Goal: Task Accomplishment & Management: Complete application form

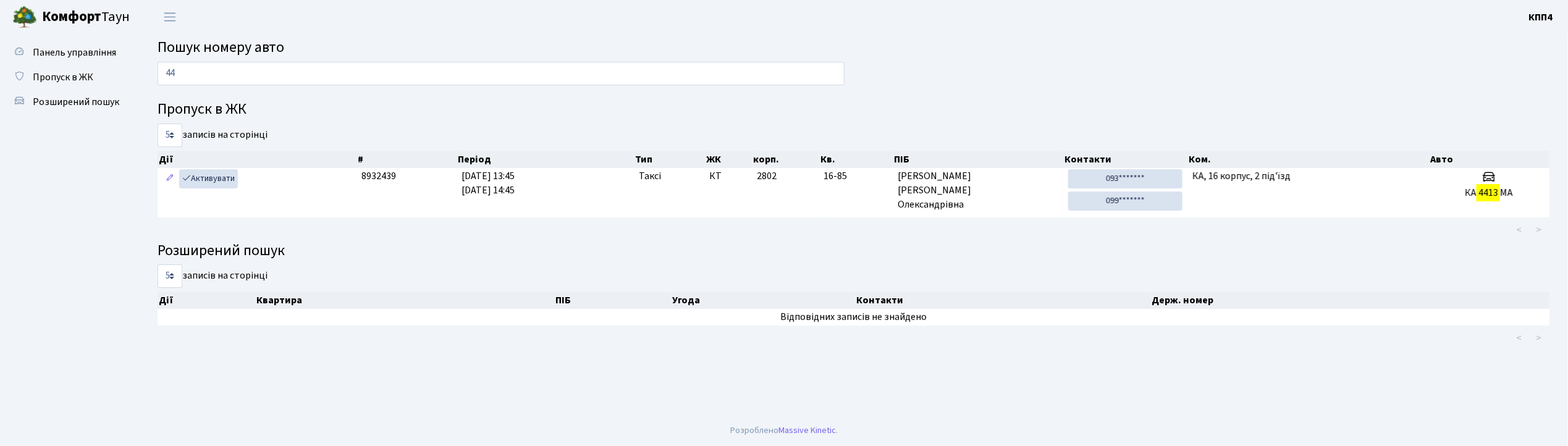
type input "4"
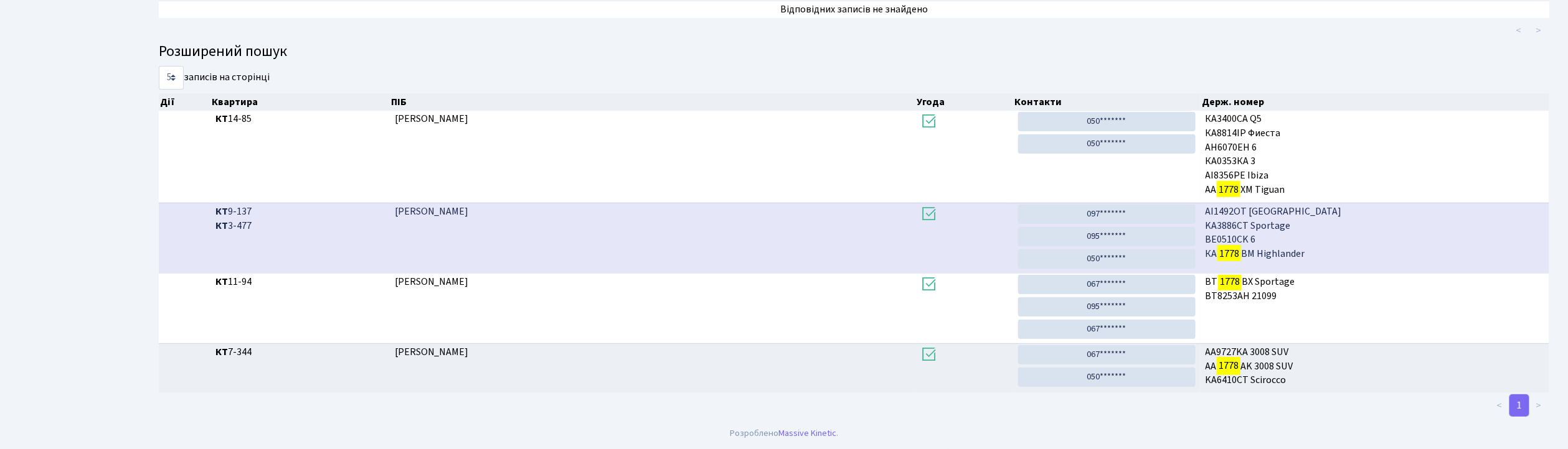
scroll to position [67, 0]
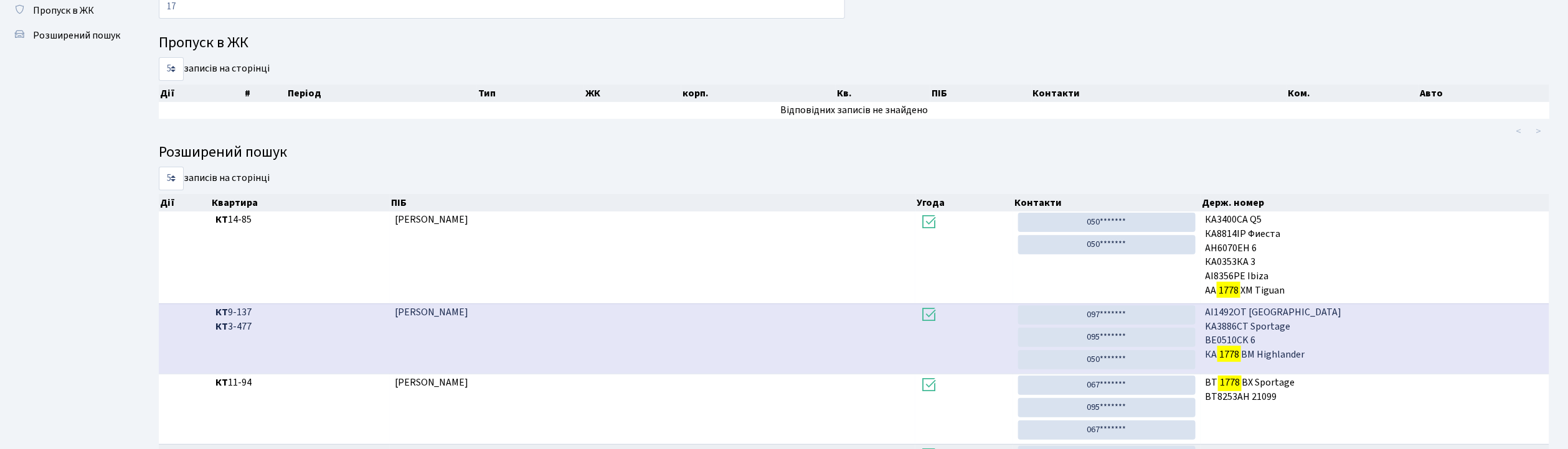
type input "1"
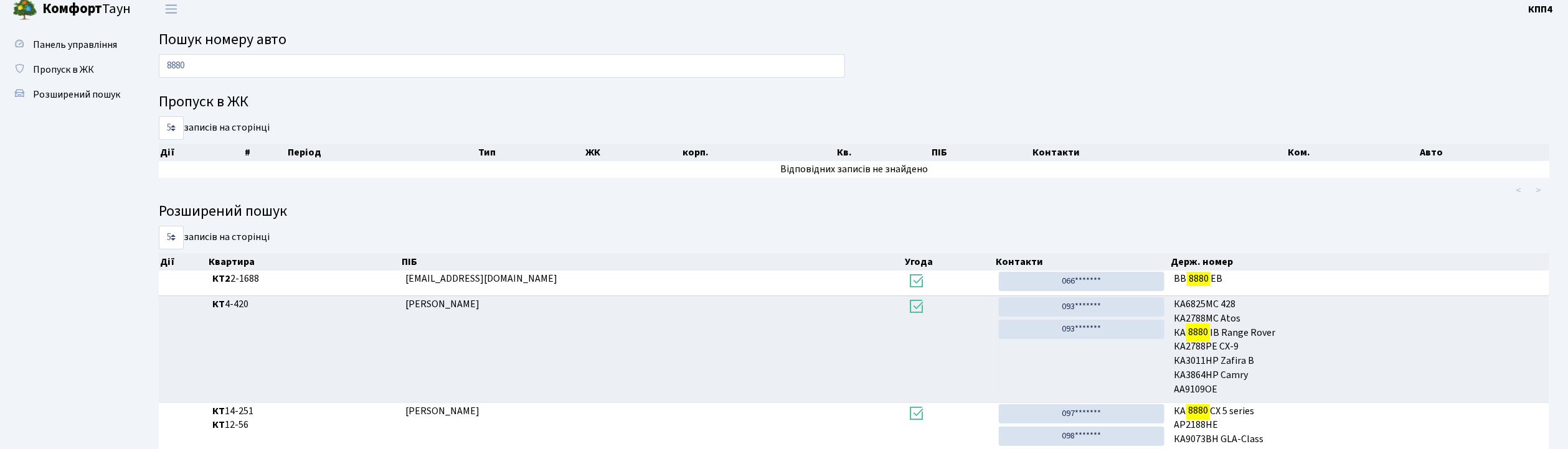
scroll to position [0, 0]
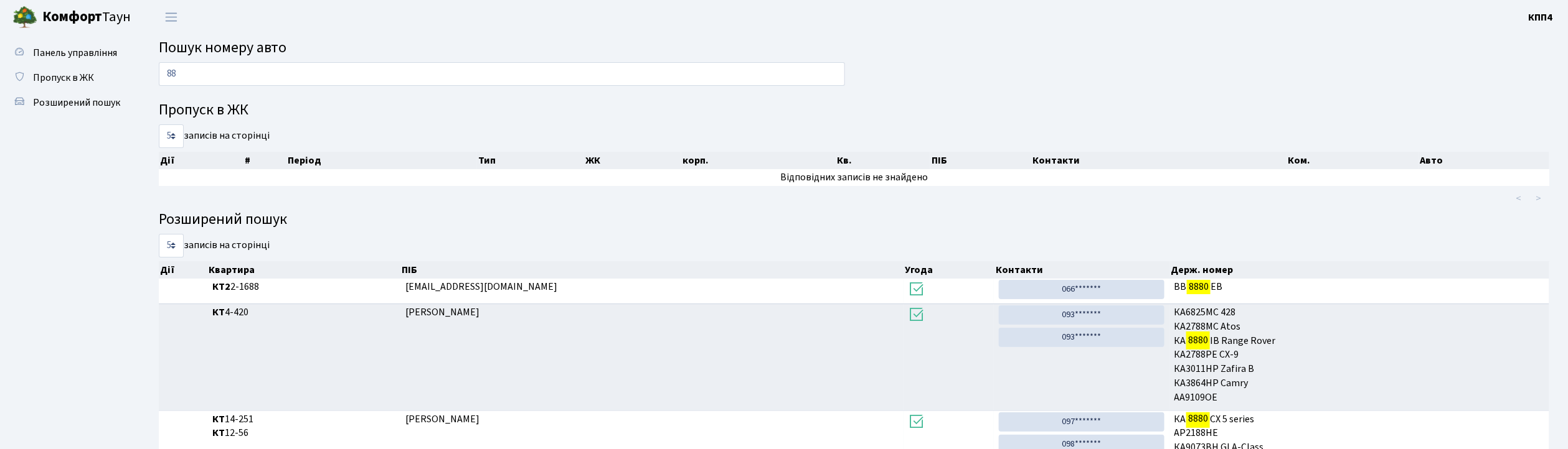
type input "8"
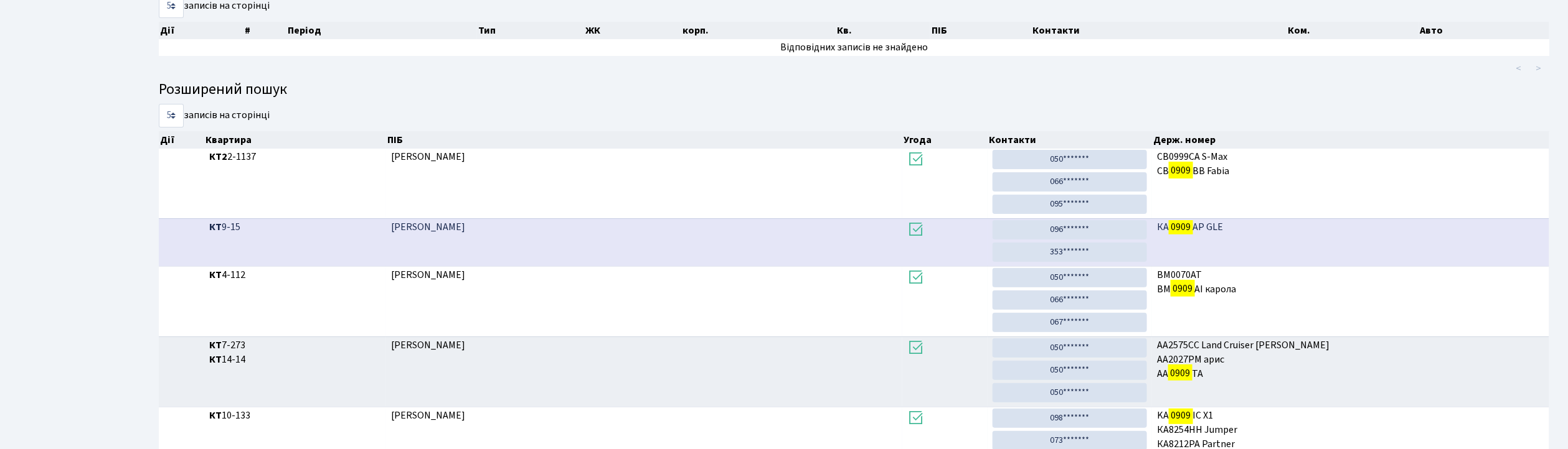
scroll to position [67, 0]
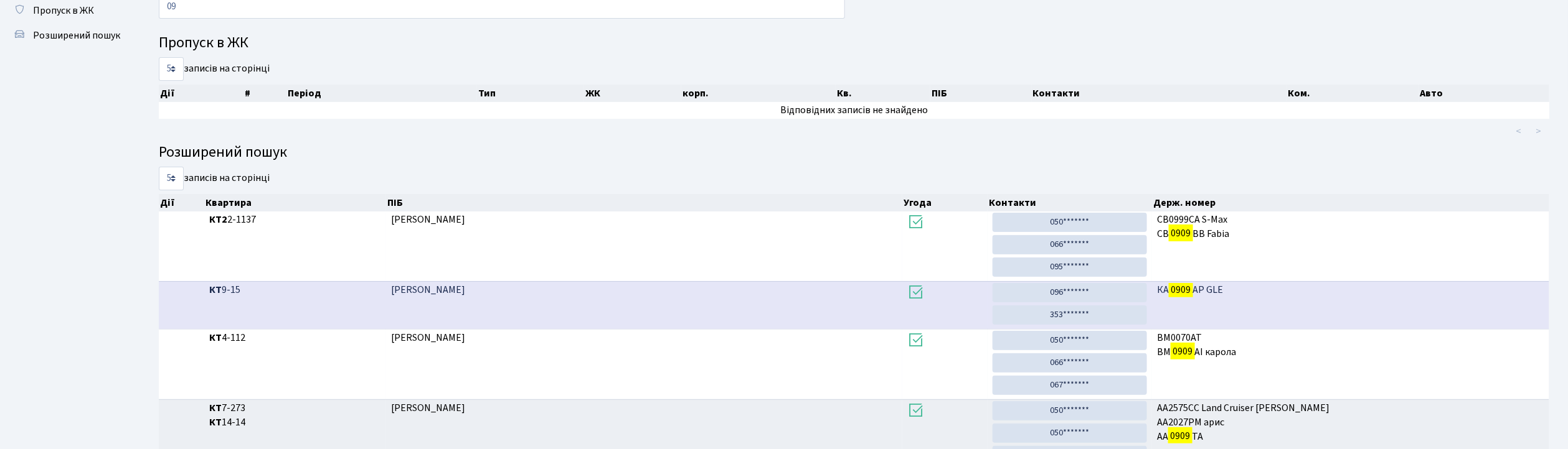
type input "0"
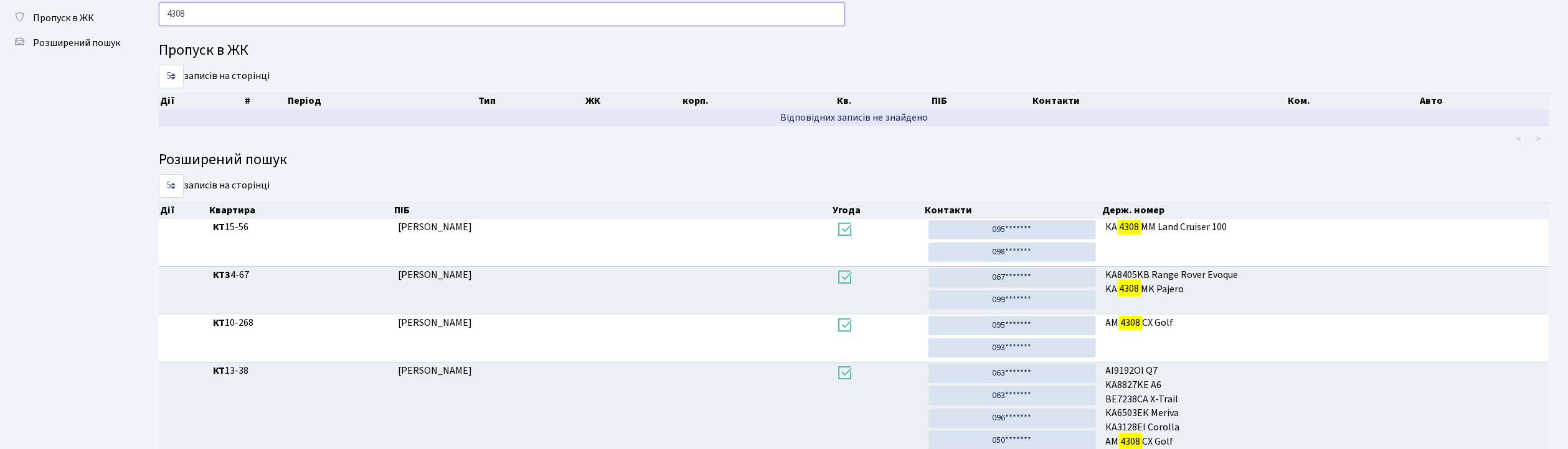
scroll to position [0, 0]
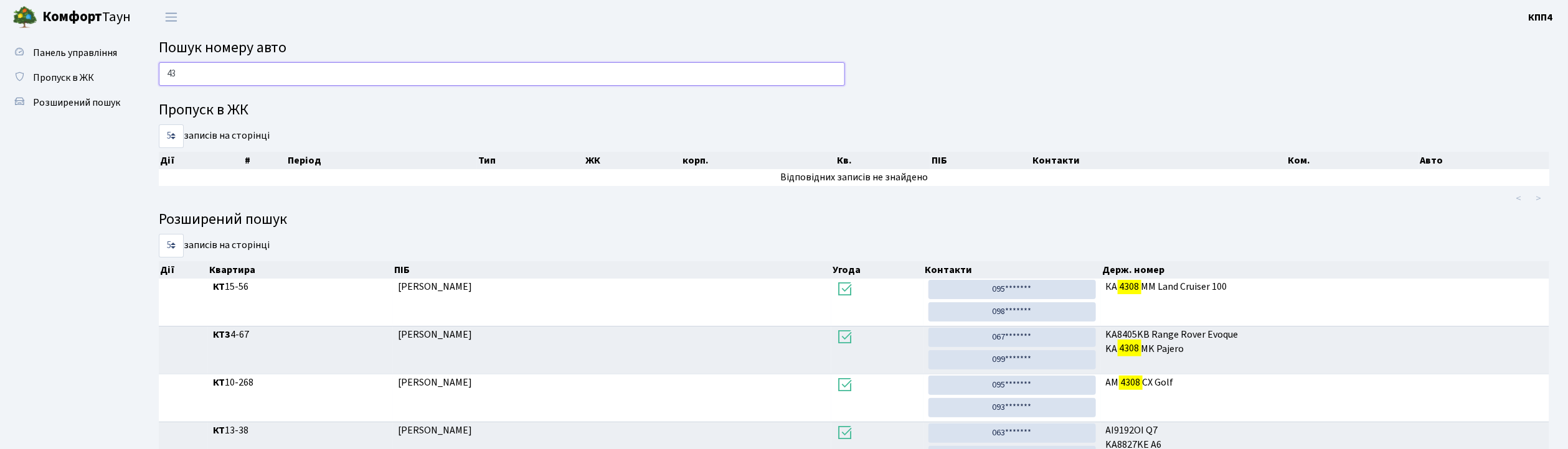
type input "4"
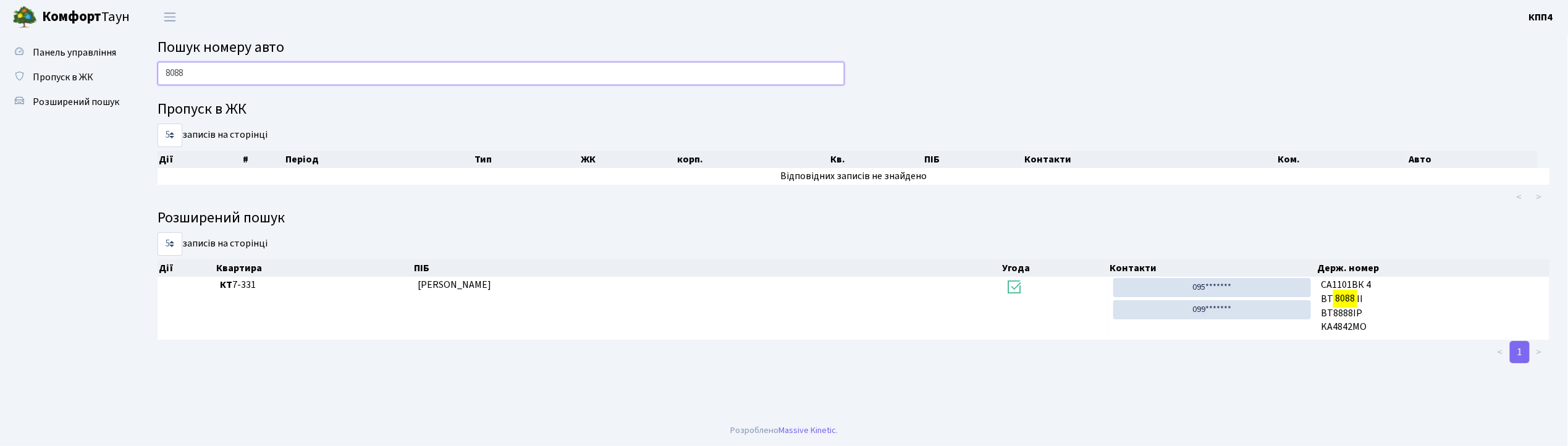
click at [308, 78] on input "8088" at bounding box center [501, 74] width 687 height 24
type input "8"
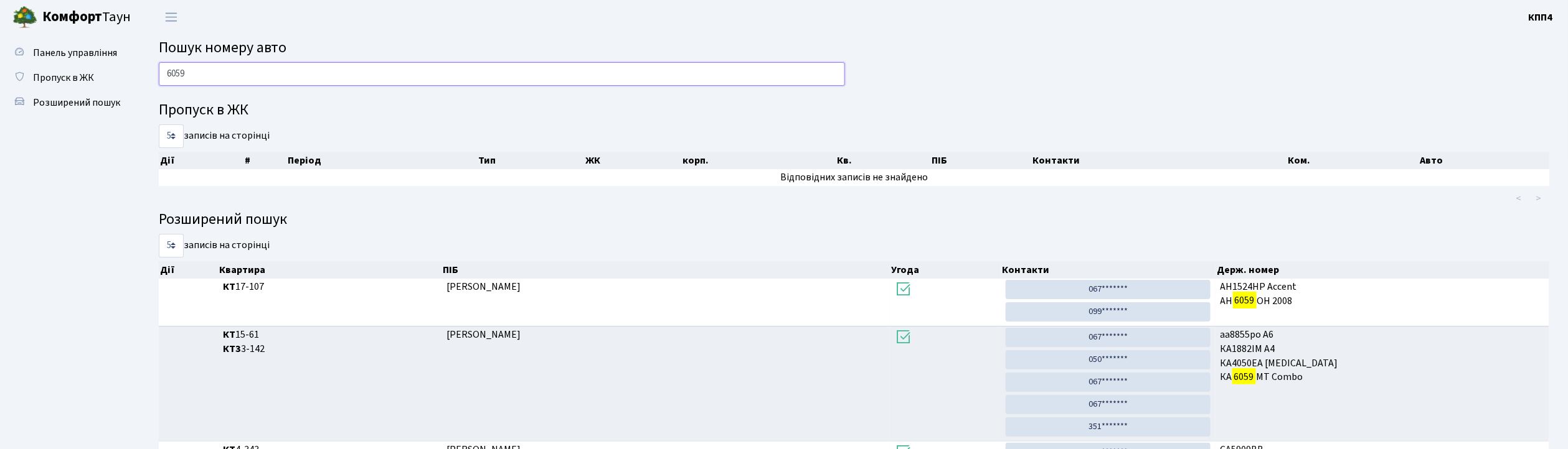
click at [362, 71] on input "6059" at bounding box center [501, 74] width 686 height 24
type input "6"
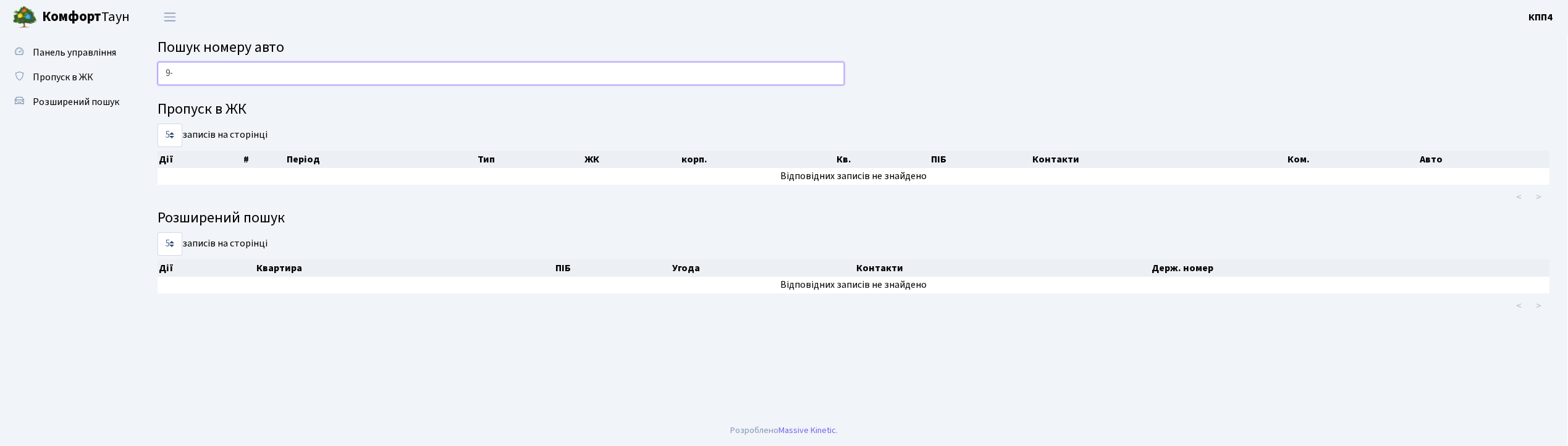
type input "9"
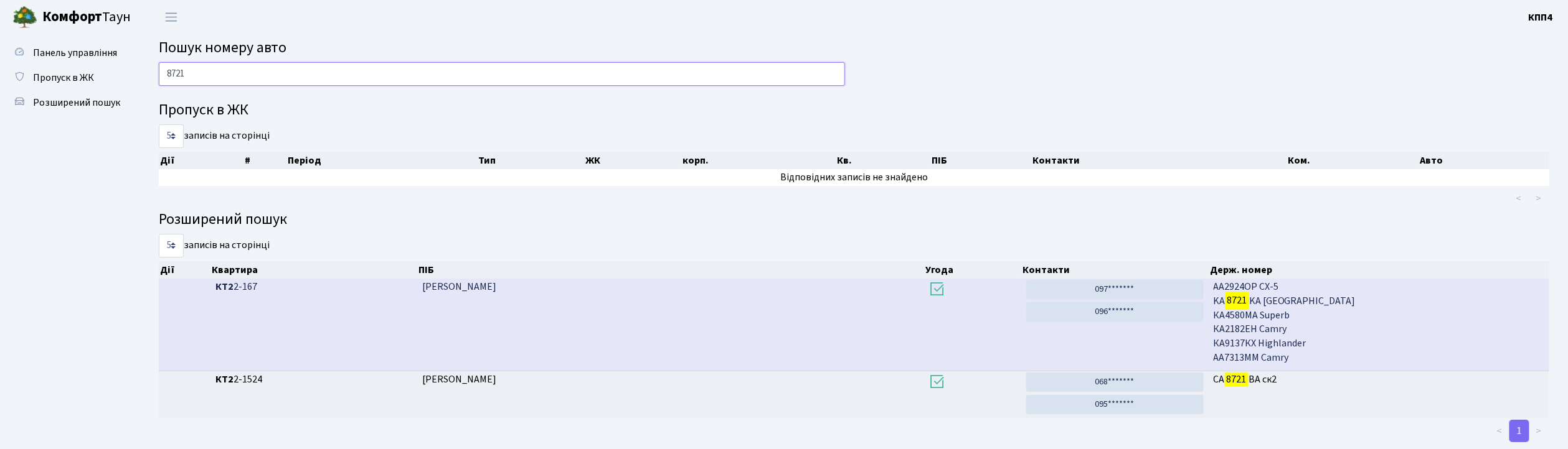
scroll to position [25, 0]
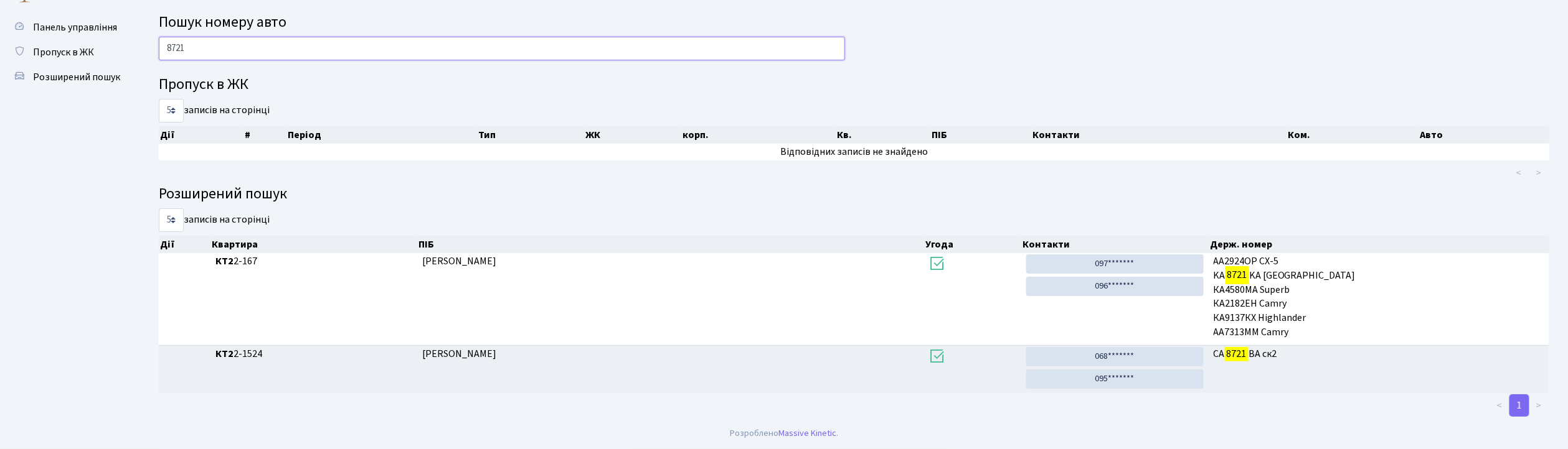
click at [277, 48] on input "8721" at bounding box center [501, 48] width 686 height 24
type input "8"
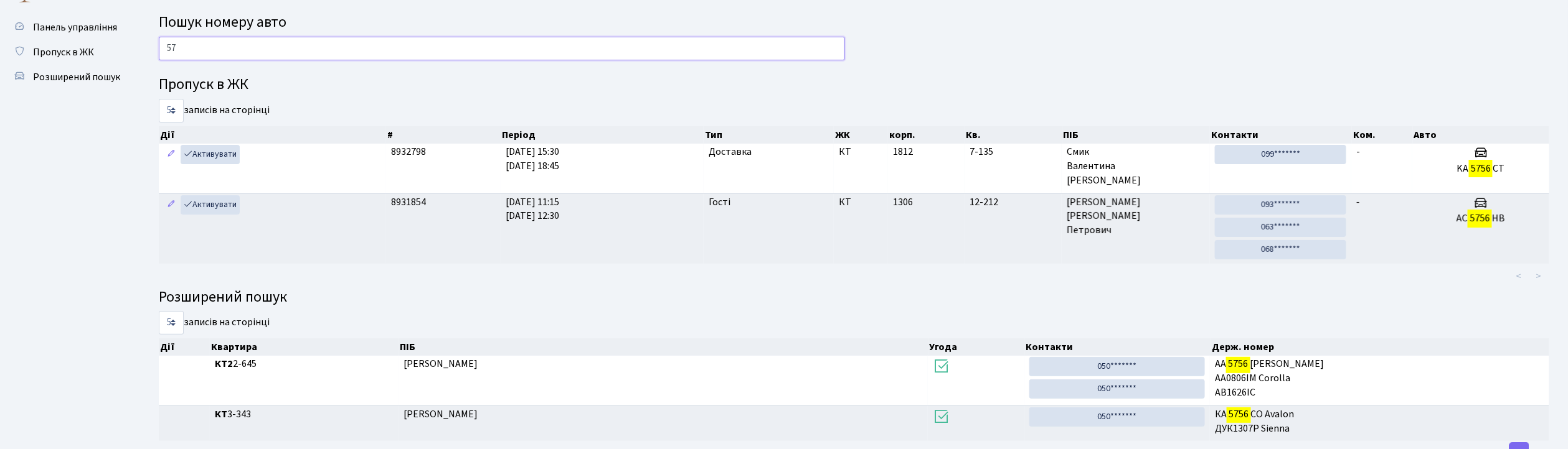
type input "5"
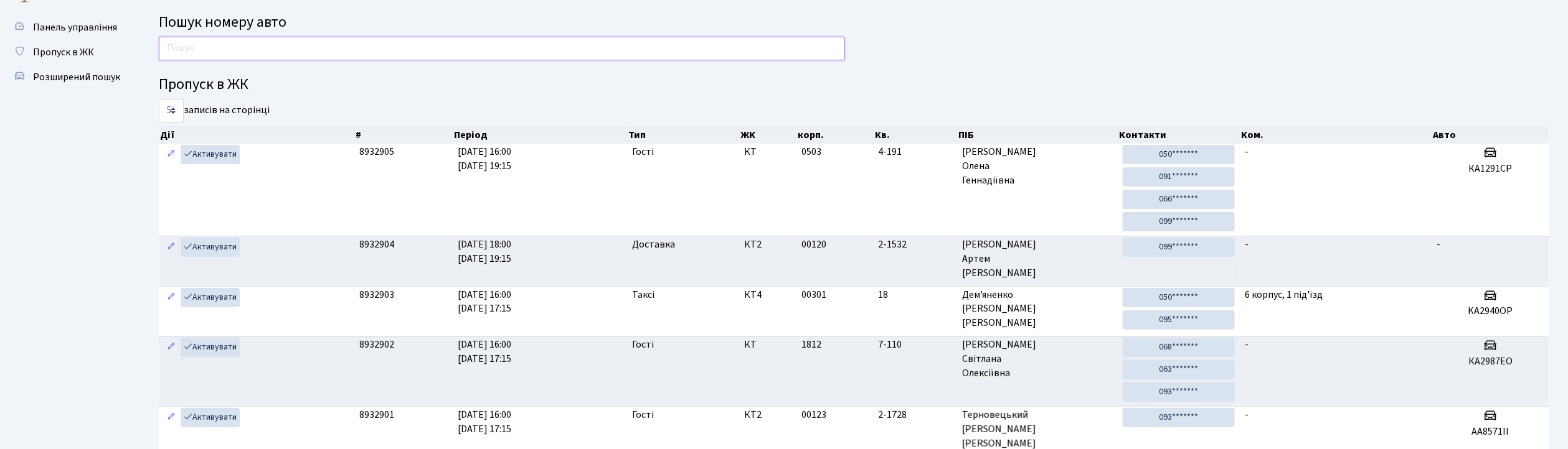
click at [275, 55] on input "text" at bounding box center [501, 48] width 686 height 24
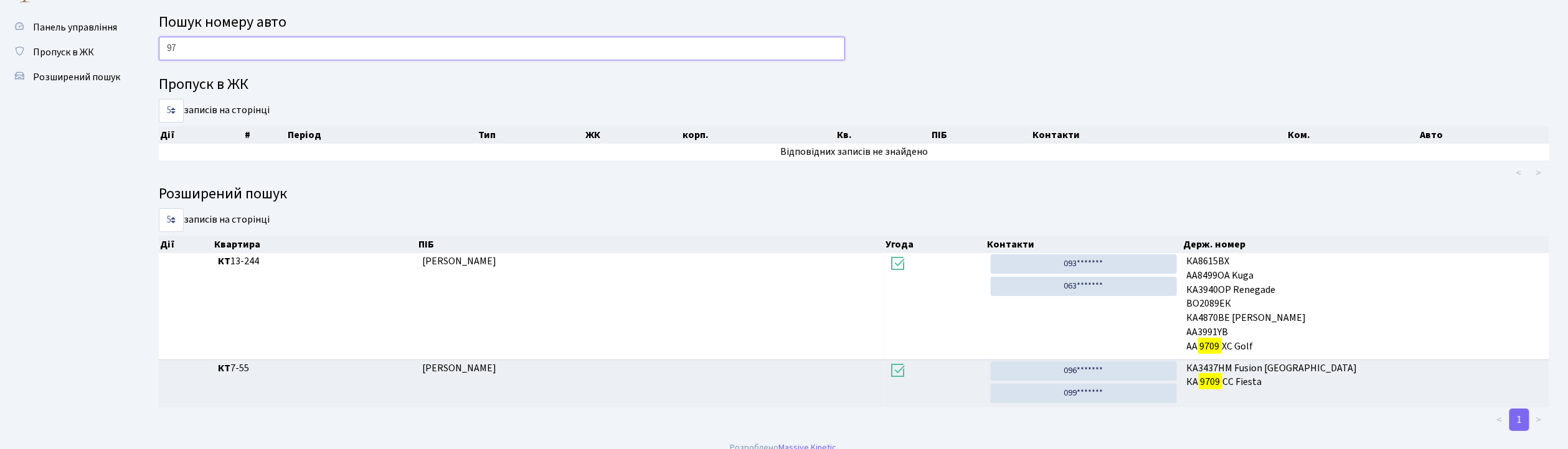
type input "9"
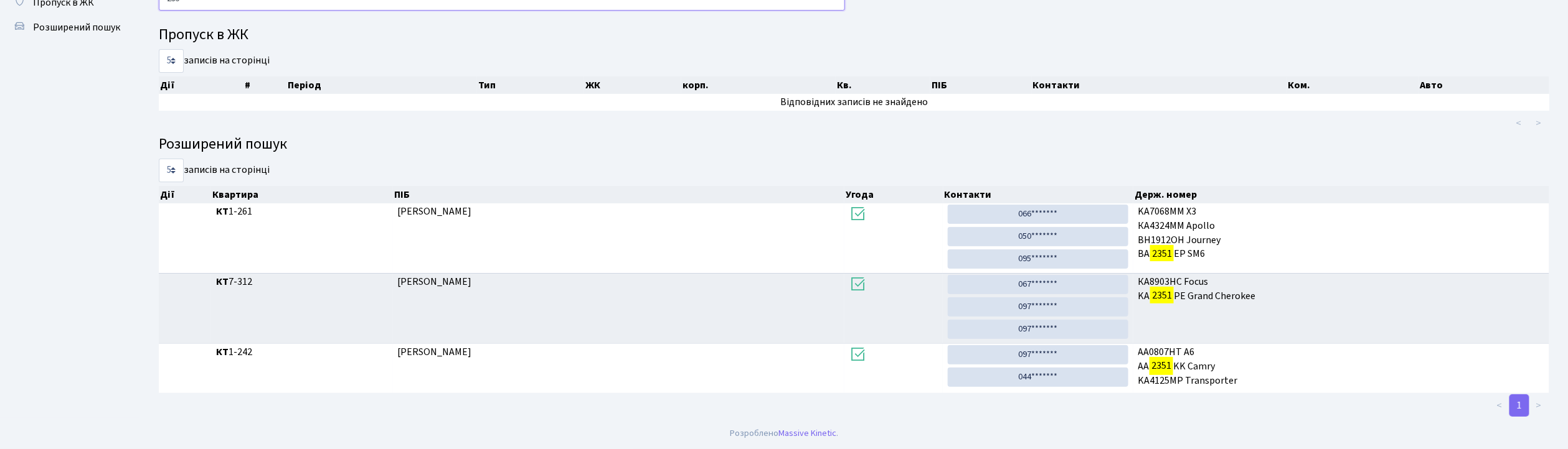
scroll to position [67, 0]
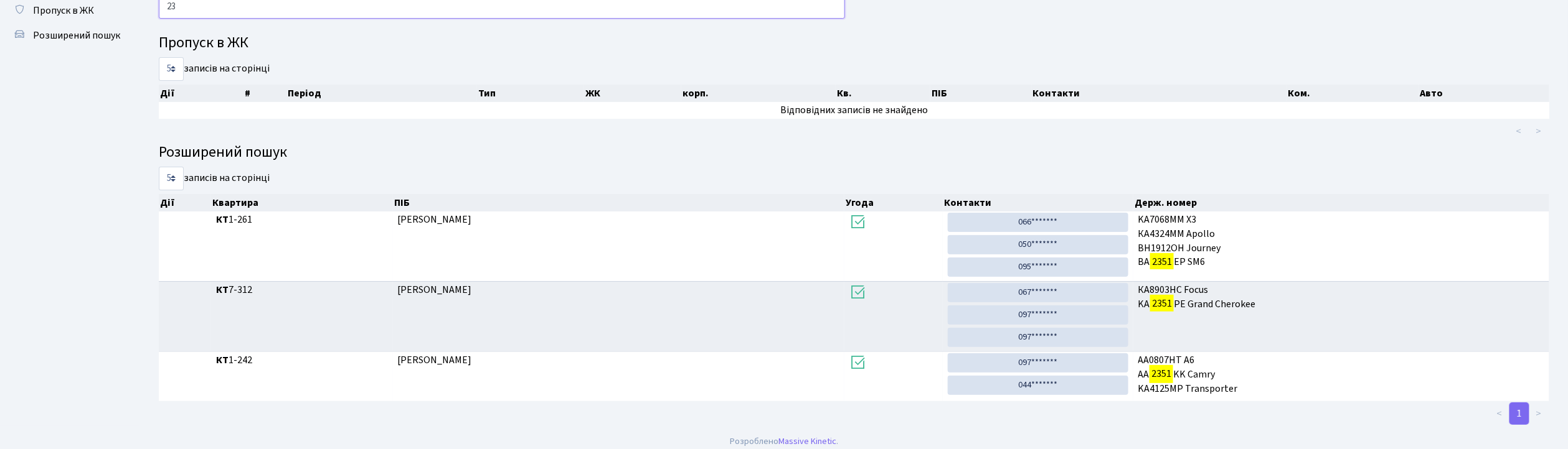
type input "2"
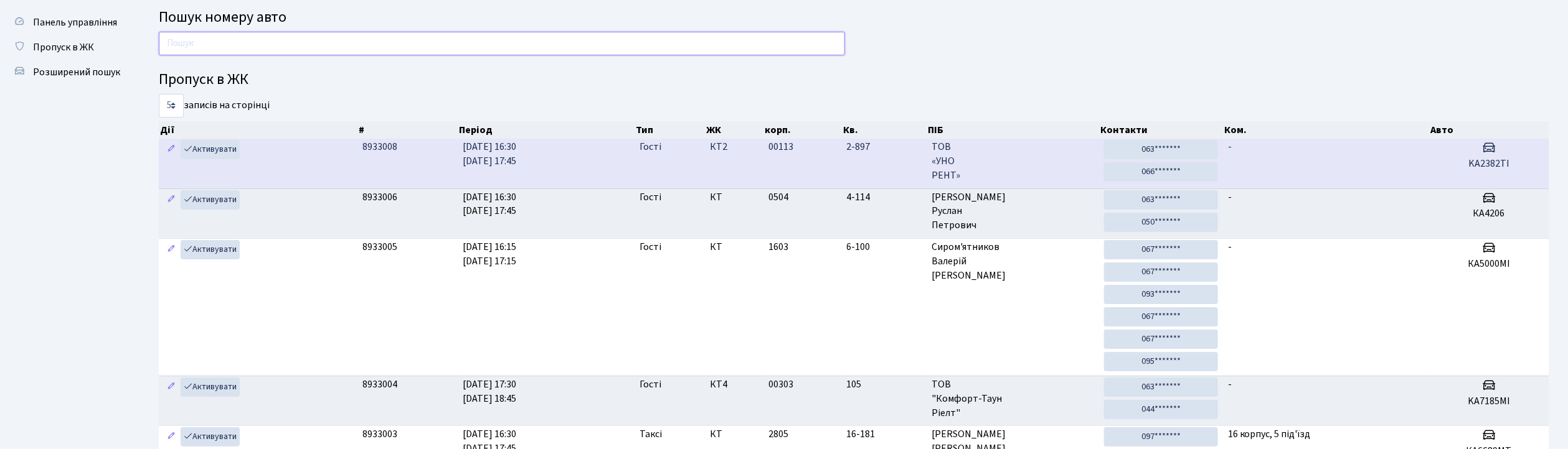
scroll to position [0, 0]
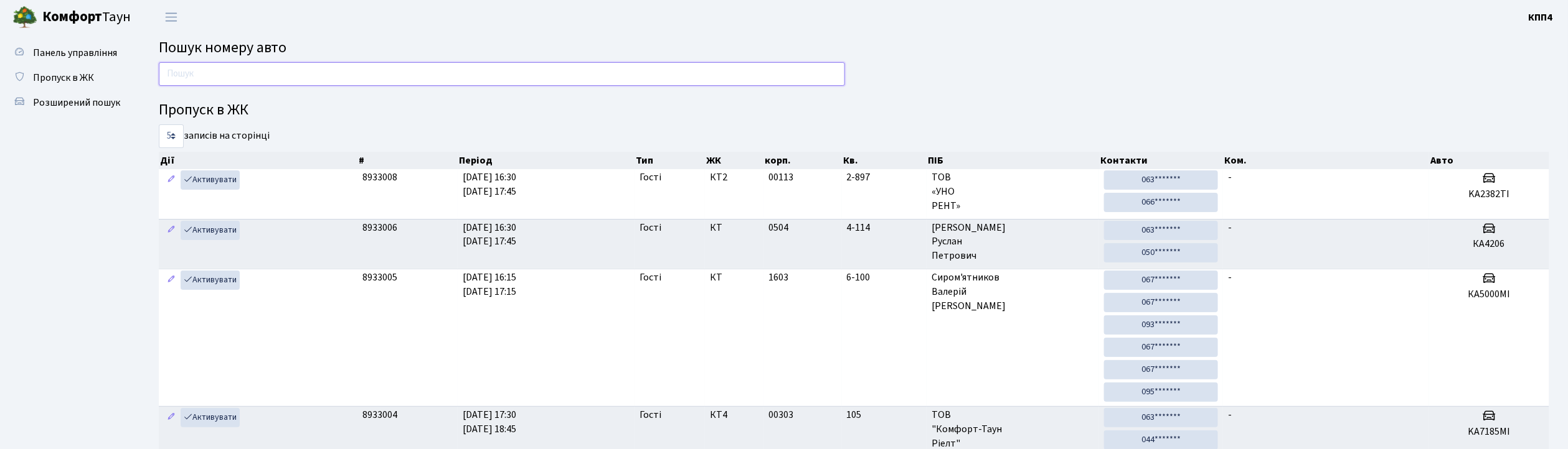
click at [511, 76] on input "text" at bounding box center [501, 74] width 686 height 24
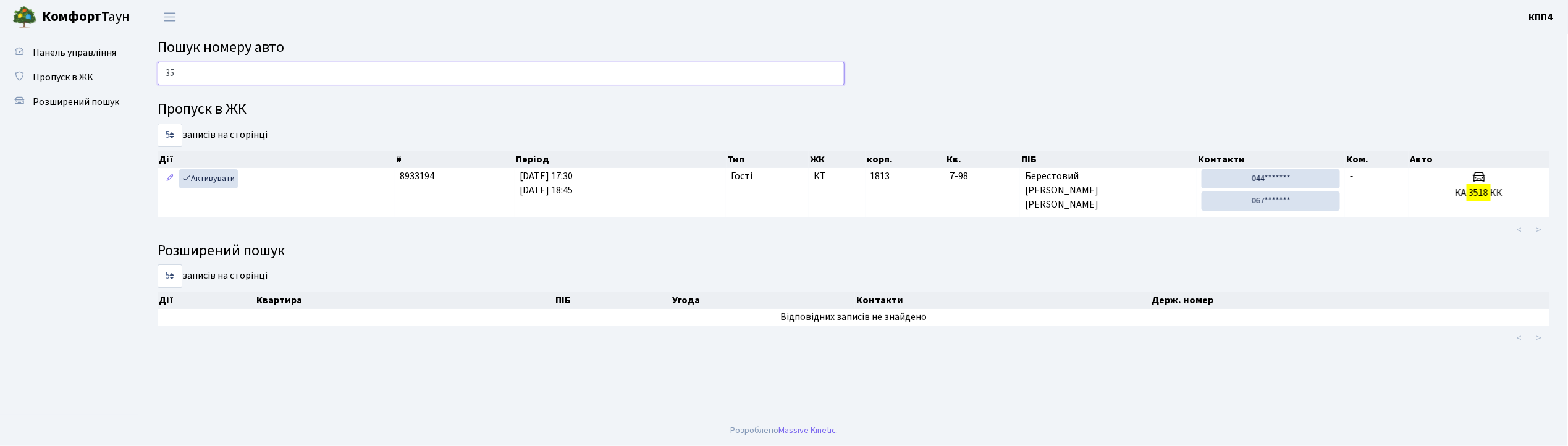
type input "3"
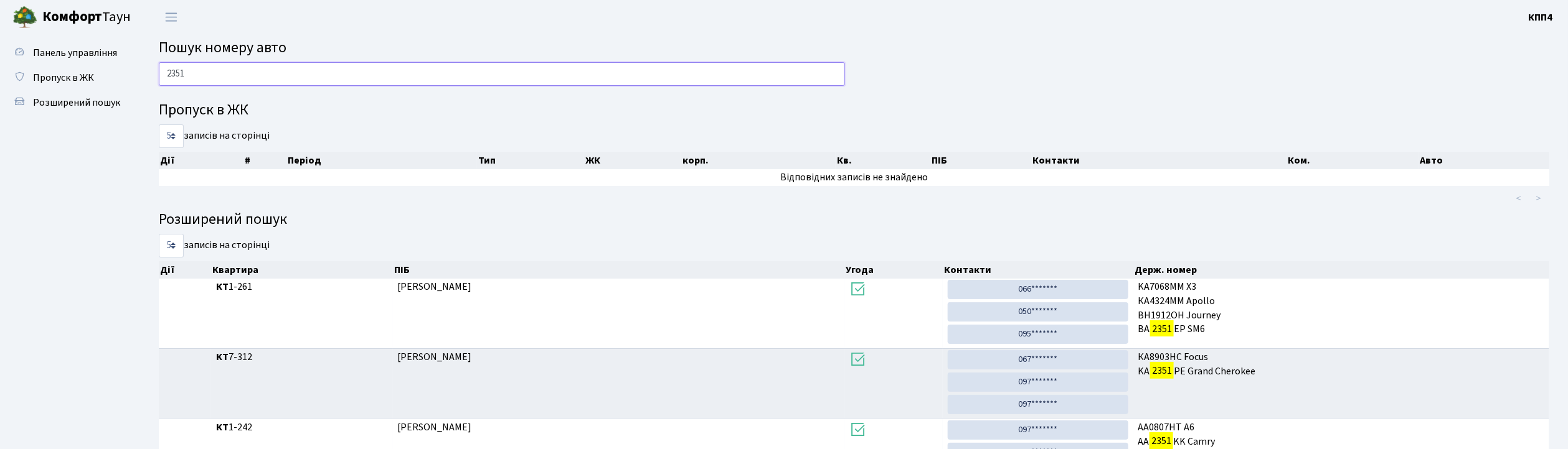
click at [336, 71] on input "2351" at bounding box center [501, 74] width 686 height 24
type input "2"
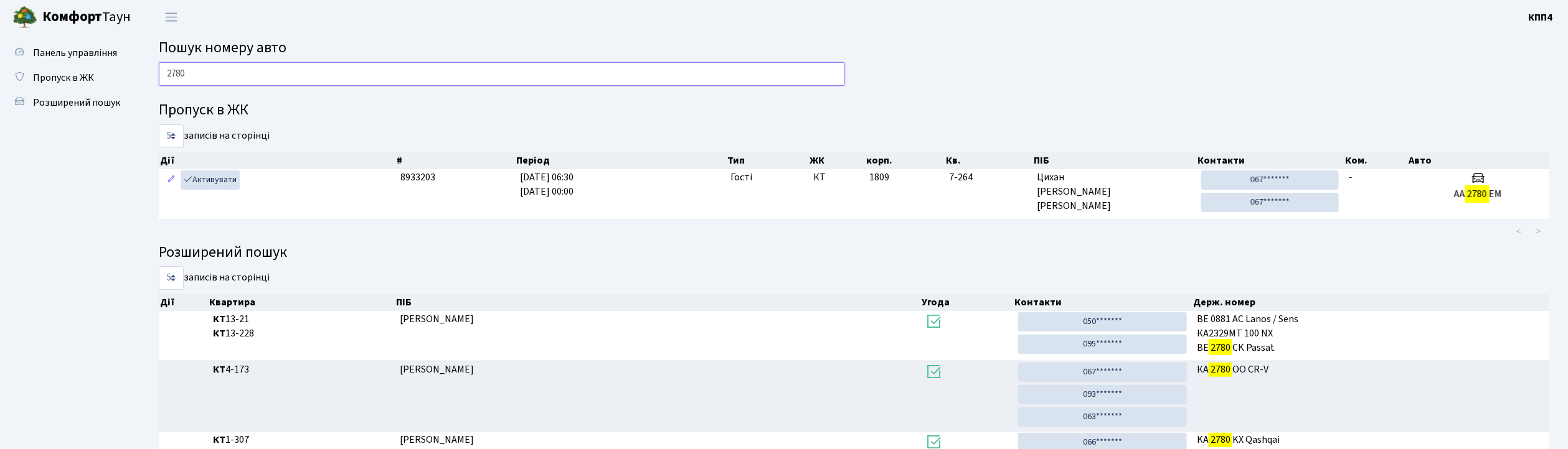
click at [269, 74] on input "2780" at bounding box center [501, 74] width 686 height 24
type input "2"
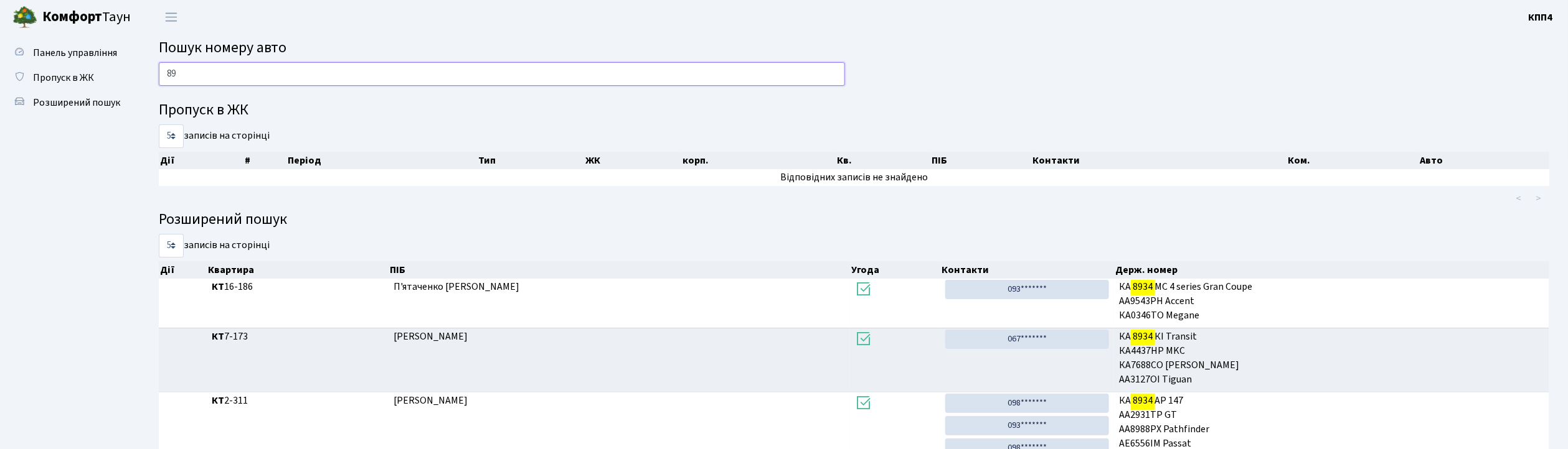
type input "8"
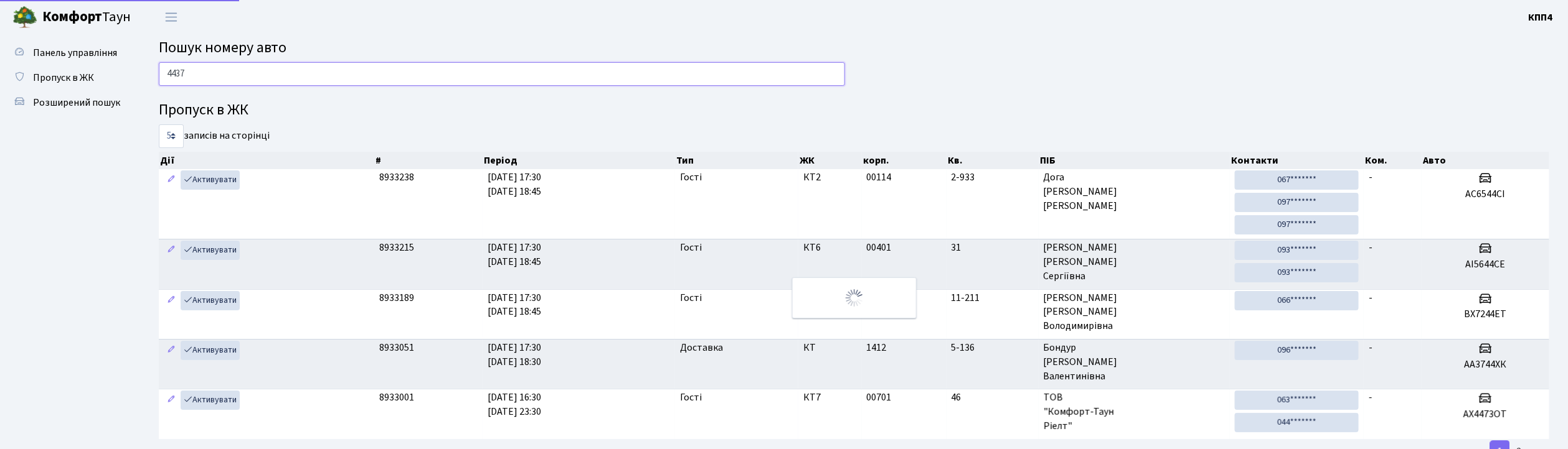
type input "4437"
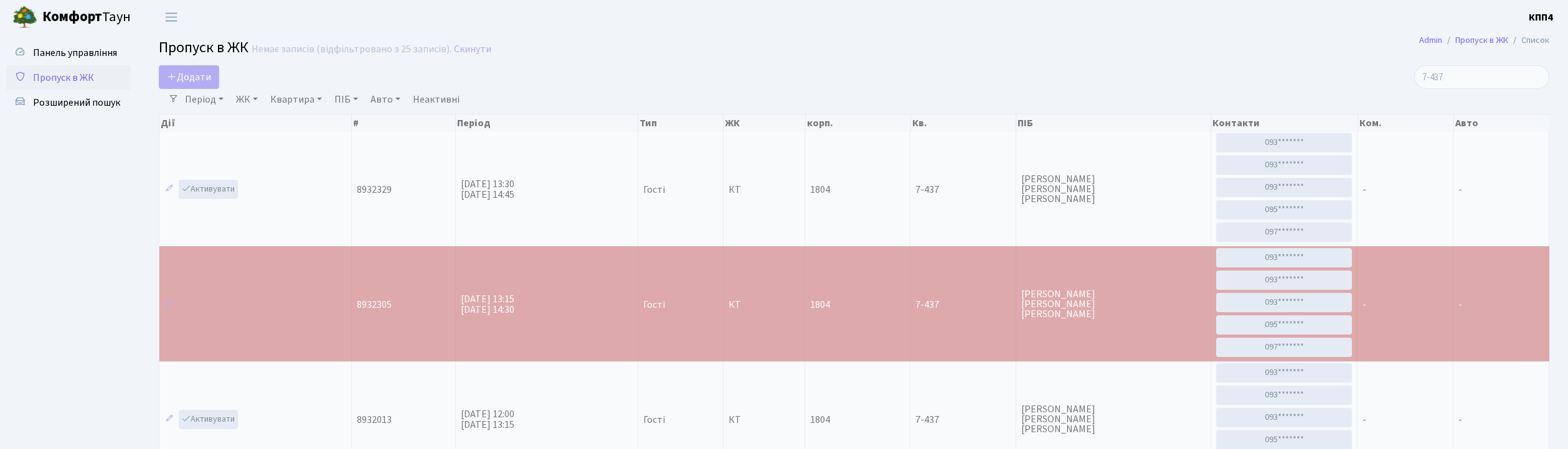
select select "25"
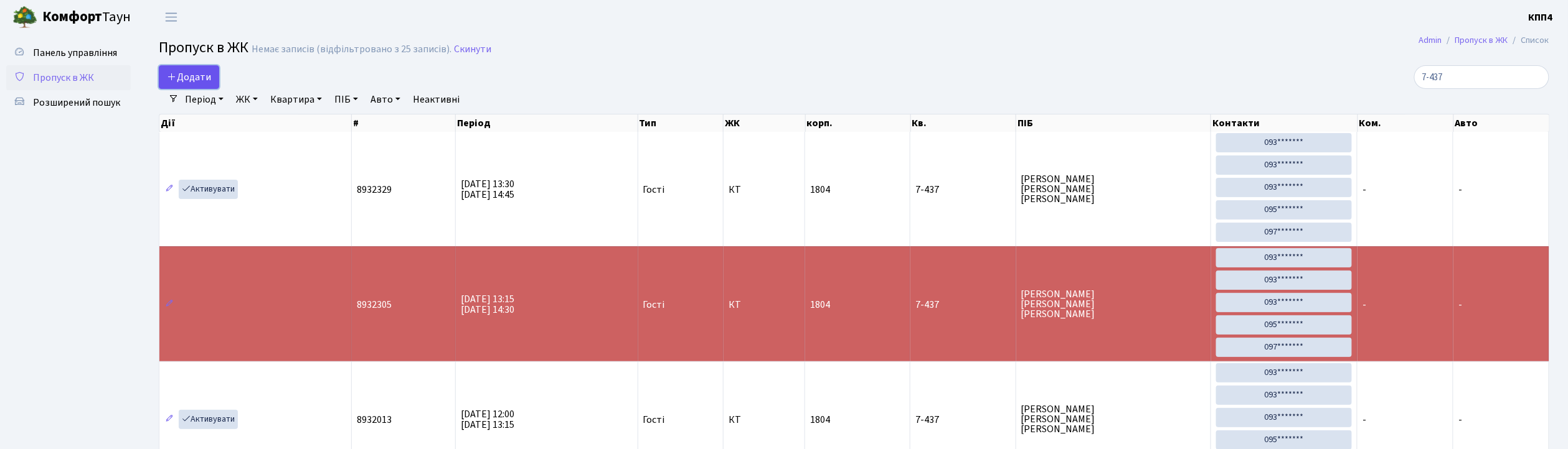
drag, startPoint x: 0, startPoint y: 0, endPoint x: 196, endPoint y: 83, distance: 212.8
click at [196, 83] on span "Додати" at bounding box center [188, 77] width 44 height 13
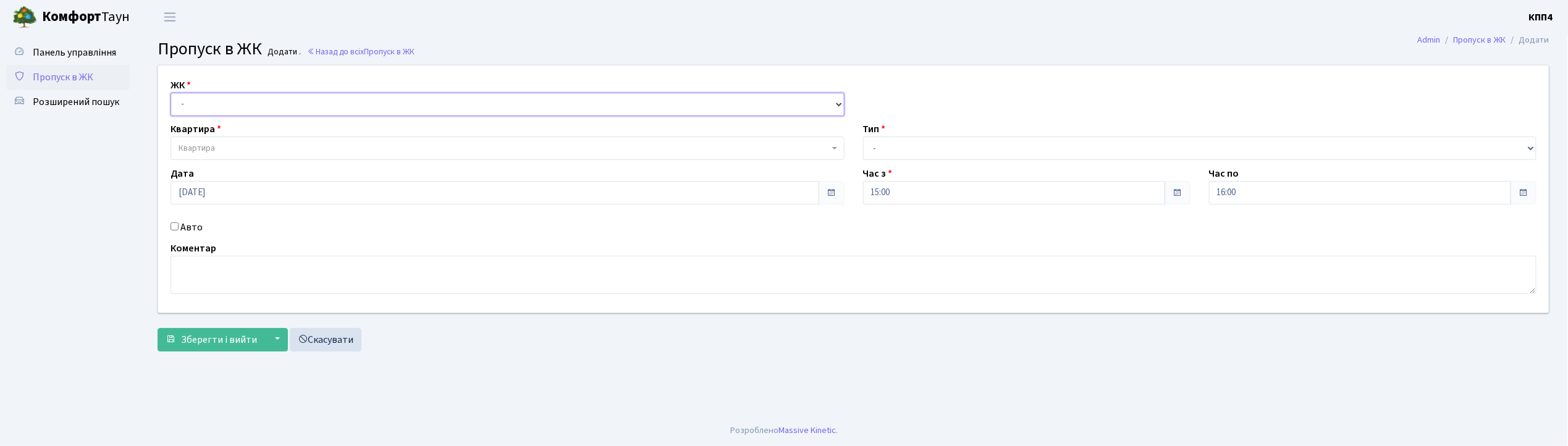
click at [250, 100] on select "- КТ, вул. Регенераторна, 4 КТ2, просп. Соборності, 17 КТ3, вул. Березнева, 16 …" at bounding box center [507, 105] width 674 height 24
click at [124, 248] on ul "Панель управління Пропуск в ЖК Розширений пошук" at bounding box center [67, 224] width 123 height 369
click at [173, 228] on input "Авто" at bounding box center [174, 226] width 8 height 8
checkbox input "true"
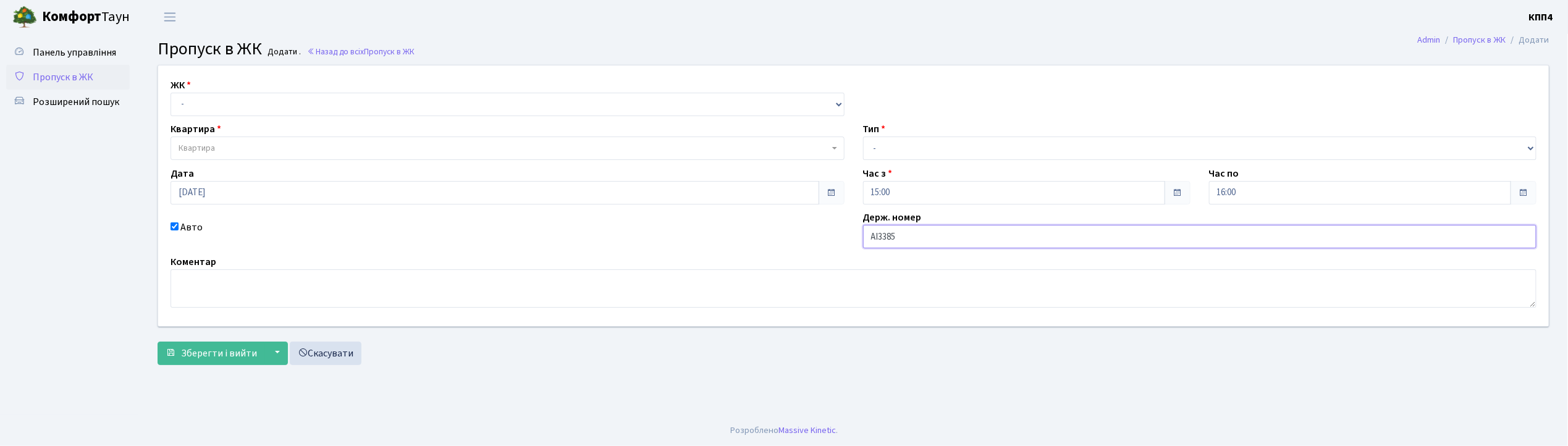
type input "АІ3385МХ"
click at [959, 148] on select "- Доставка Таксі Гості Сервіс" at bounding box center [1200, 148] width 674 height 24
select select "1"
click at [863, 137] on select "- Доставка Таксі Гості Сервіс" at bounding box center [1200, 148] width 674 height 24
click at [279, 100] on select "- КТ, вул. Регенераторна, 4 КТ2, просп. [STREET_ADDRESS] [STREET_ADDRESS] [PERS…" at bounding box center [507, 105] width 674 height 24
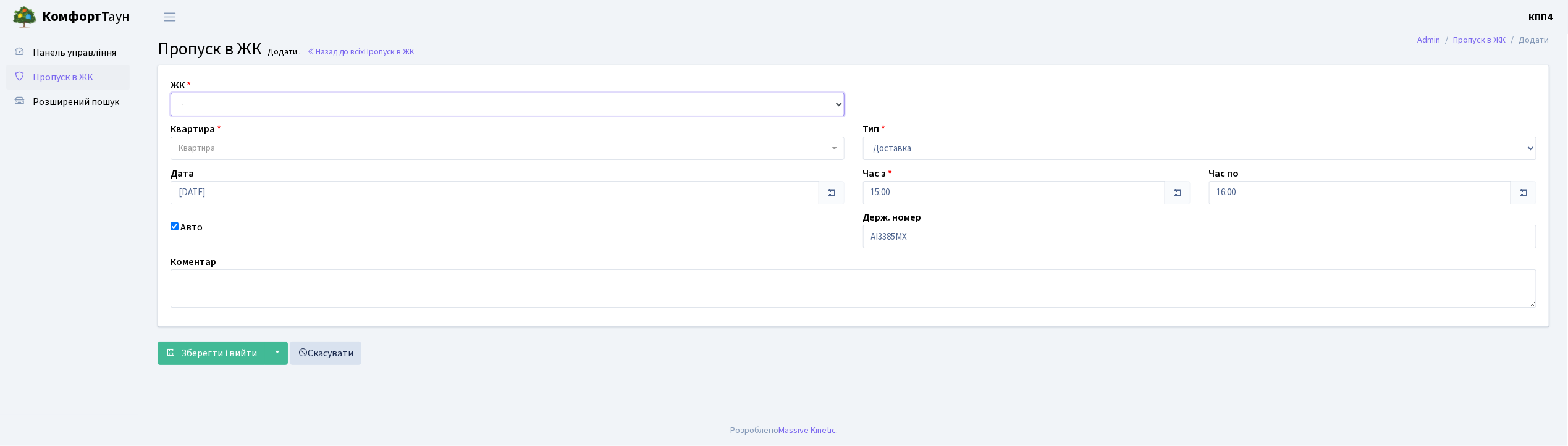
select select "271"
click at [171, 93] on select "- КТ, вул. Регенераторна, 4 КТ2, просп. [STREET_ADDRESS] [STREET_ADDRESS] [PERS…" at bounding box center [507, 105] width 674 height 24
select select
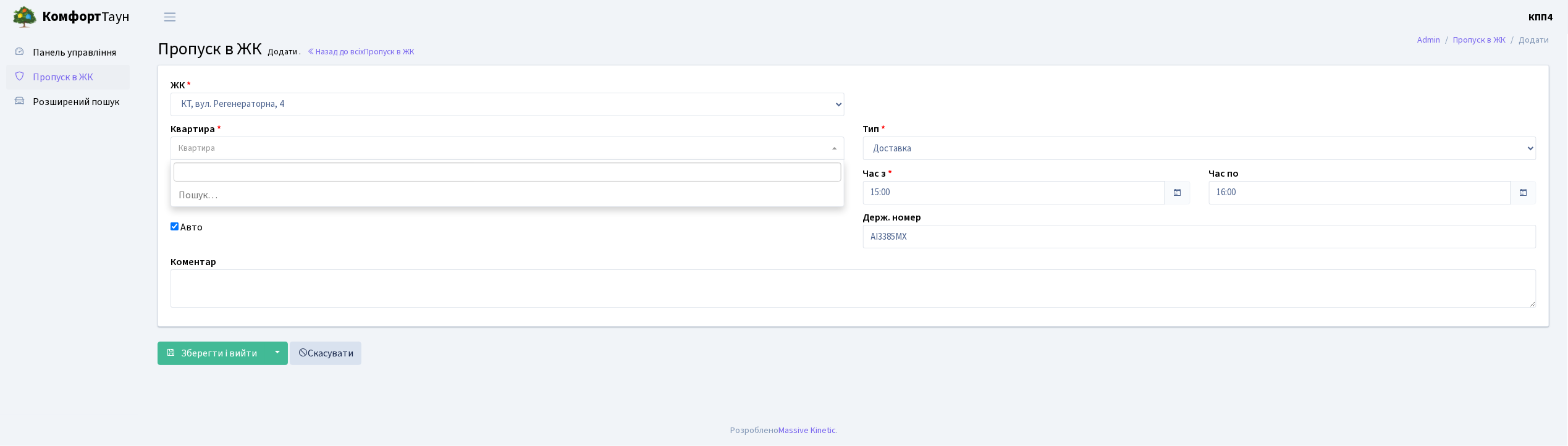
click at [267, 154] on span "Квартира" at bounding box center [503, 148] width 650 height 13
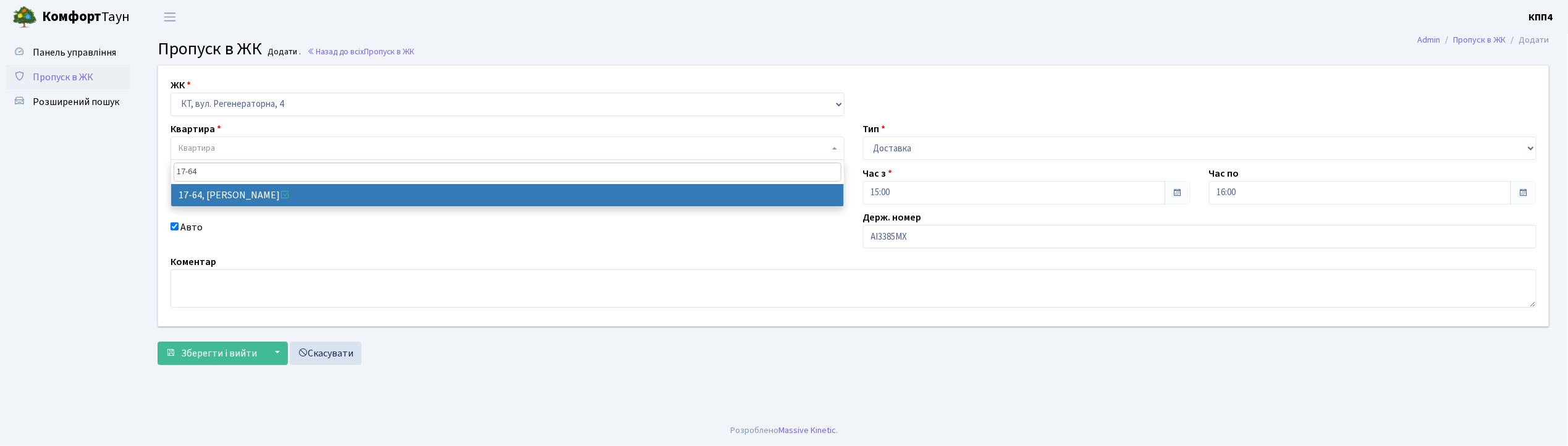
type input "17-64"
select select "9018"
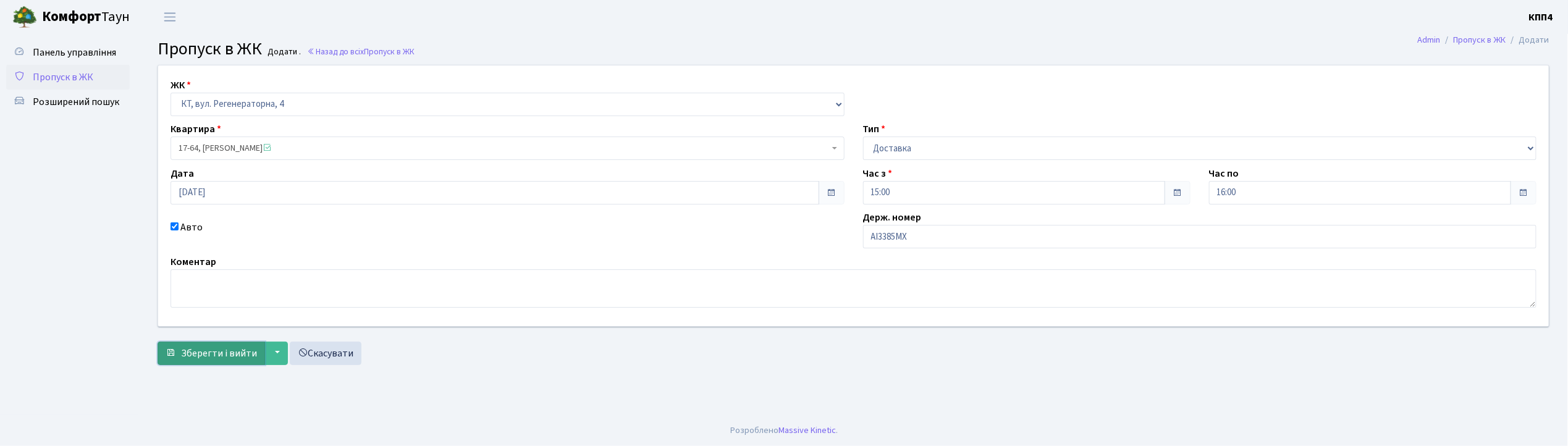
click at [233, 349] on span "Зберегти і вийти" at bounding box center [219, 354] width 76 height 13
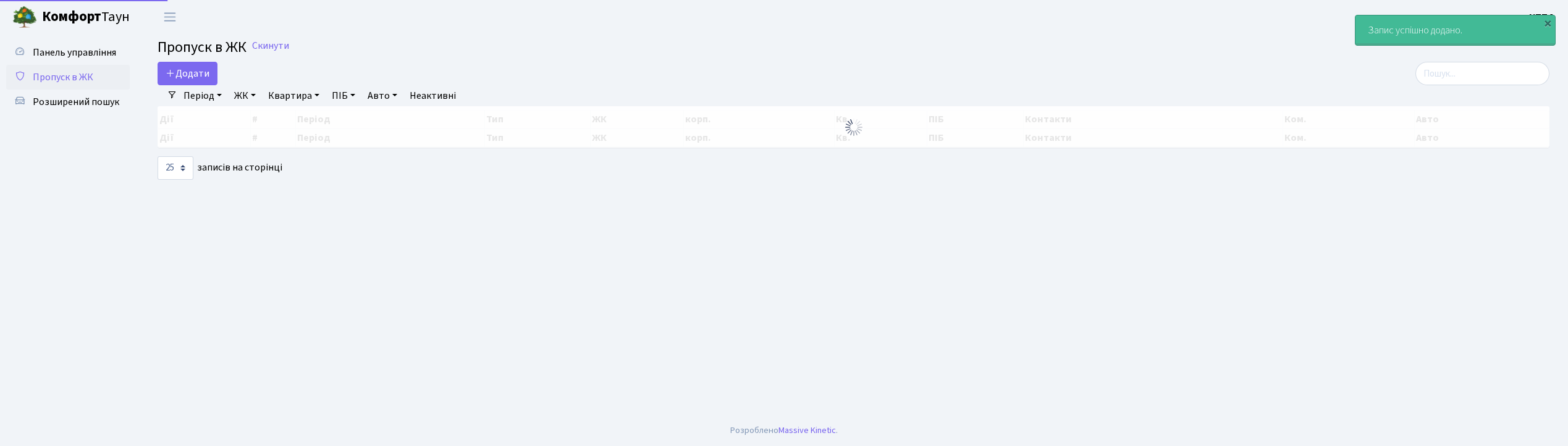
select select "25"
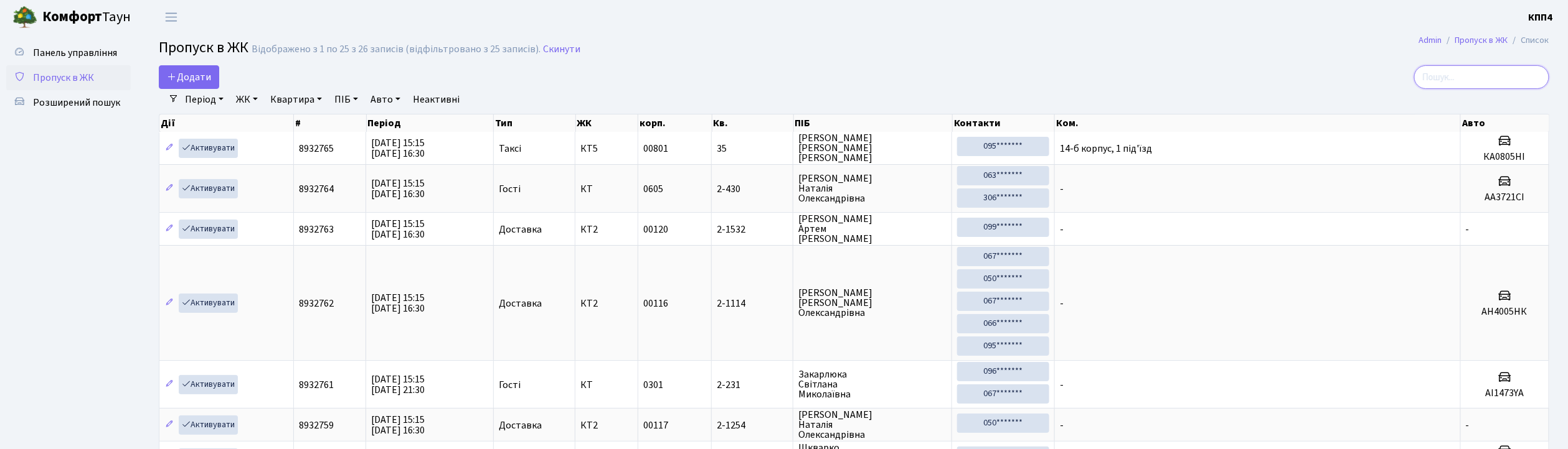
click at [1453, 78] on input "search" at bounding box center [1482, 77] width 135 height 24
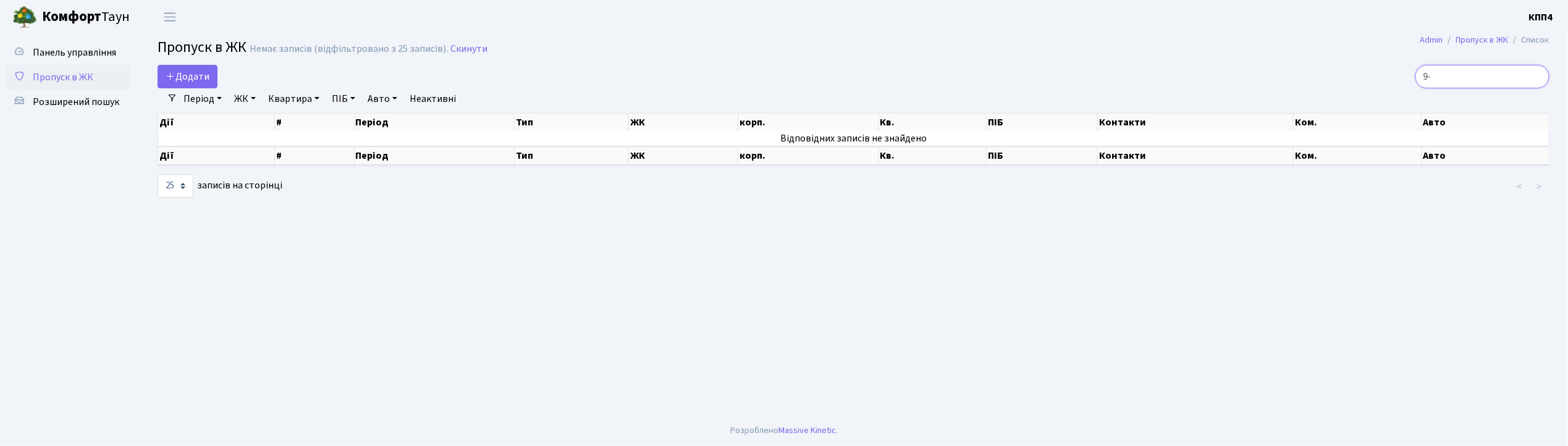
type input "9"
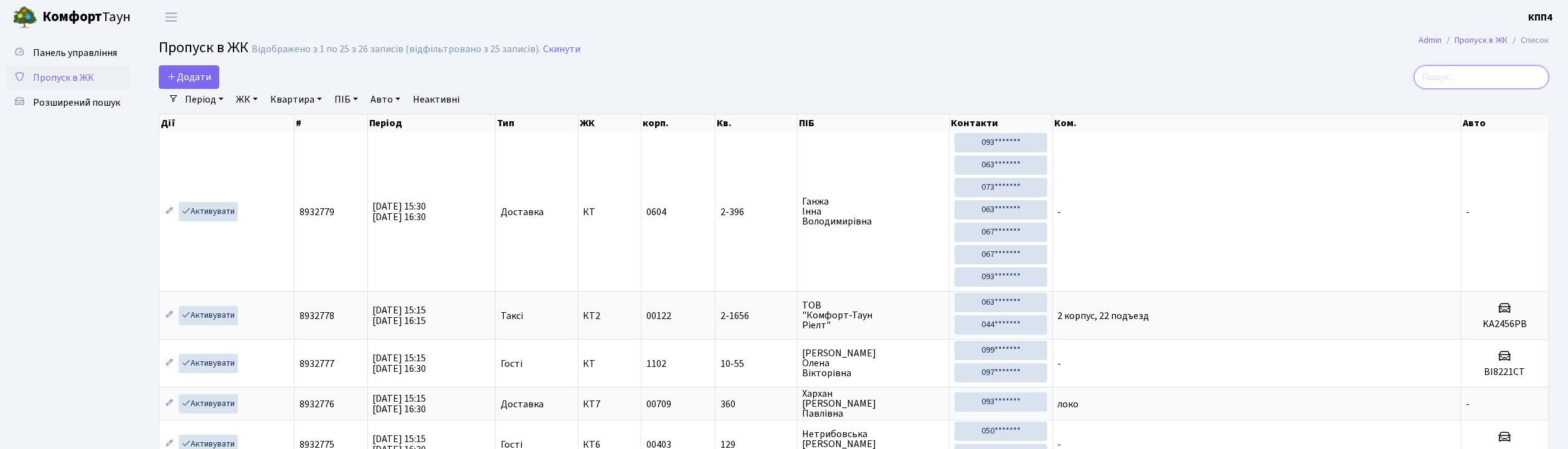
click at [1488, 74] on input "search" at bounding box center [1482, 77] width 135 height 24
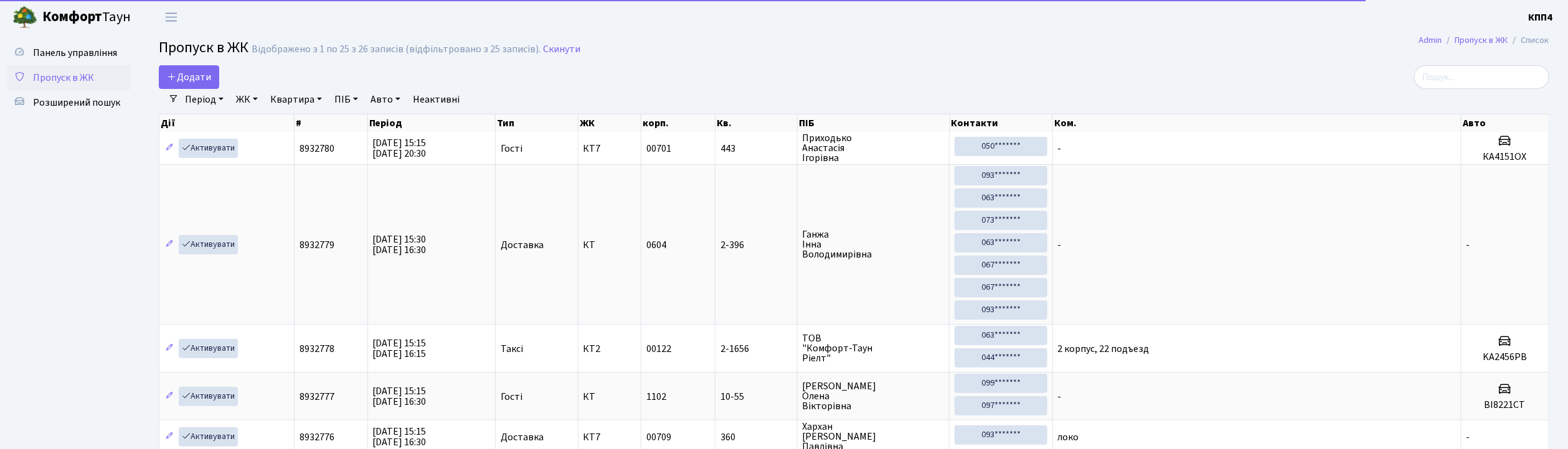
click at [209, 96] on link "Період" at bounding box center [204, 100] width 48 height 21
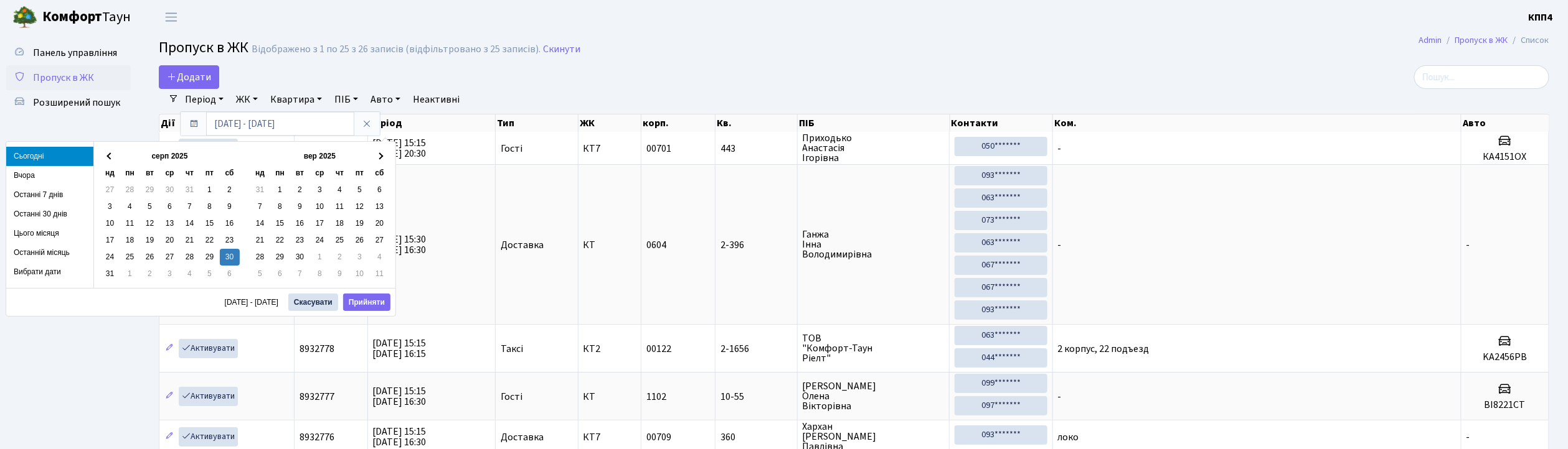
click at [201, 100] on link "Період" at bounding box center [204, 100] width 48 height 21
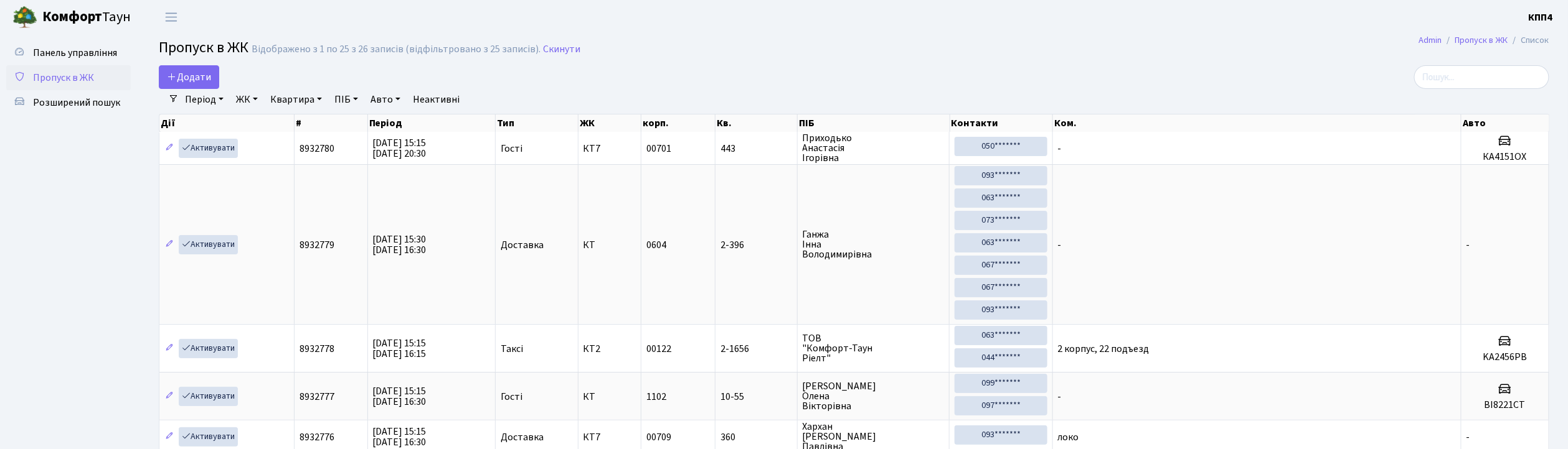
click at [295, 94] on link "Квартира" at bounding box center [296, 100] width 62 height 21
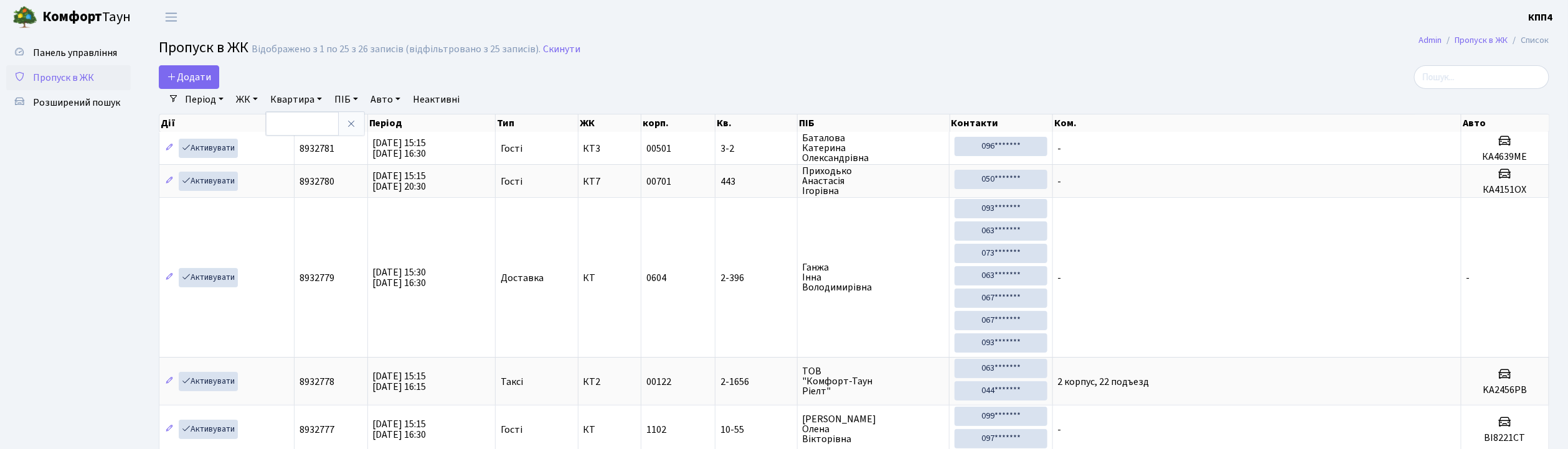
click at [242, 93] on link "ЖК" at bounding box center [247, 100] width 32 height 21
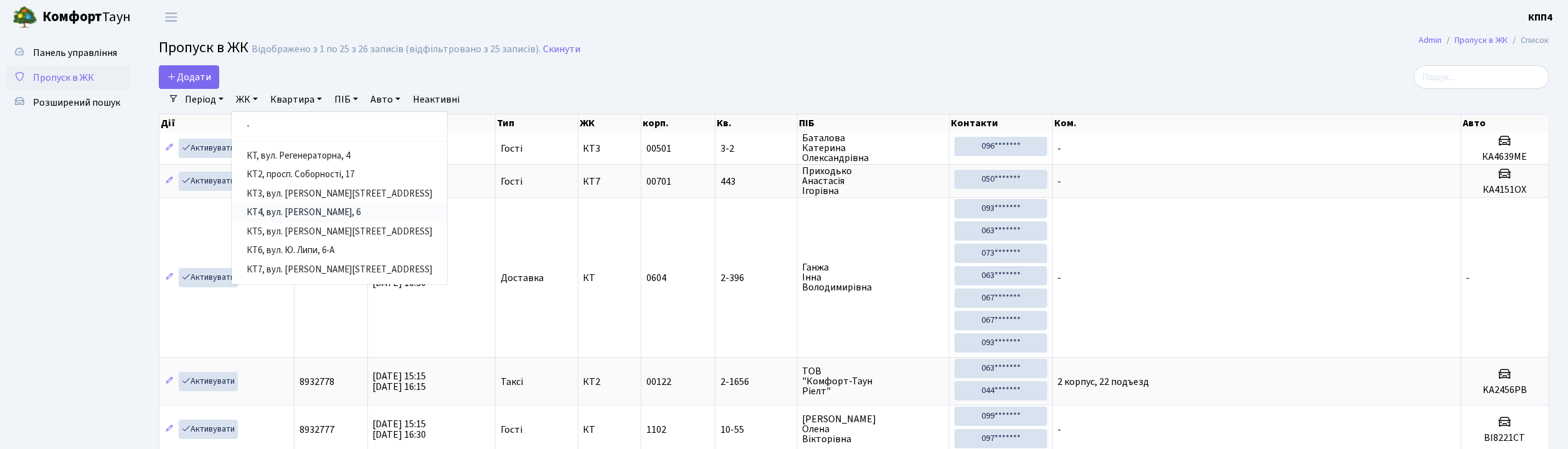
click at [337, 213] on link "КТ4, вул. [PERSON_NAME], 6" at bounding box center [339, 213] width 216 height 19
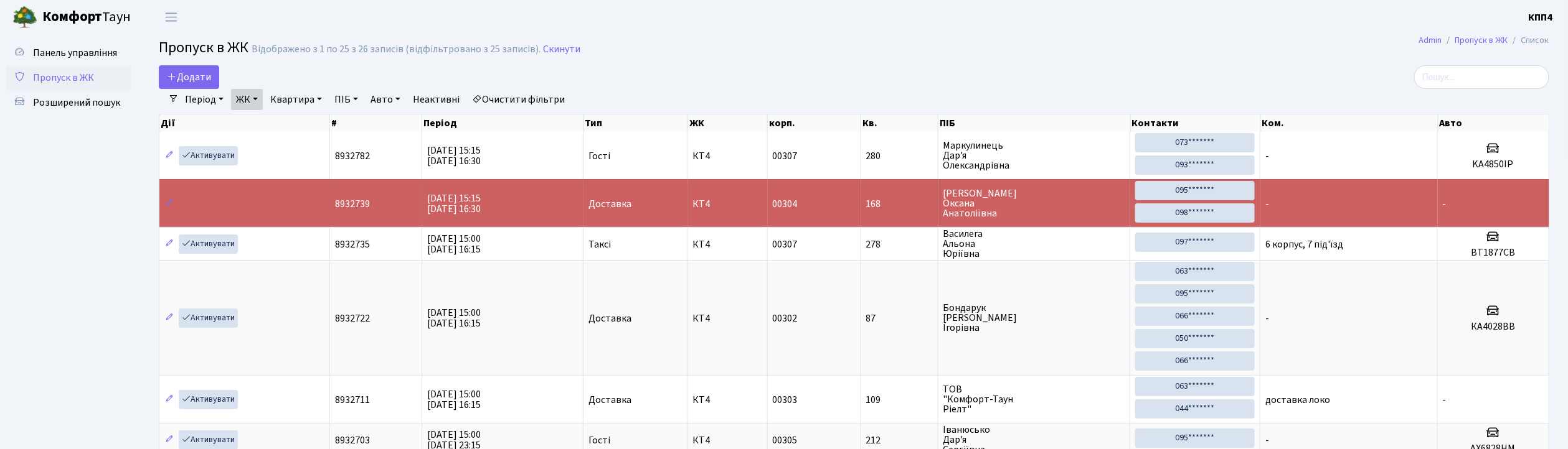
click at [260, 102] on link "ЖК" at bounding box center [247, 100] width 32 height 21
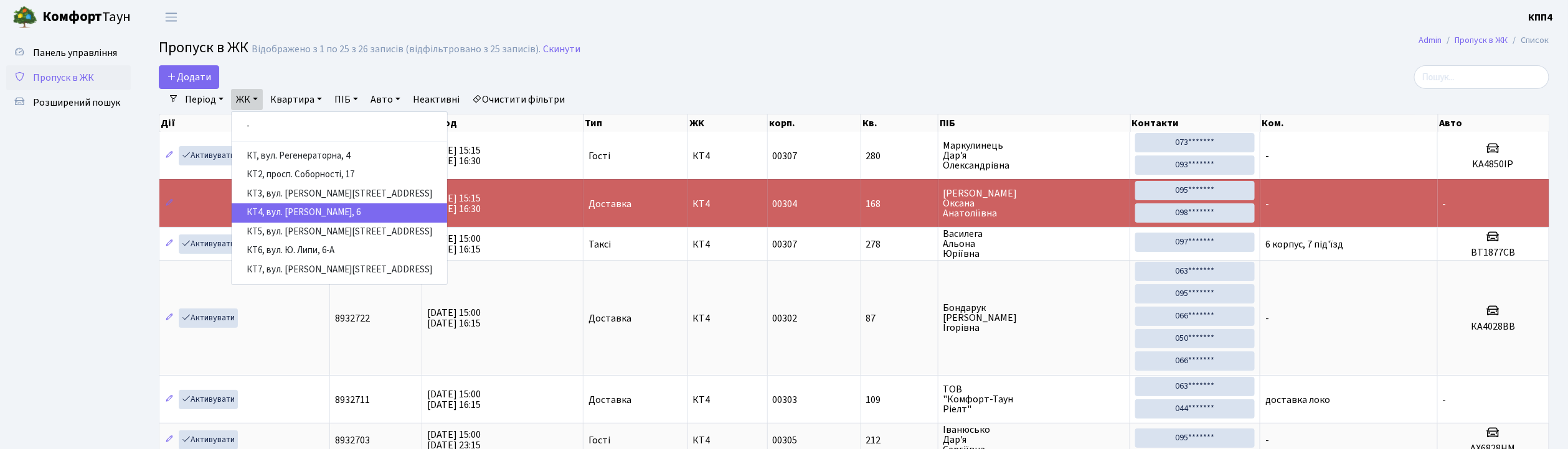
click at [316, 140] on ul "- КТ, вул. Регенераторна, 4 КТ2, просп. Соборності, 17 КТ3, вул. Березнева, 16 …" at bounding box center [339, 198] width 216 height 174
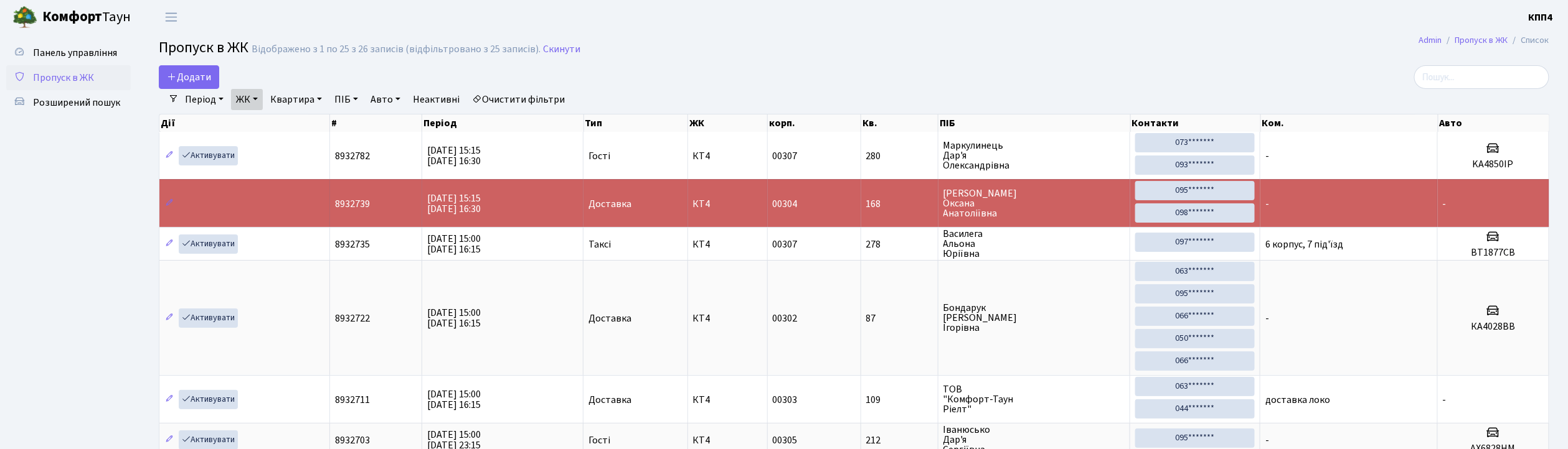
click at [249, 100] on link "ЖК" at bounding box center [247, 100] width 32 height 21
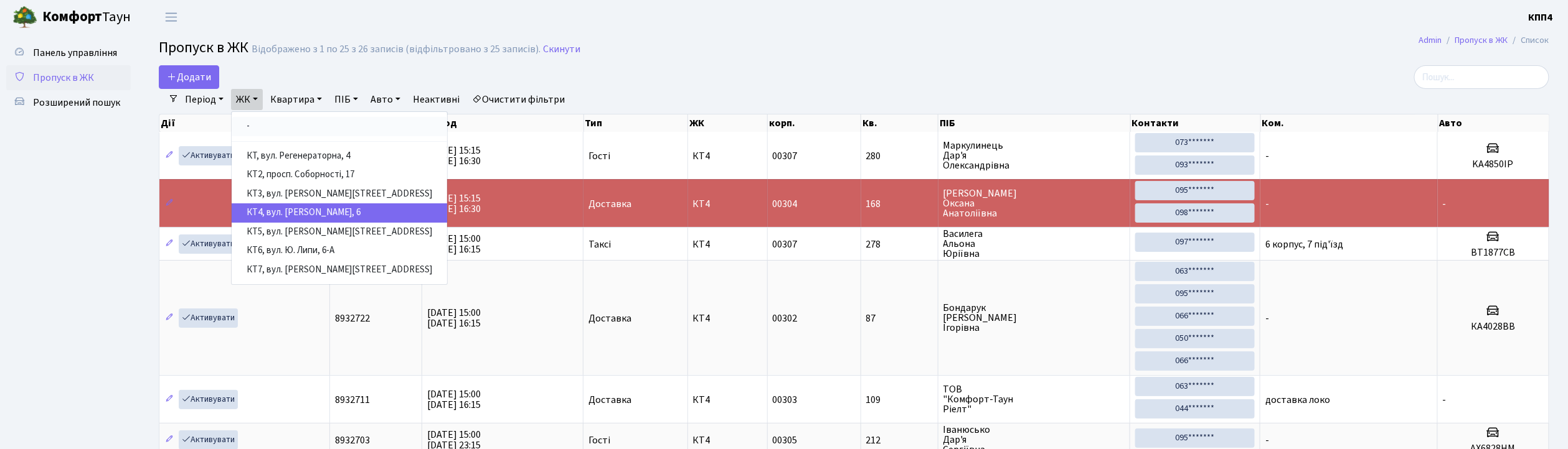
click at [277, 129] on link "-" at bounding box center [339, 126] width 216 height 19
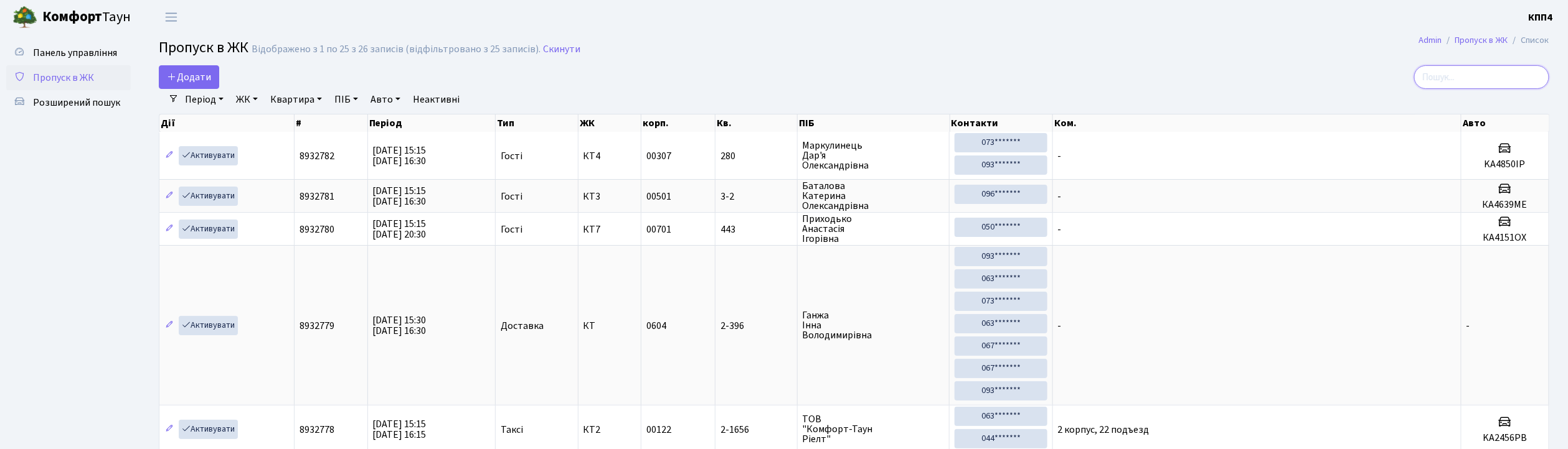
click at [1468, 77] on input "search" at bounding box center [1482, 77] width 135 height 24
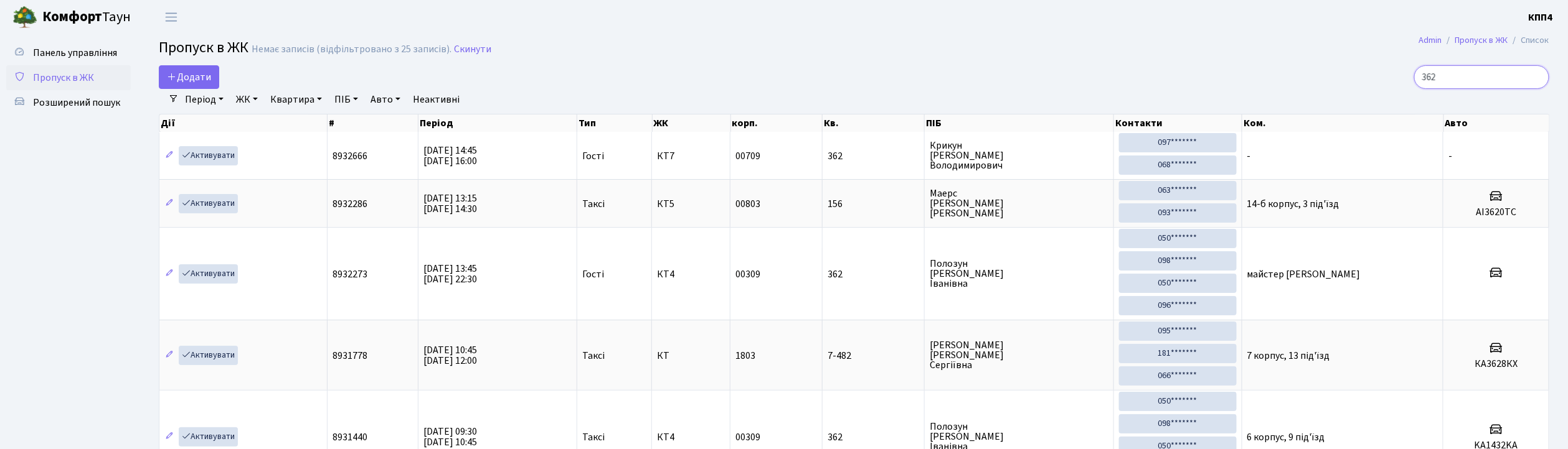
click at [1485, 74] on input "362" at bounding box center [1482, 77] width 135 height 24
type input "3"
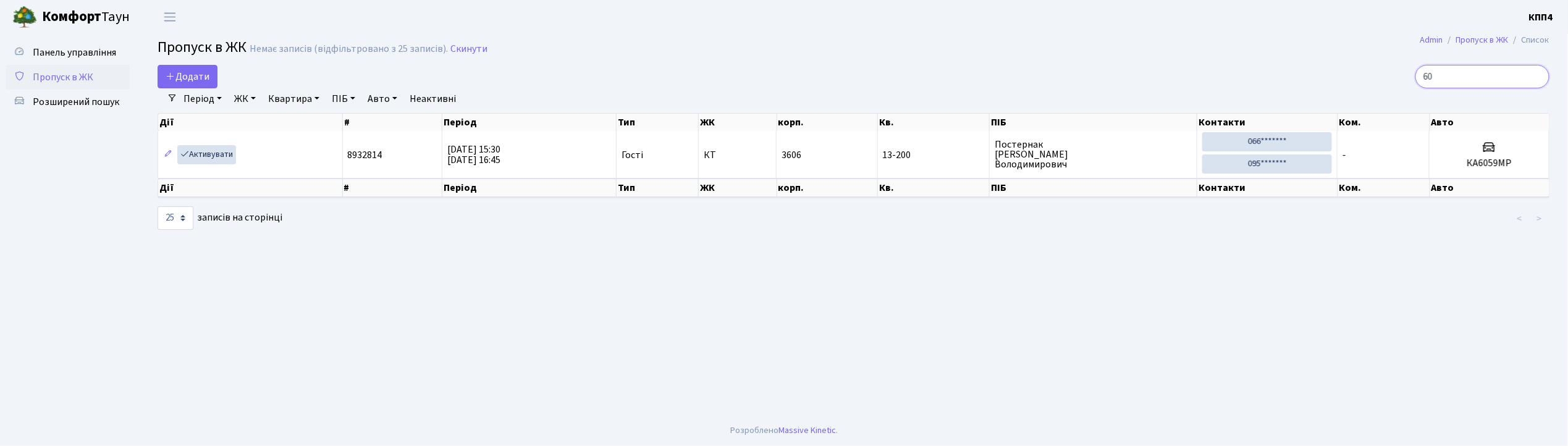
type input "6"
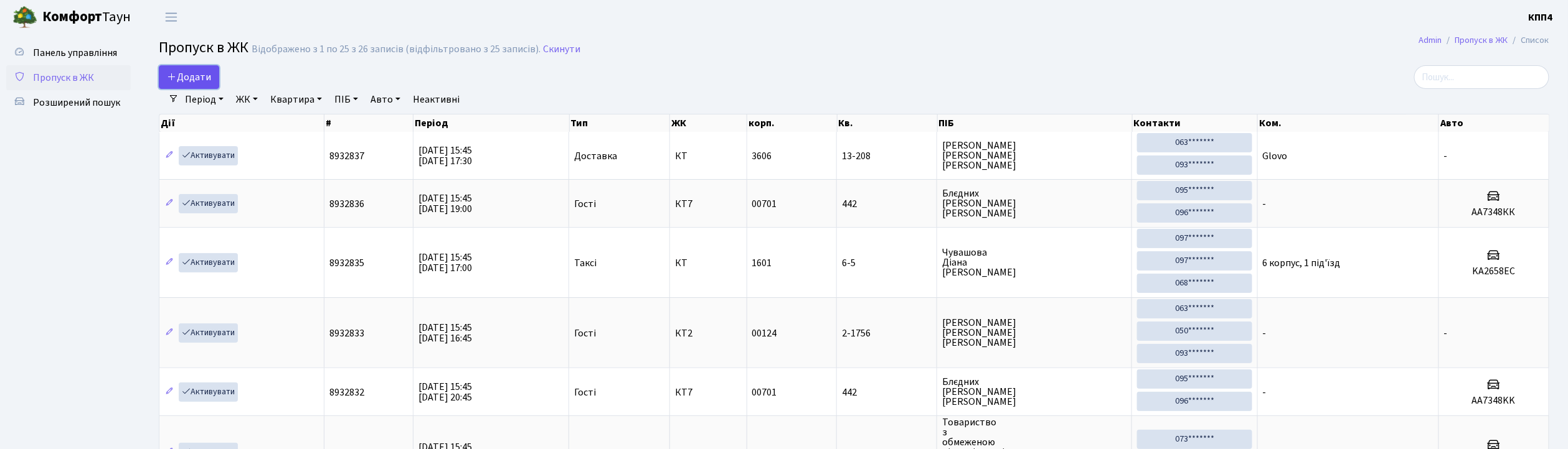
click at [197, 75] on span "Додати" at bounding box center [188, 77] width 44 height 13
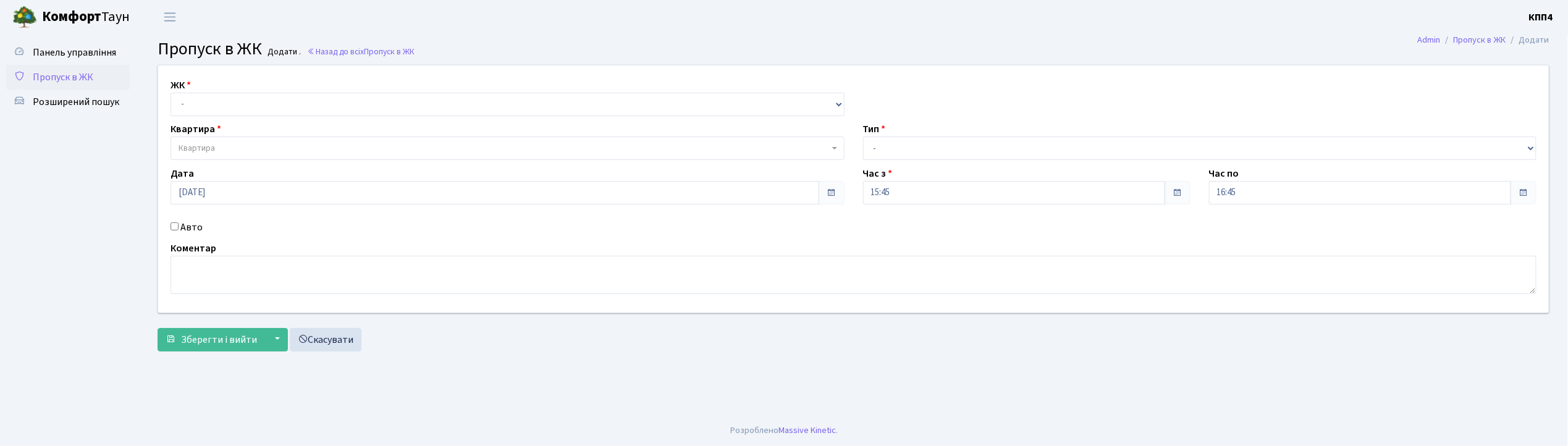
click at [174, 227] on input "Авто" at bounding box center [174, 226] width 8 height 8
checkbox input "true"
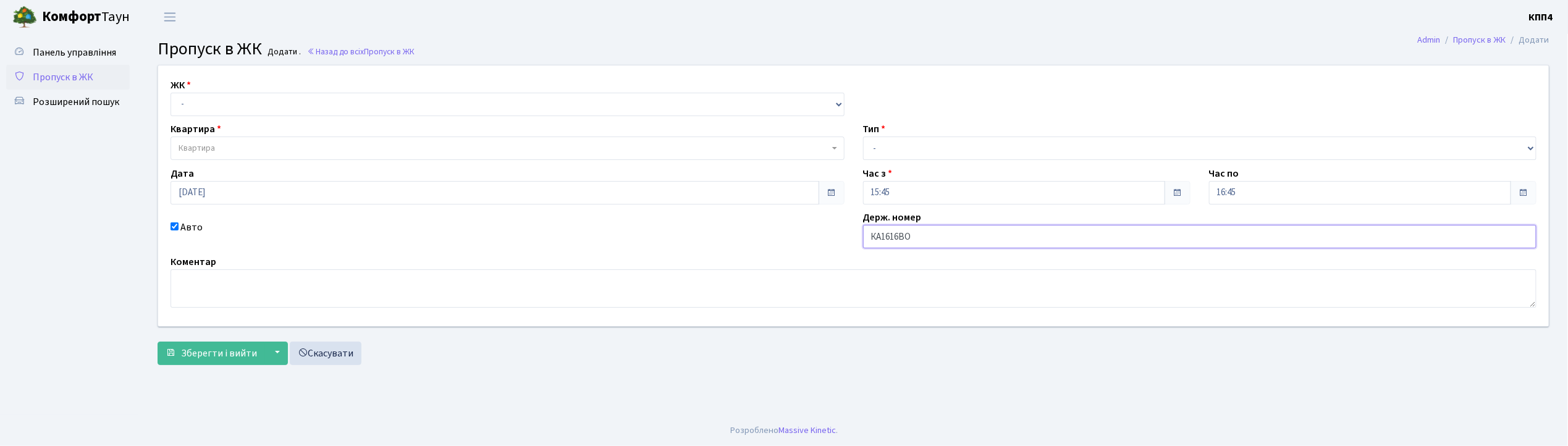
type input "КА1616ВО"
drag, startPoint x: 337, startPoint y: 100, endPoint x: 337, endPoint y: 115, distance: 15.0
click at [337, 100] on select "- КТ, вул. Регенераторна, 4 КТ2, просп. [STREET_ADDRESS] [STREET_ADDRESS] [PERS…" at bounding box center [507, 105] width 674 height 24
select select "271"
click at [171, 93] on select "- КТ, вул. Регенераторна, 4 КТ2, просп. [STREET_ADDRESS] [STREET_ADDRESS] [PERS…" at bounding box center [507, 105] width 674 height 24
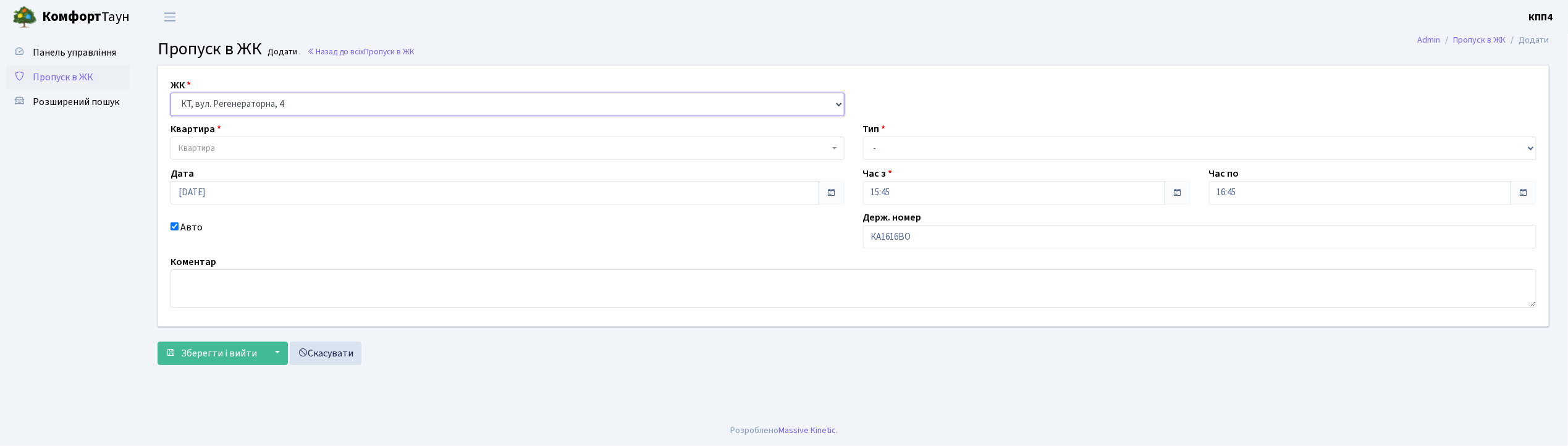
select select
click at [315, 148] on span "Квартира" at bounding box center [503, 148] width 650 height 13
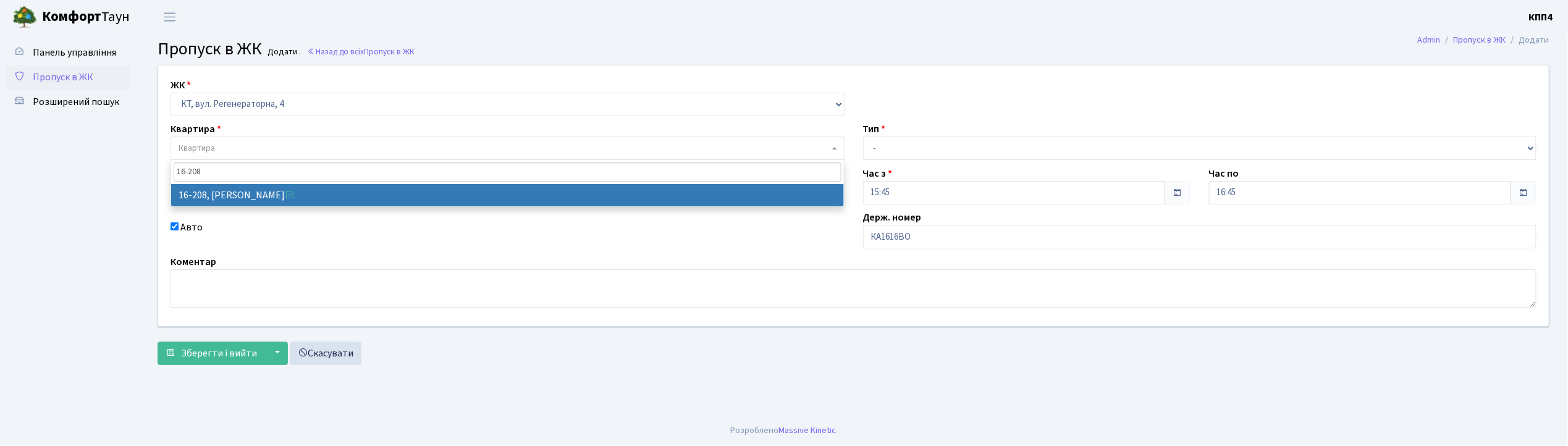
type input "16-208"
select select "8769"
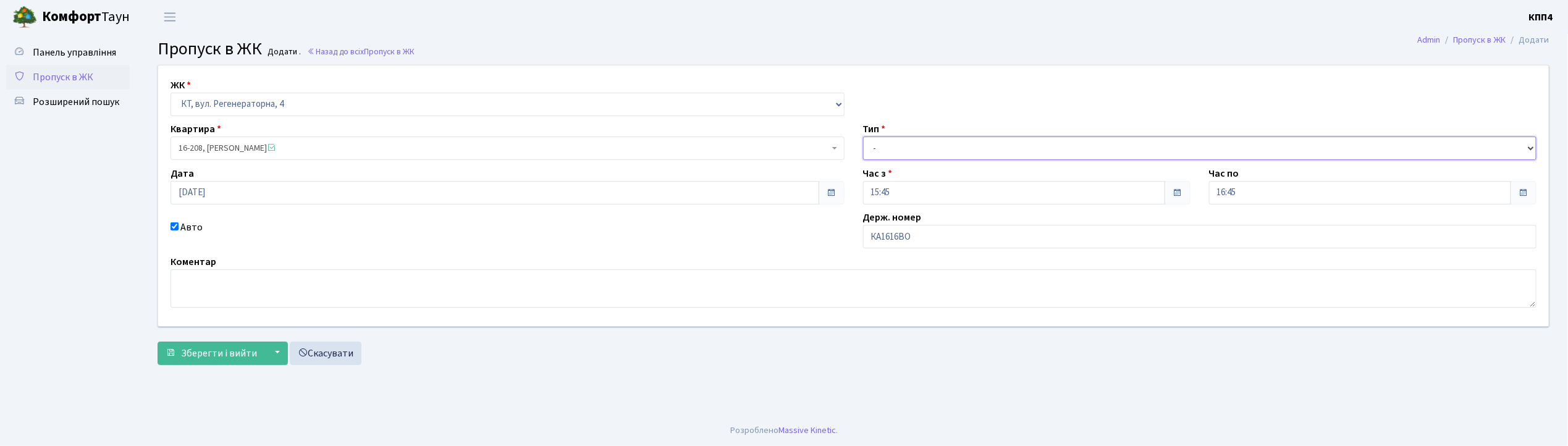
click at [901, 144] on select "- Доставка Таксі Гості Сервіс" at bounding box center [1200, 148] width 674 height 24
select select "3"
click at [863, 137] on select "- Доставка Таксі Гості Сервіс" at bounding box center [1200, 148] width 674 height 24
click at [238, 351] on span "Зберегти і вийти" at bounding box center [219, 354] width 76 height 13
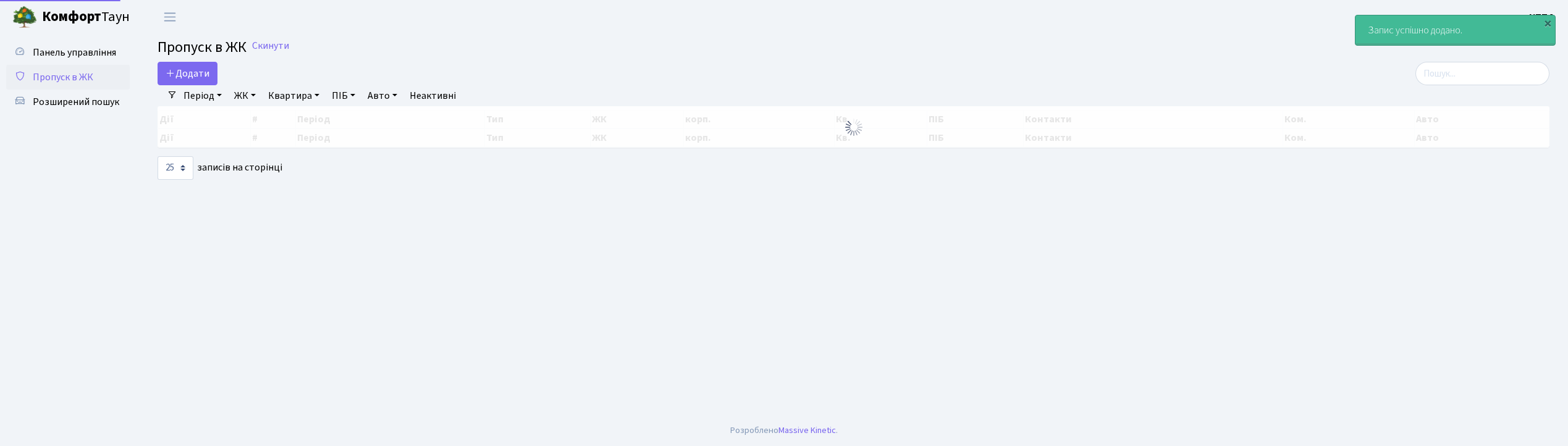
select select "25"
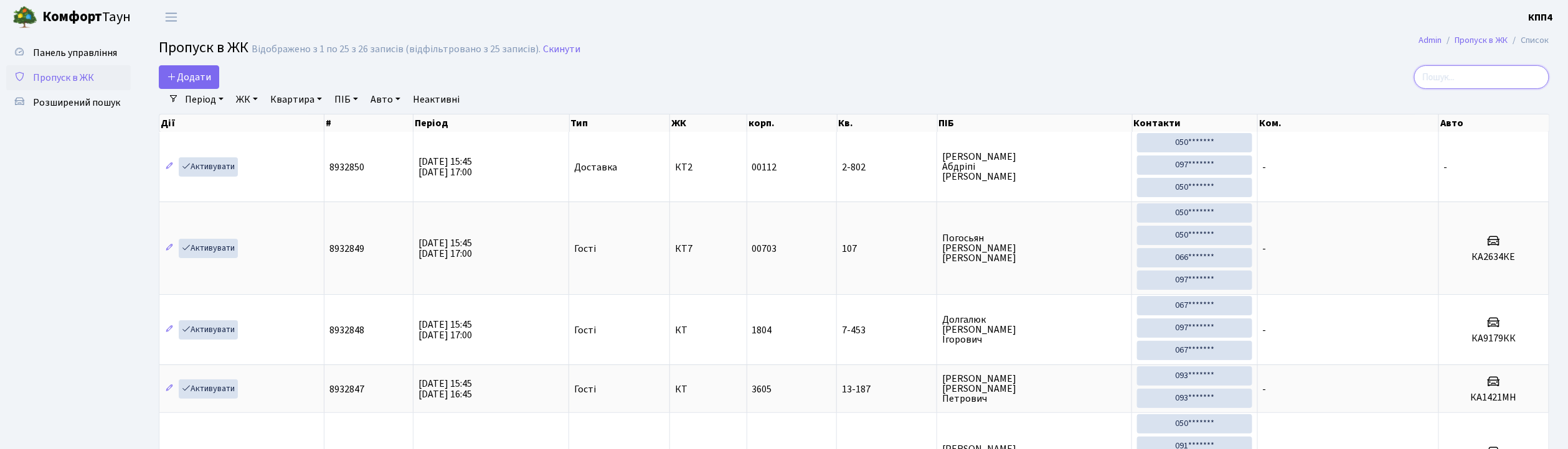
click at [1488, 71] on input "search" at bounding box center [1482, 77] width 135 height 24
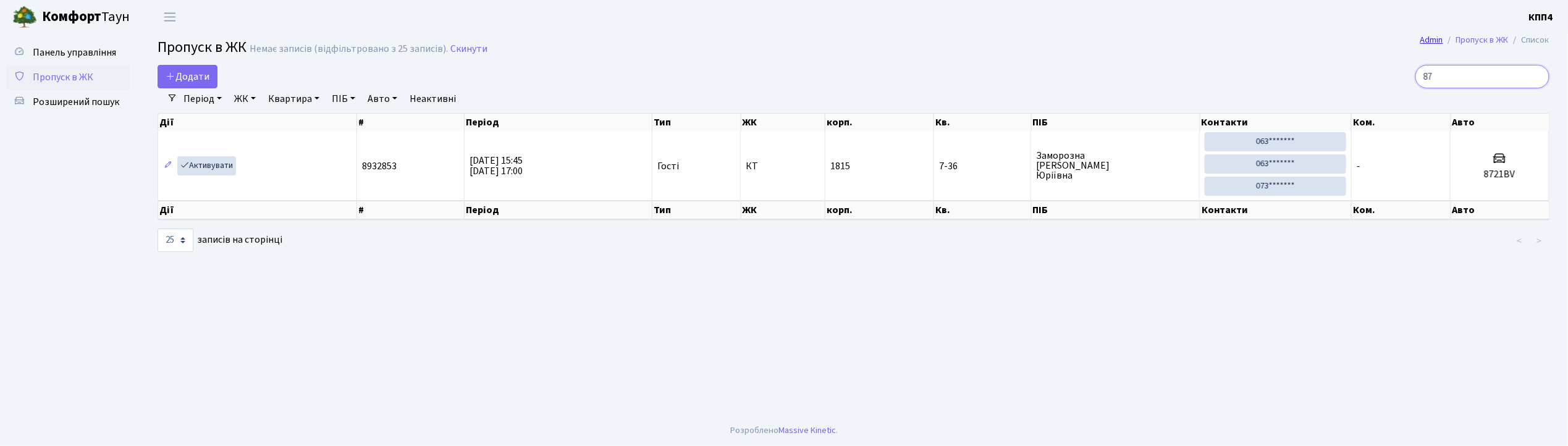
type input "8"
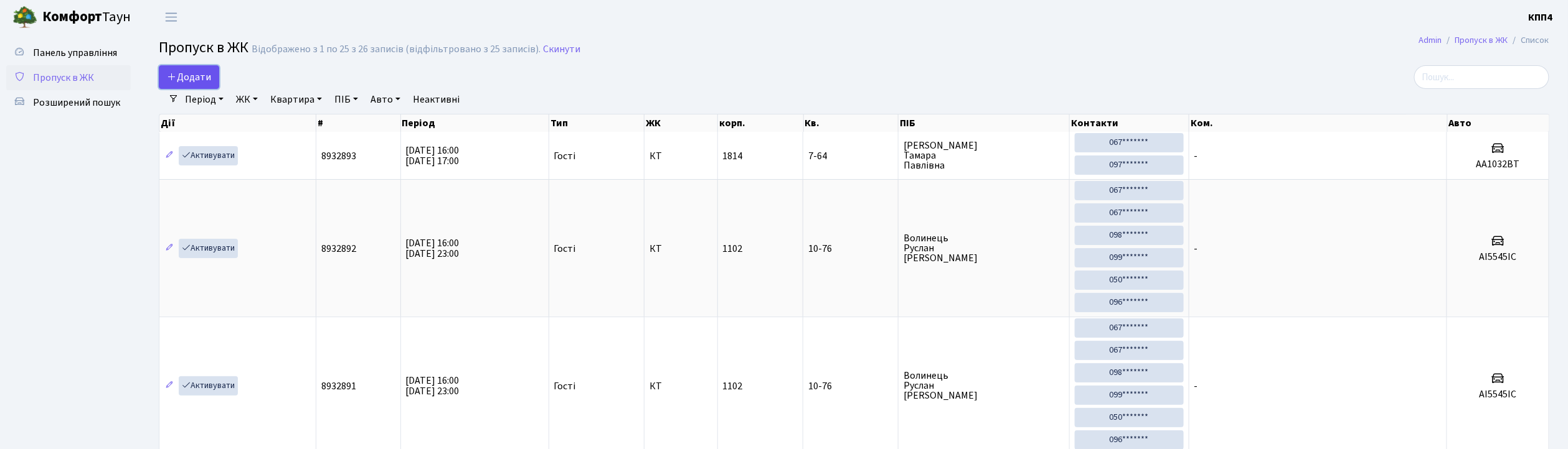
click at [199, 74] on span "Додати" at bounding box center [188, 77] width 44 height 13
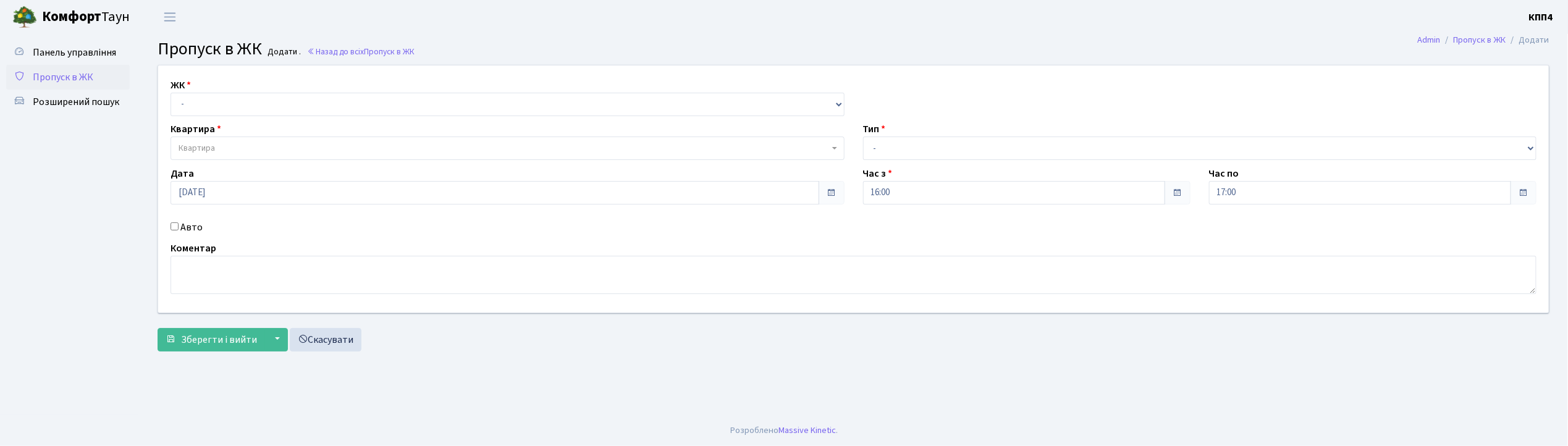
click at [176, 224] on input "Авто" at bounding box center [174, 226] width 8 height 8
checkbox input "true"
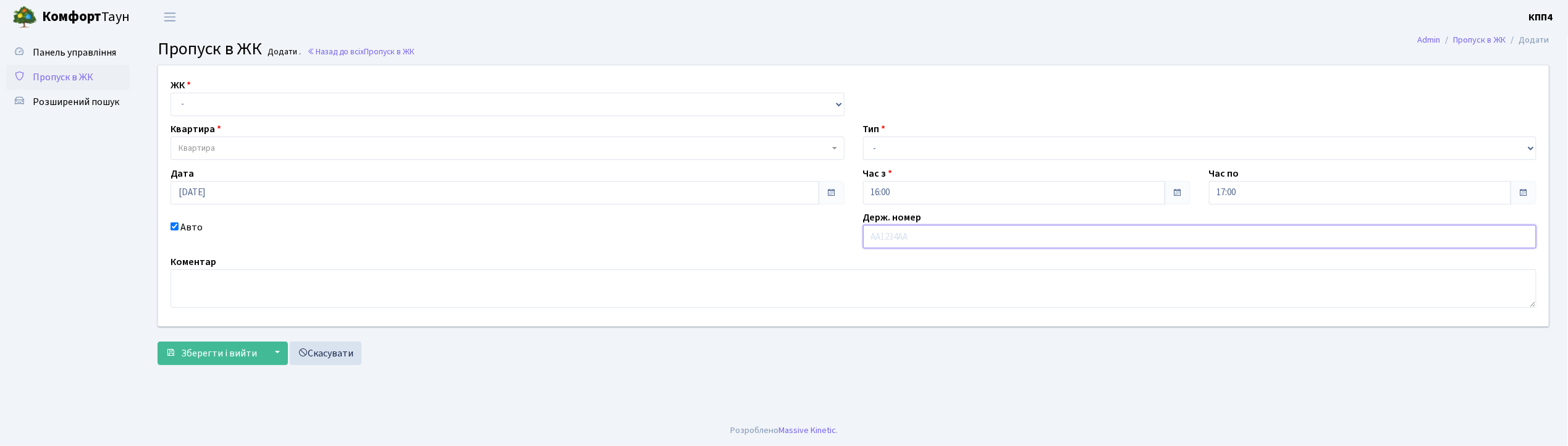
type input "Т"
type input "КА1497КІ"
click at [938, 150] on select "- Доставка Таксі Гості Сервіс" at bounding box center [1200, 148] width 674 height 24
select select "2"
click at [863, 137] on select "- Доставка Таксі Гості Сервіс" at bounding box center [1200, 148] width 674 height 24
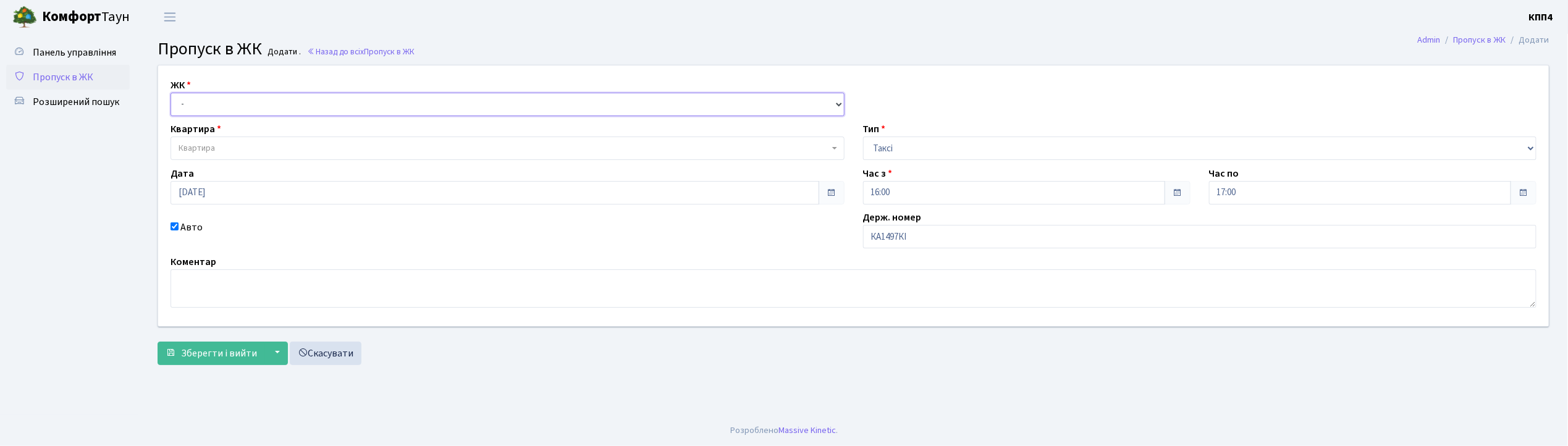
drag, startPoint x: 310, startPoint y: 101, endPoint x: 310, endPoint y: 109, distance: 8.0
click at [310, 101] on select "- КТ, вул. Регенераторна, 4 КТ2, просп. [STREET_ADDRESS] [STREET_ADDRESS] [PERS…" at bounding box center [507, 105] width 674 height 24
select select "271"
click at [171, 93] on select "- КТ, вул. Регенераторна, 4 КТ2, просп. Соборності, 17 КТ3, вул. Березнева, 16 …" at bounding box center [507, 105] width 674 height 24
select select
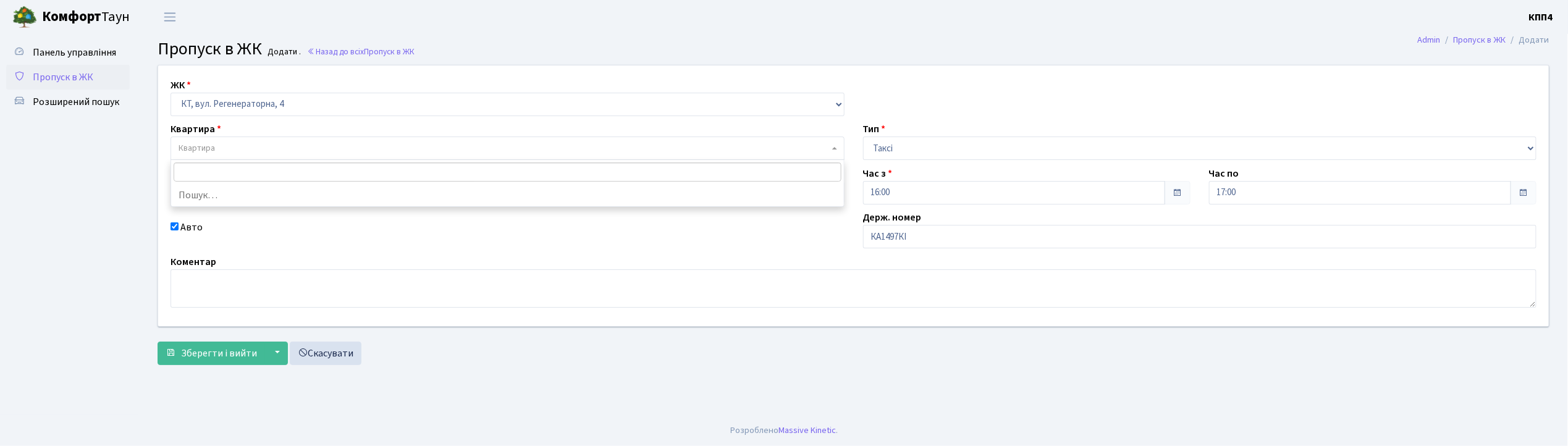
click at [302, 146] on span "Квартира" at bounding box center [503, 148] width 650 height 13
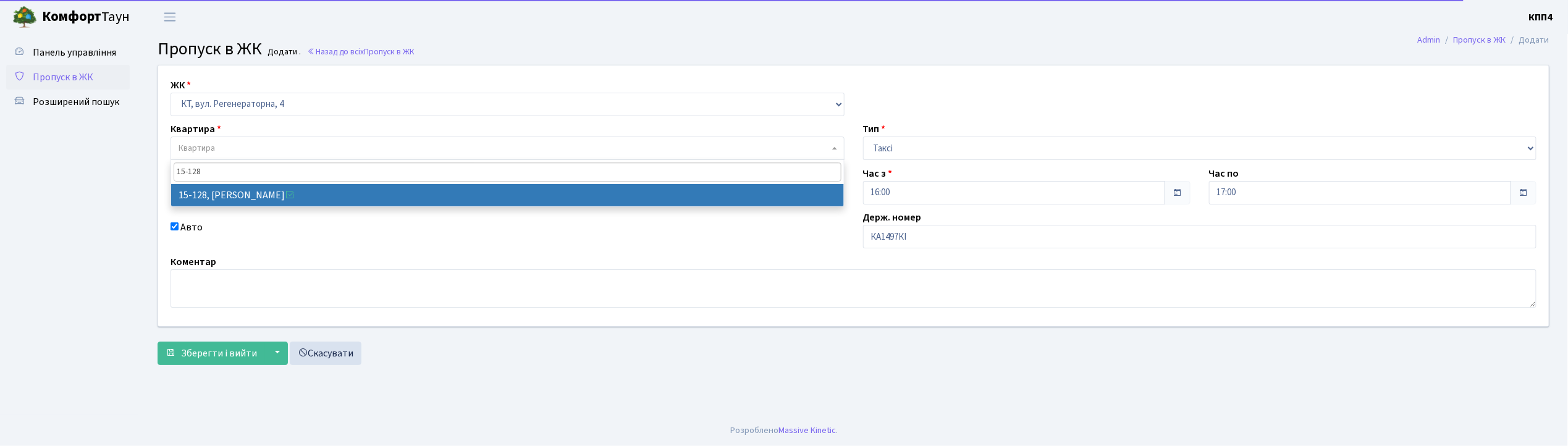
type input "15-128"
select select "8903"
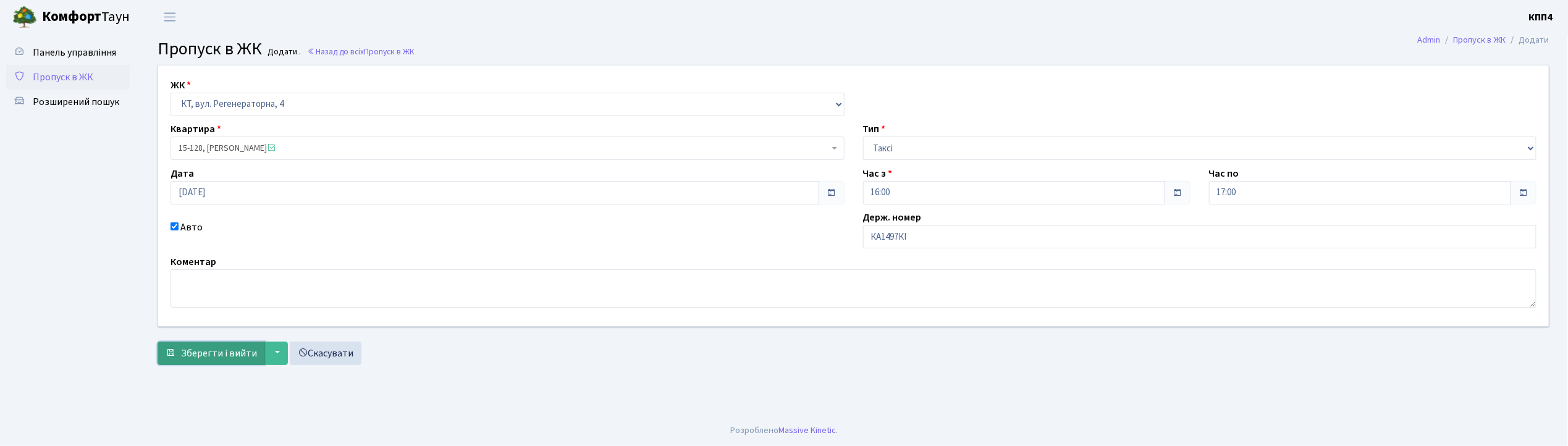
click at [244, 345] on button "Зберегти і вийти" at bounding box center [211, 354] width 108 height 24
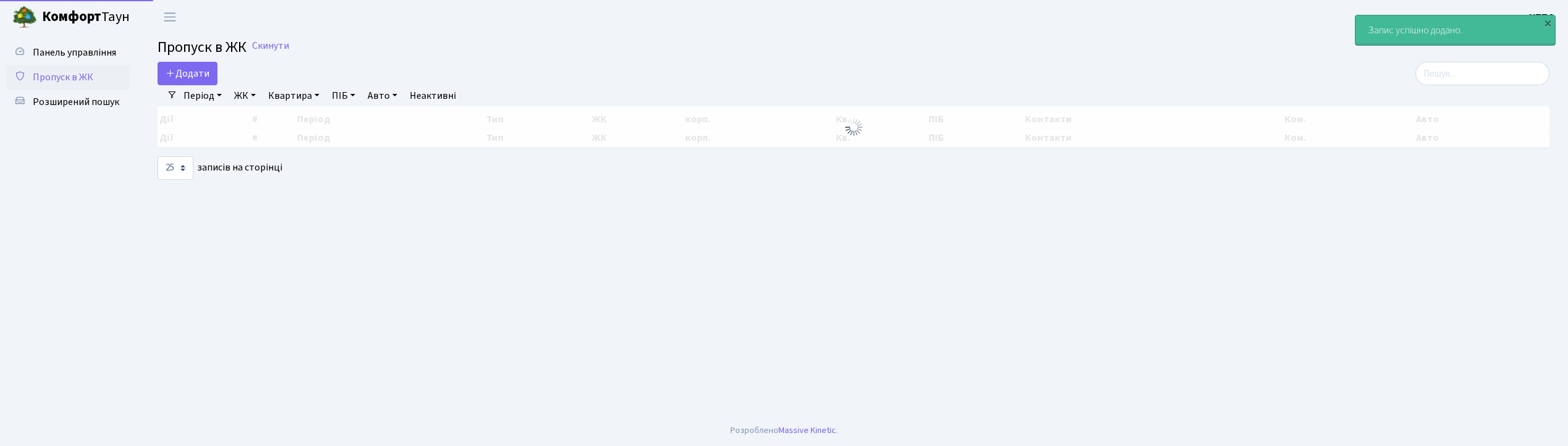
select select "25"
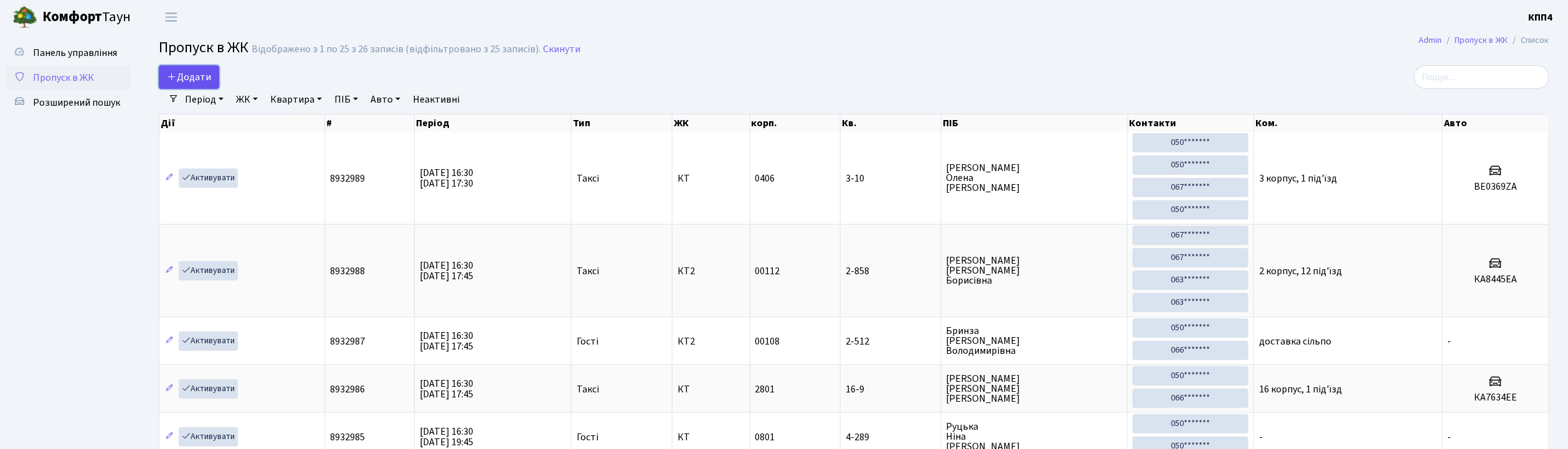
click at [197, 77] on span "Додати" at bounding box center [188, 77] width 44 height 13
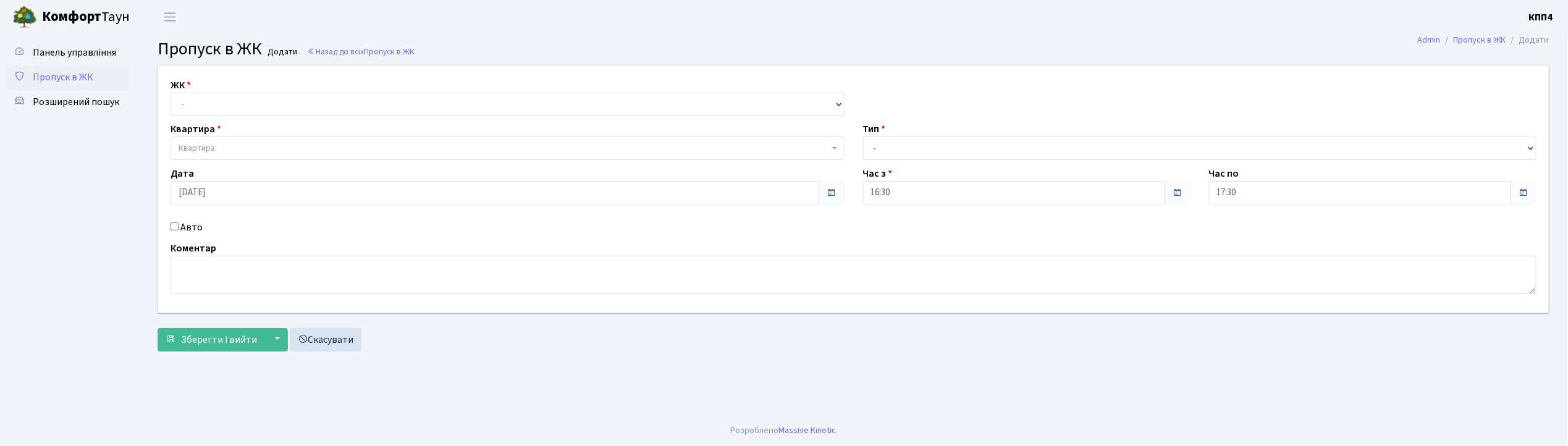
click at [173, 226] on input "Авто" at bounding box center [174, 226] width 8 height 8
checkbox input "true"
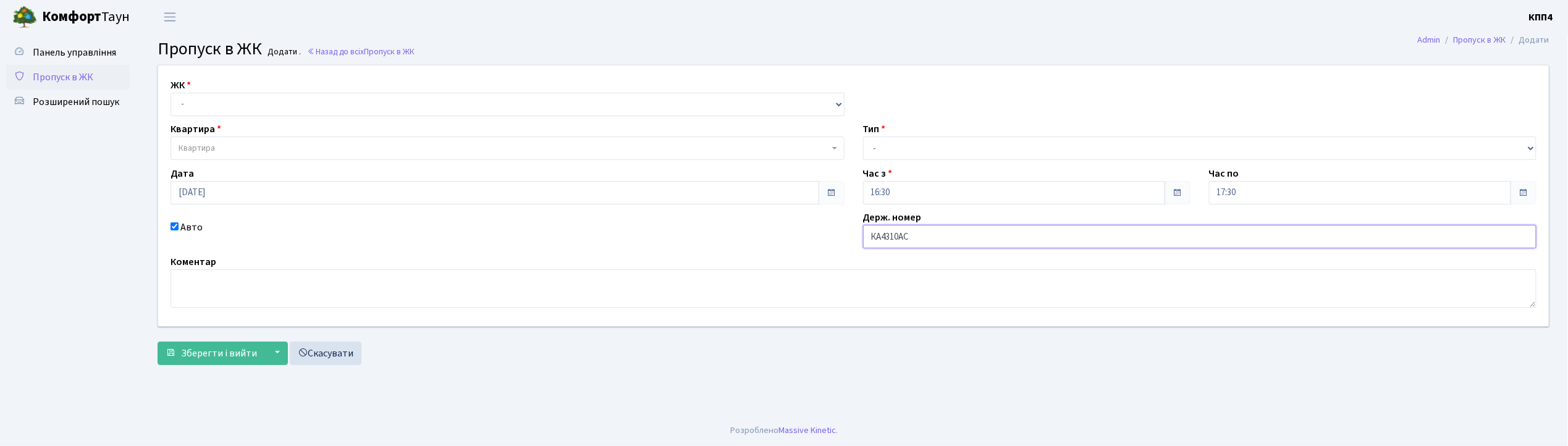
type input "КА4310АС"
click at [915, 145] on select "- Доставка Таксі Гості Сервіс" at bounding box center [1200, 148] width 674 height 24
select select "2"
click at [863, 137] on select "- Доставка Таксі Гості Сервіс" at bounding box center [1200, 148] width 674 height 24
drag, startPoint x: 194, startPoint y: 104, endPoint x: 193, endPoint y: 114, distance: 10.0
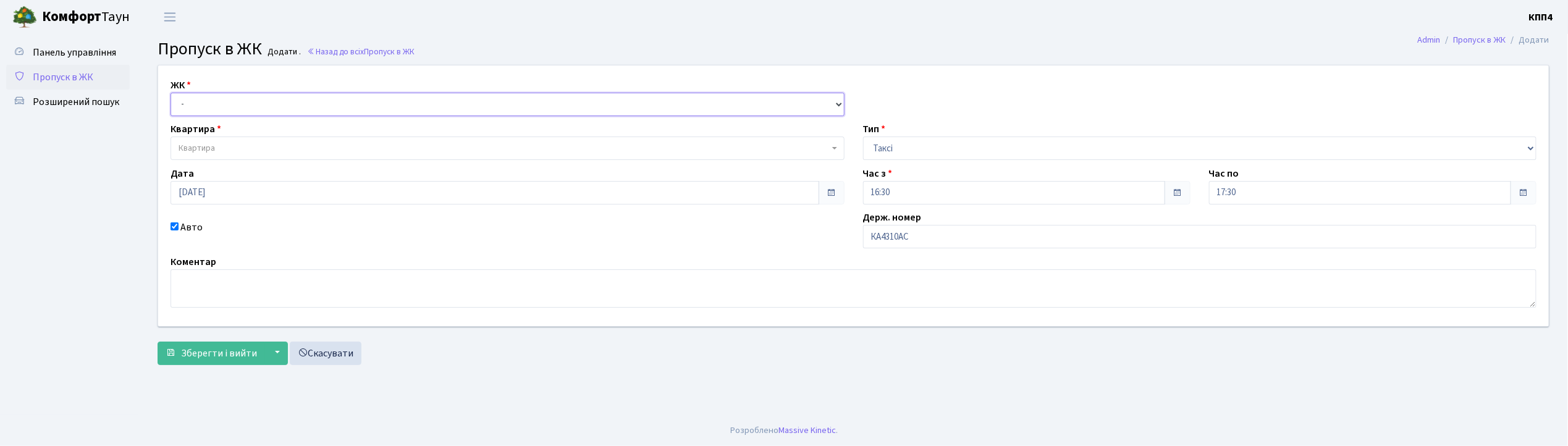
click at [194, 104] on select "- КТ, вул. Регенераторна, 4 КТ2, просп. [STREET_ADDRESS] [STREET_ADDRESS] [PERS…" at bounding box center [507, 105] width 674 height 24
select select "271"
click at [171, 93] on select "- КТ, вул. Регенераторна, 4 КТ2, просп. [STREET_ADDRESS] [STREET_ADDRESS] [PERS…" at bounding box center [507, 105] width 674 height 24
select select
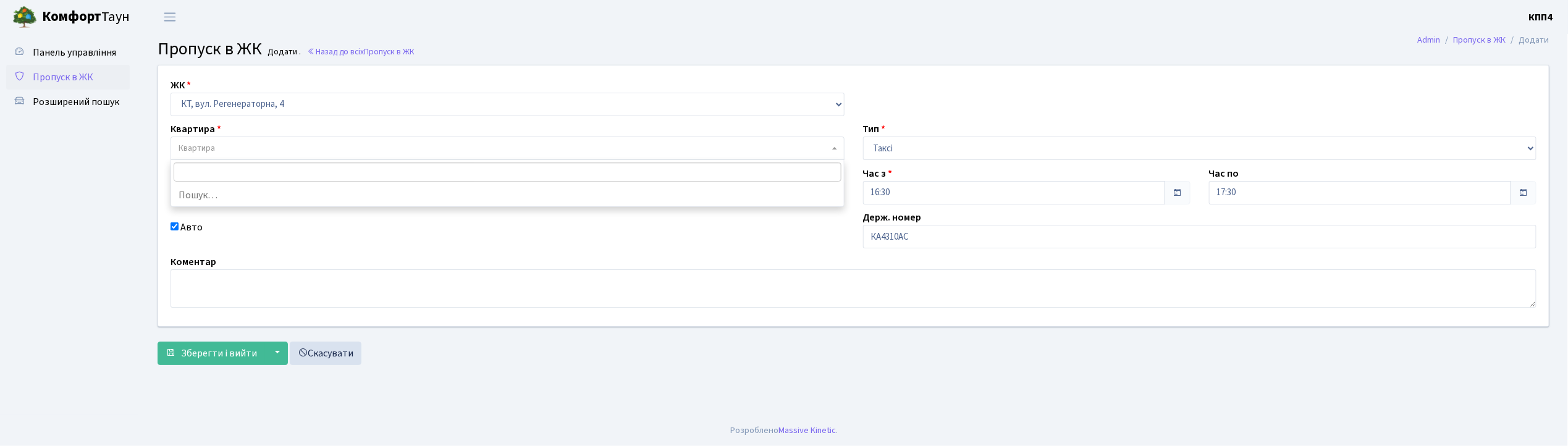
click at [191, 151] on span "Квартира" at bounding box center [196, 148] width 36 height 13
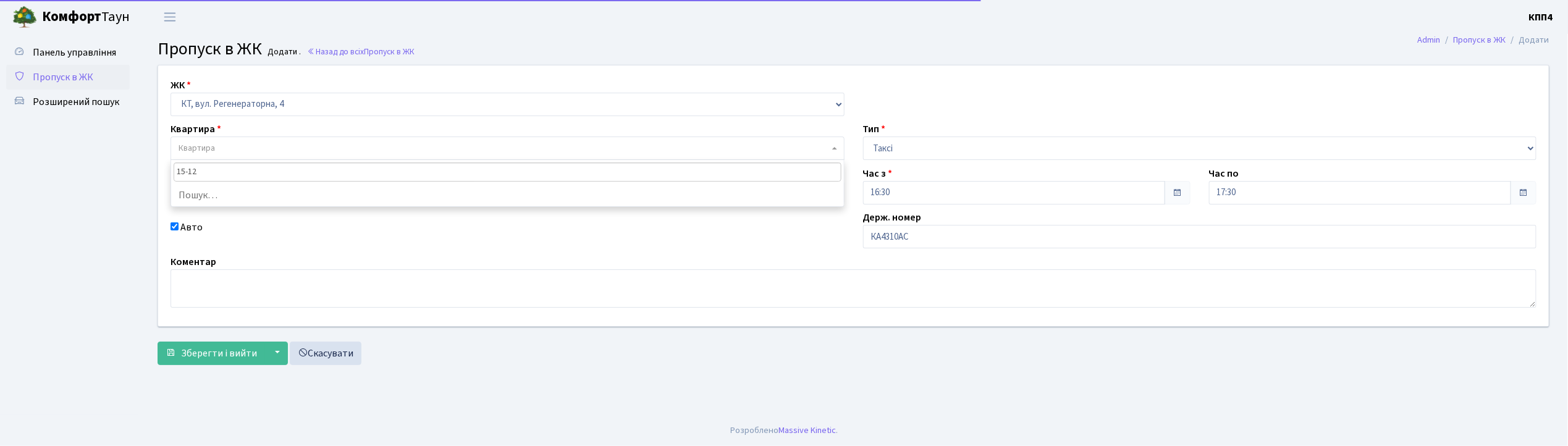
type input "15-128"
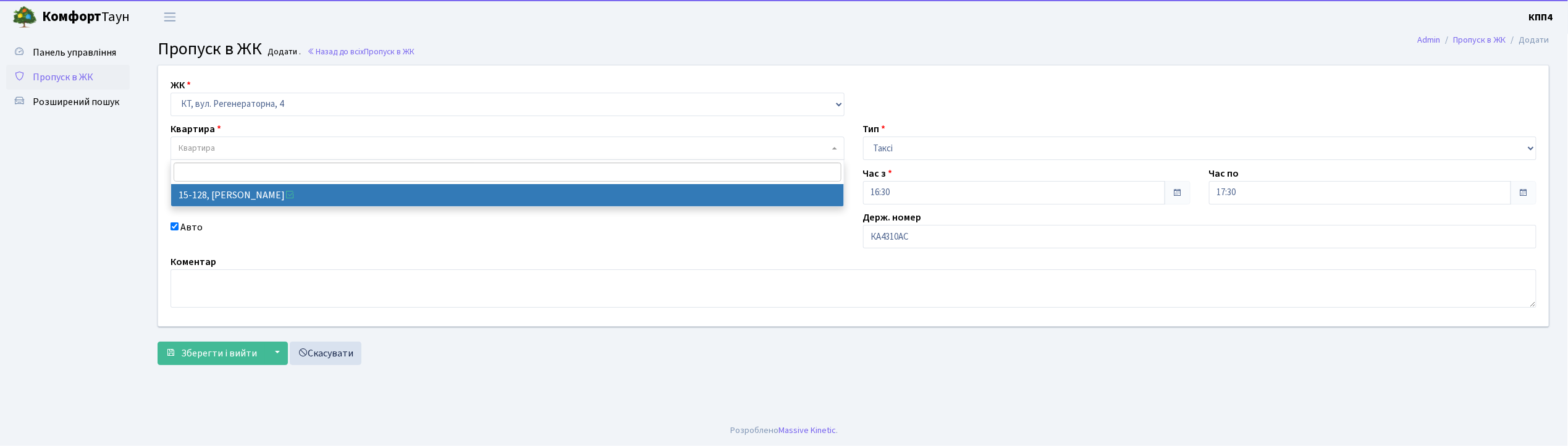
select select "8903"
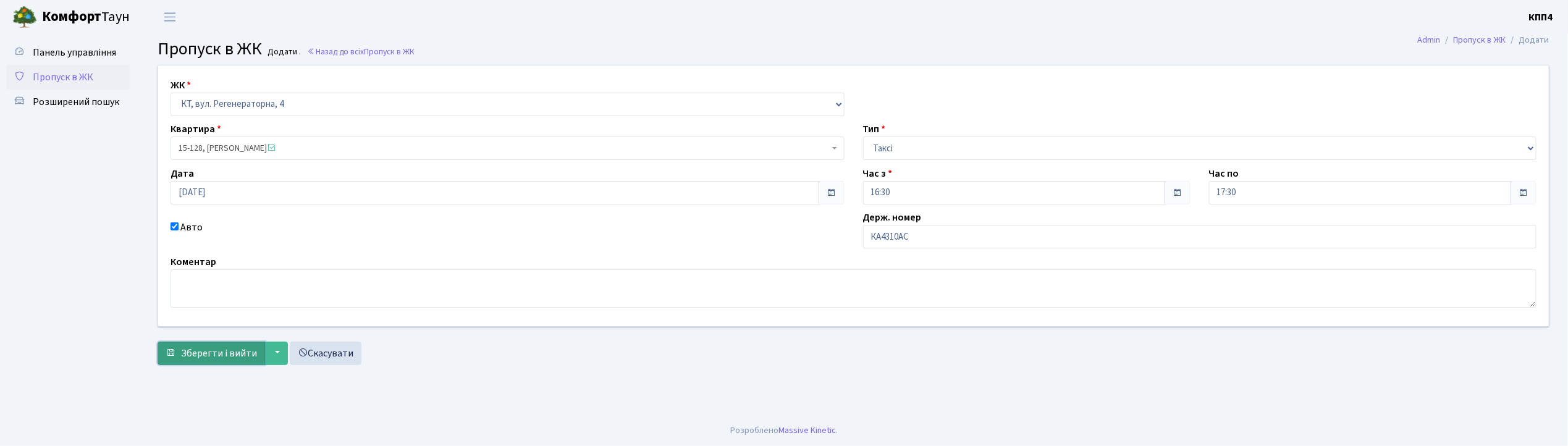
click at [233, 347] on span "Зберегти і вийти" at bounding box center [219, 354] width 76 height 13
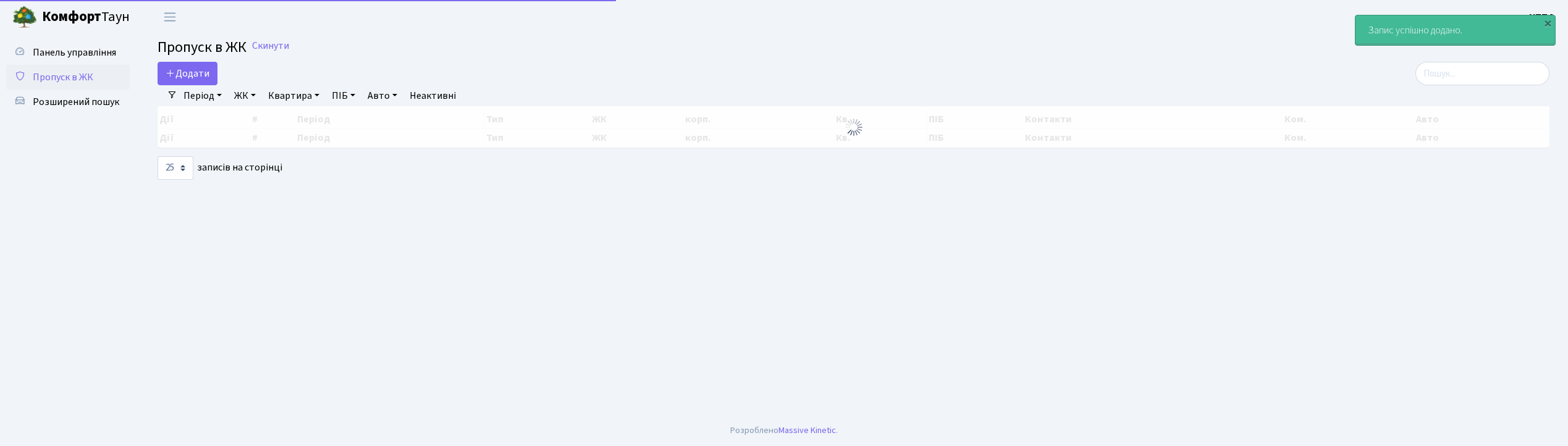
select select "25"
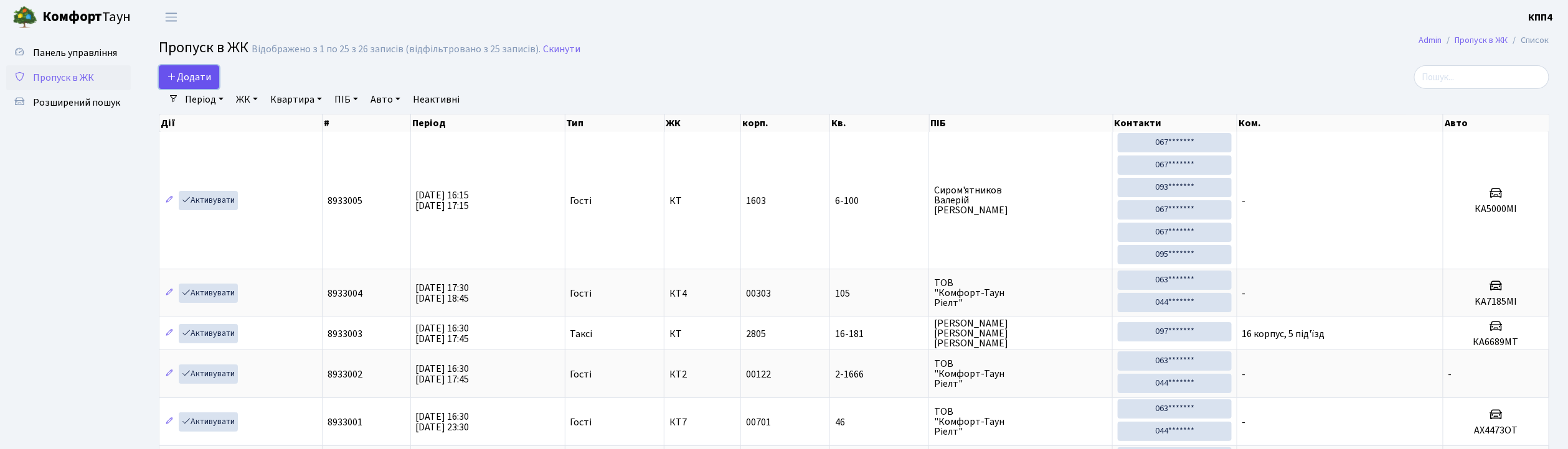
click at [199, 80] on span "Додати" at bounding box center [188, 77] width 44 height 13
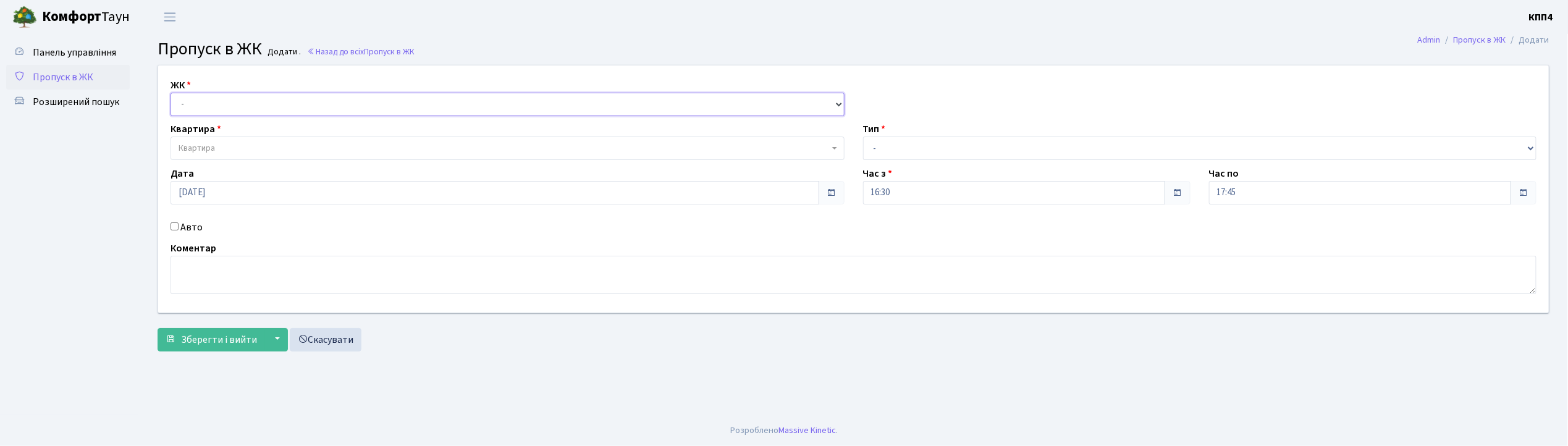
click at [290, 107] on select "- КТ, вул. Регенераторна, 4 КТ2, просп. [STREET_ADDRESS] [STREET_ADDRESS] [PERS…" at bounding box center [507, 105] width 674 height 24
select select "271"
click at [171, 93] on select "- КТ, вул. Регенераторна, 4 КТ2, просп. [STREET_ADDRESS] [STREET_ADDRESS] [PERS…" at bounding box center [507, 105] width 674 height 24
select select
click at [172, 228] on input "Авто" at bounding box center [174, 226] width 8 height 8
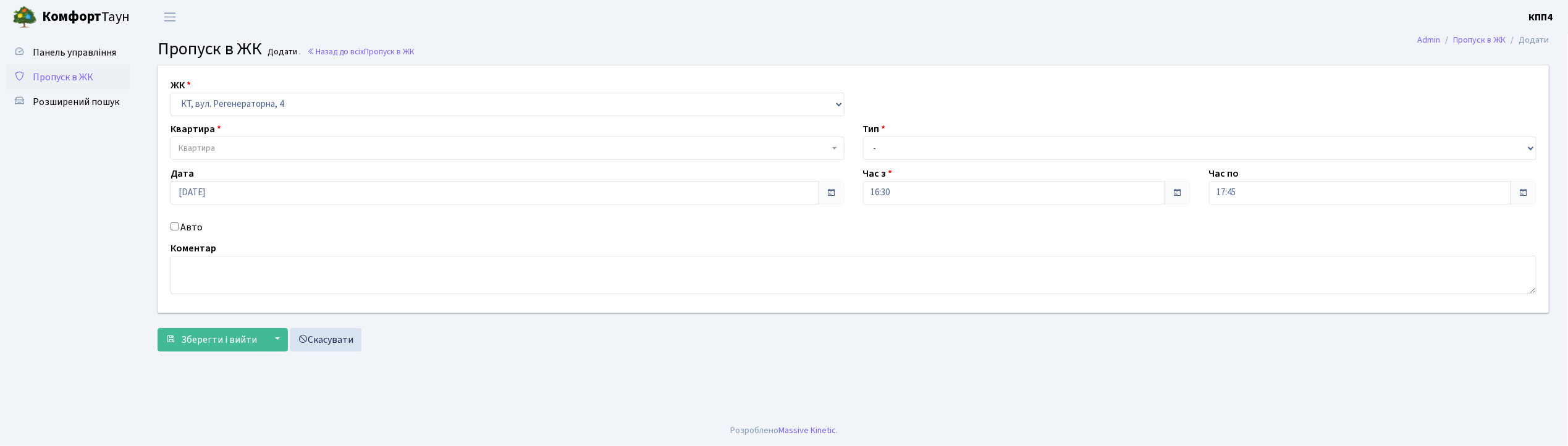
checkbox input "true"
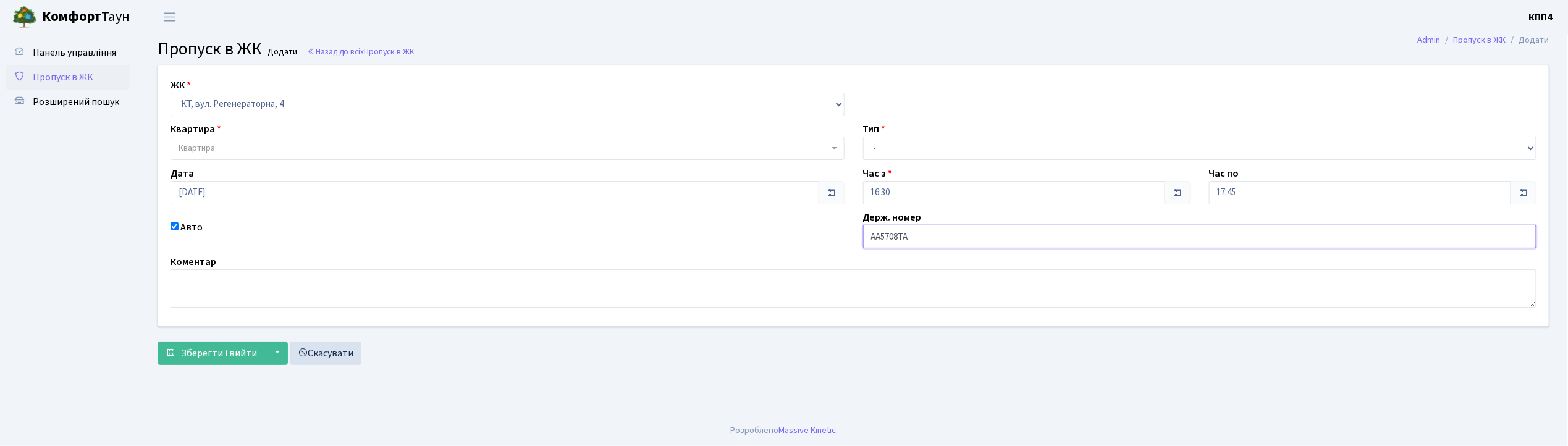
type input "АА5708ТА"
click at [902, 143] on select "- Доставка Таксі Гості Сервіс" at bounding box center [1200, 148] width 674 height 24
select select "3"
click at [863, 137] on select "- Доставка Таксі Гості Сервіс" at bounding box center [1200, 148] width 674 height 24
click at [299, 156] on span "Квартира" at bounding box center [507, 148] width 674 height 24
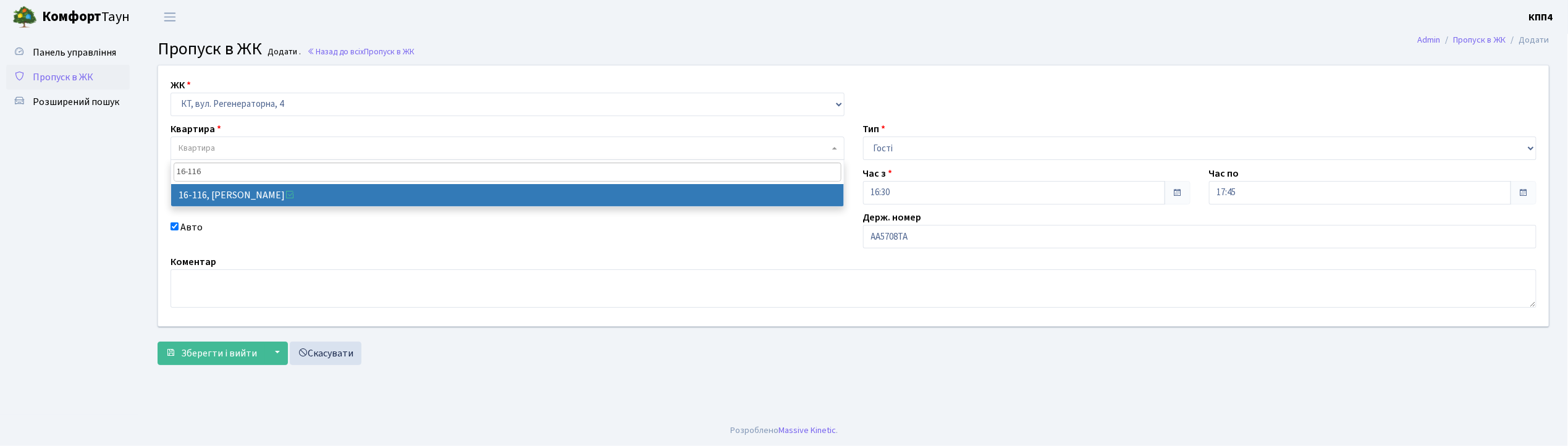
type input "16-116"
select select "8677"
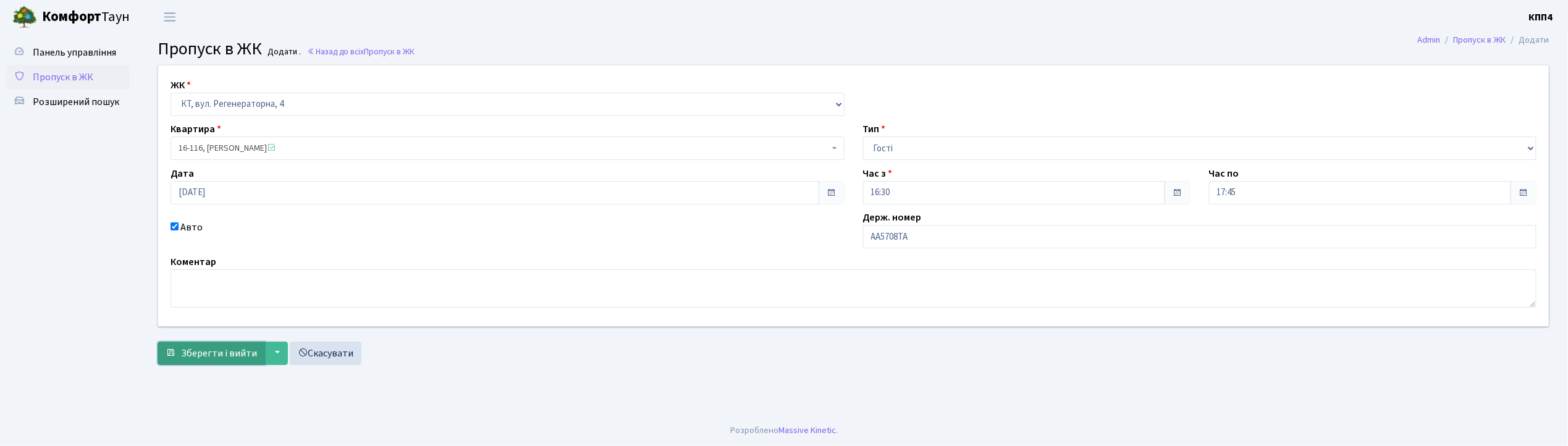
click at [235, 354] on span "Зберегти і вийти" at bounding box center [219, 354] width 76 height 13
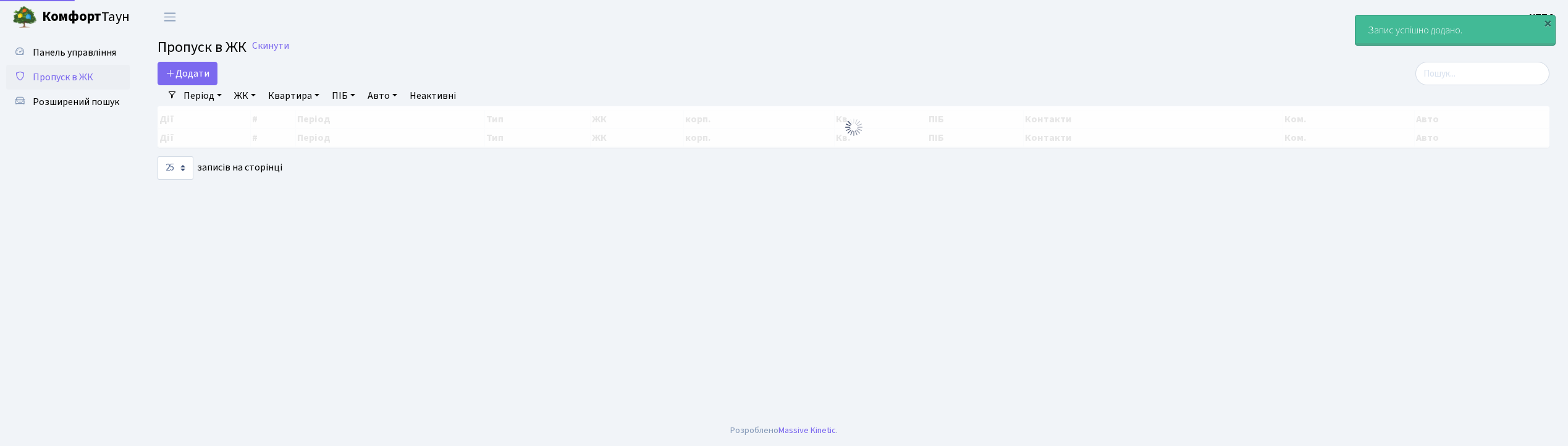
select select "25"
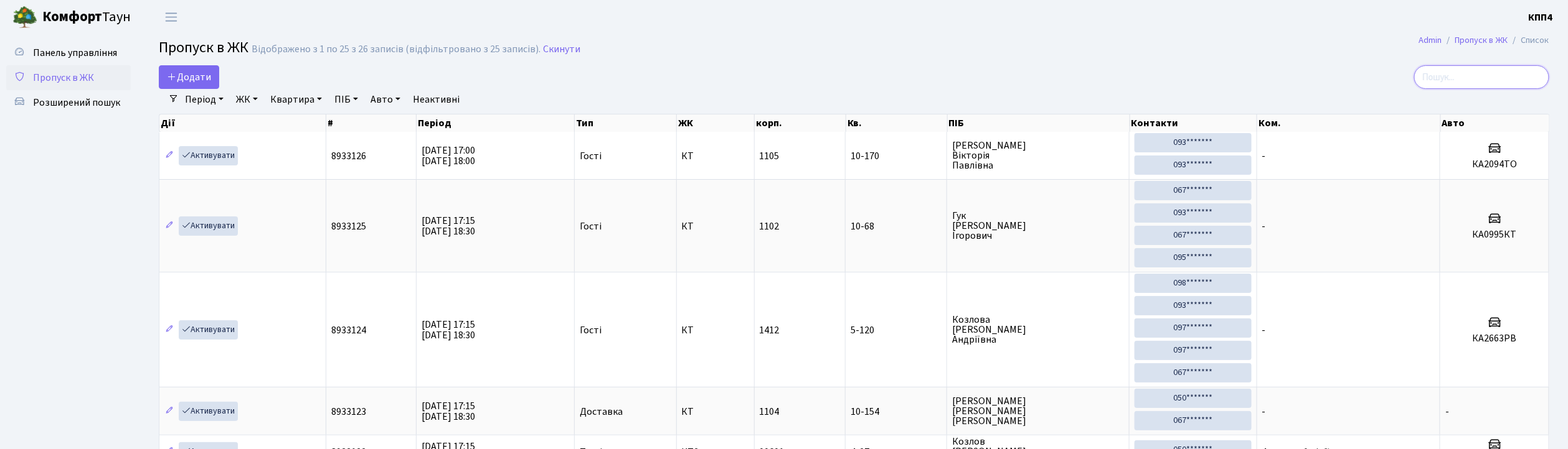
click at [1491, 80] on input "search" at bounding box center [1482, 77] width 135 height 24
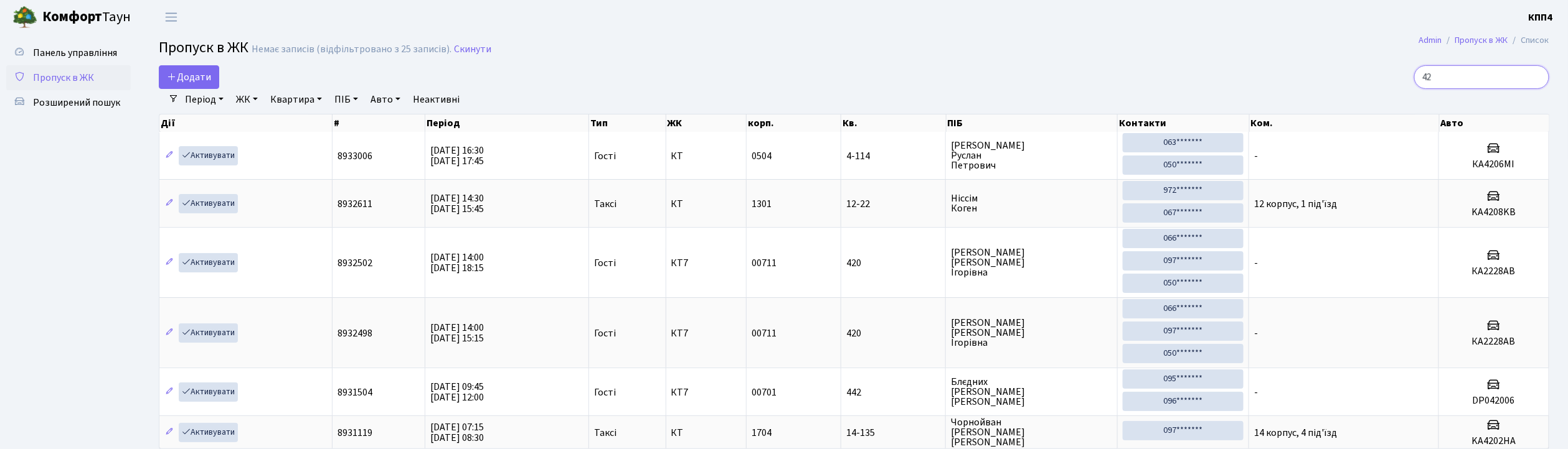
type input "4"
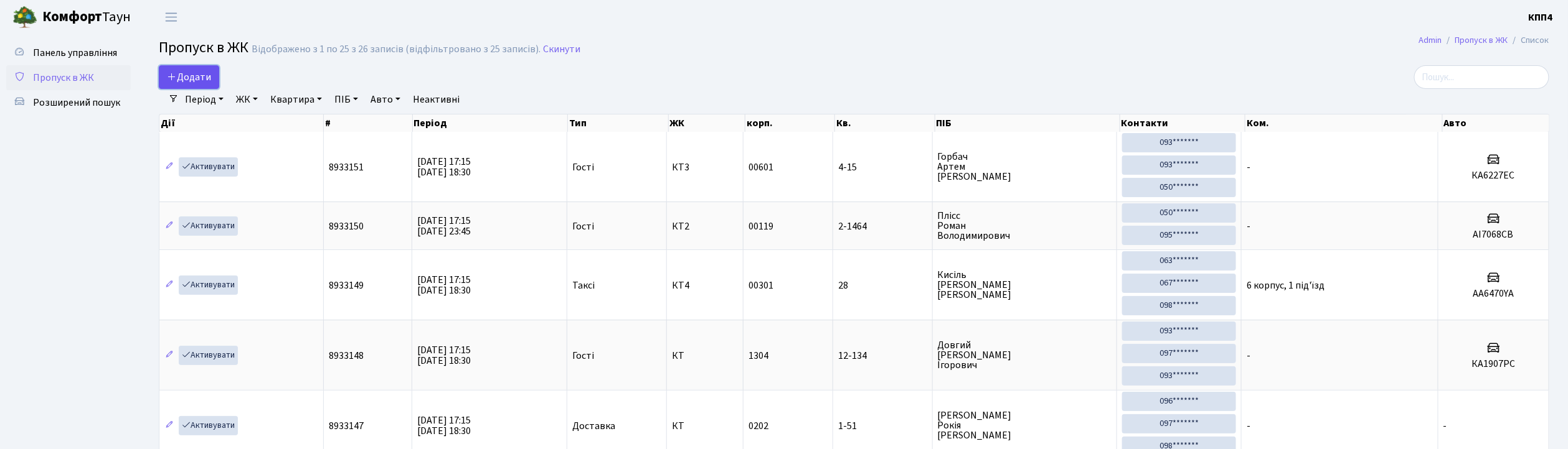
click at [197, 80] on span "Додати" at bounding box center [188, 77] width 44 height 13
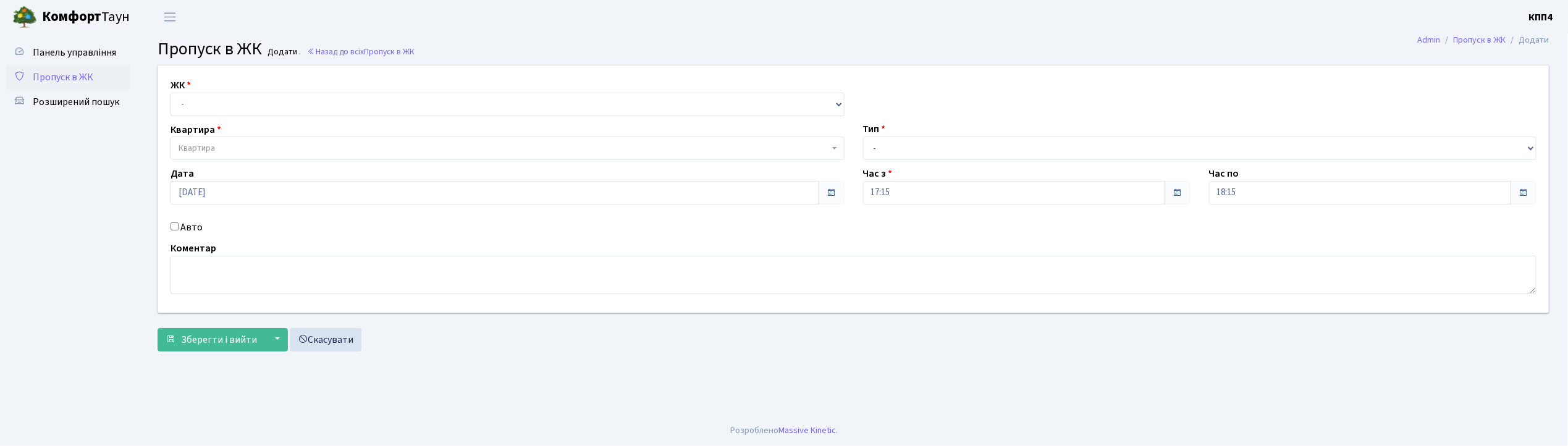
click at [176, 228] on input "Авто" at bounding box center [174, 226] width 8 height 8
checkbox input "true"
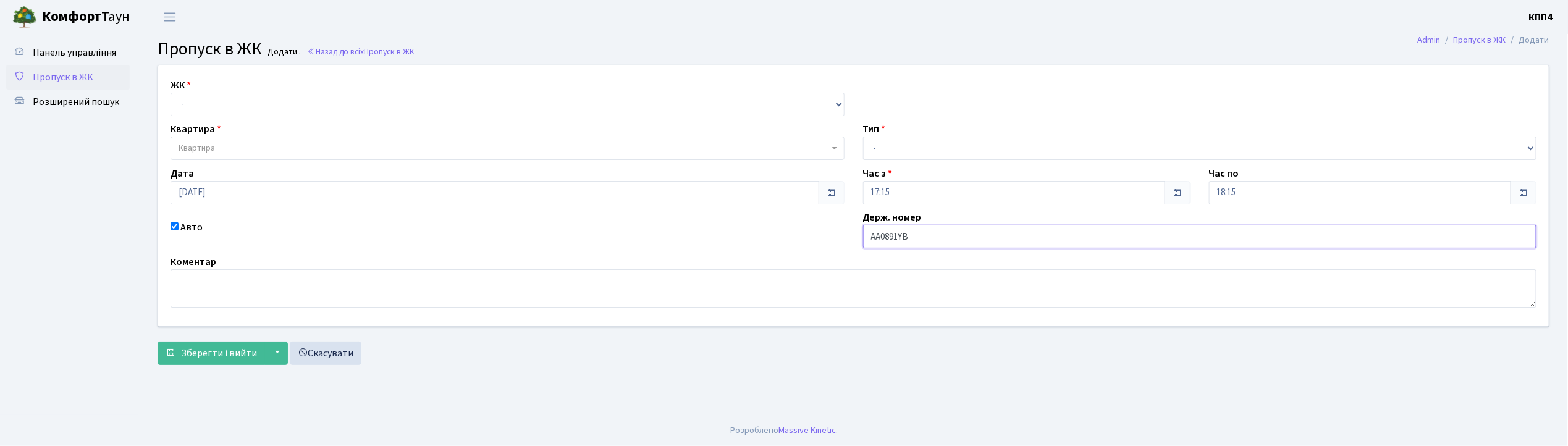
type input "АА0891YB"
click at [309, 112] on select "- КТ, вул. Регенераторна, 4 КТ2, просп. [STREET_ADDRESS] [STREET_ADDRESS] [PERS…" at bounding box center [507, 105] width 674 height 24
select select "271"
click at [171, 93] on select "- КТ, вул. Регенераторна, 4 КТ2, просп. [STREET_ADDRESS] [STREET_ADDRESS] [PERS…" at bounding box center [507, 105] width 674 height 24
select select
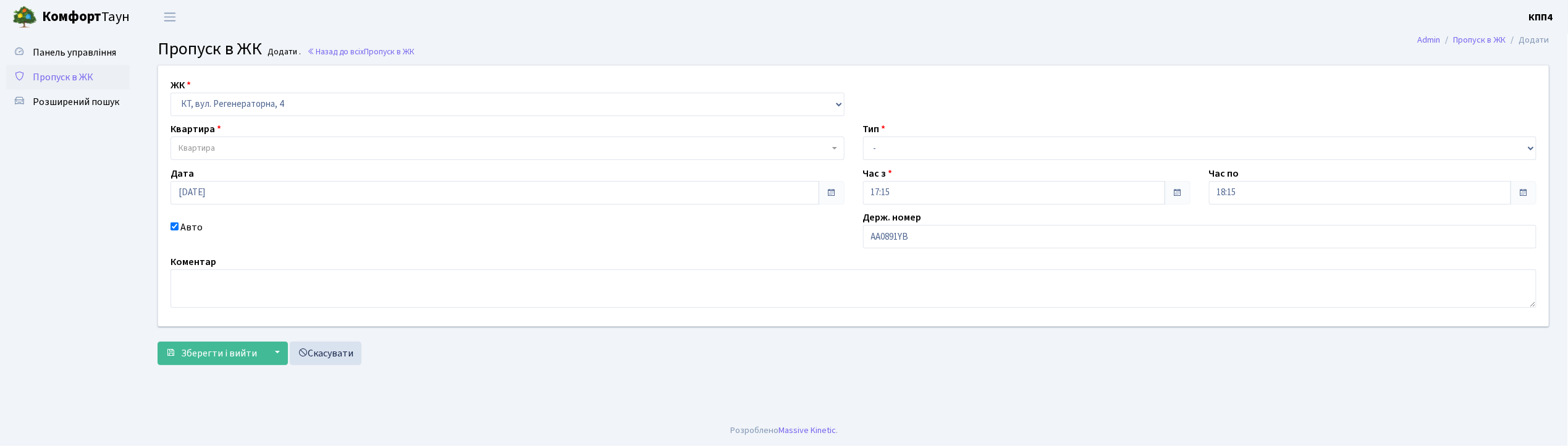
click at [298, 148] on span "Квартира" at bounding box center [503, 148] width 650 height 13
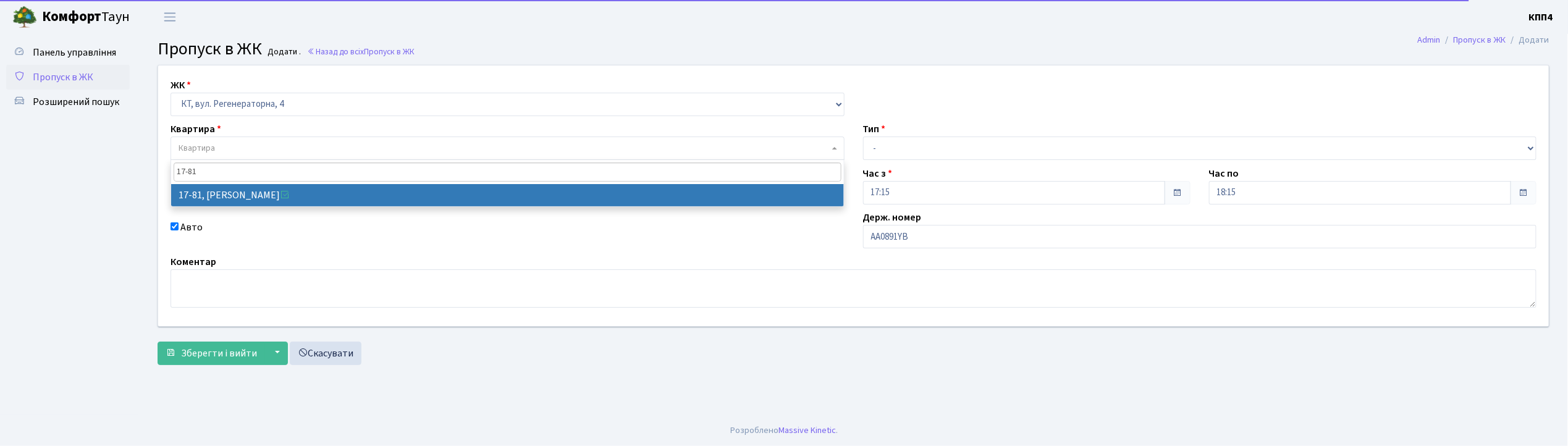
type input "17-81"
select select "9035"
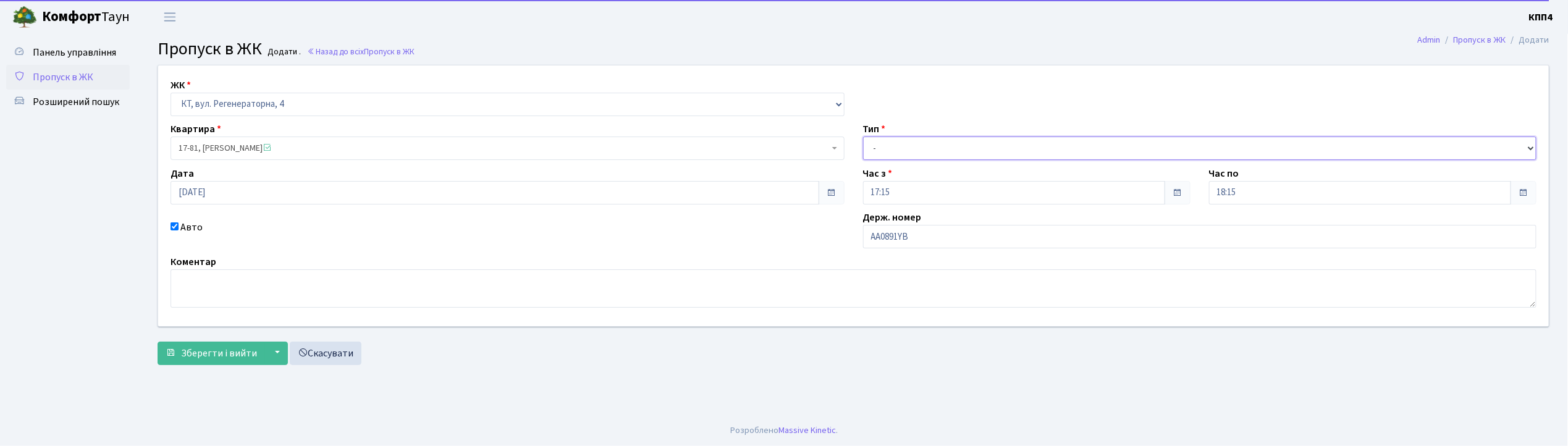
click at [974, 143] on select "- Доставка Таксі Гості Сервіс" at bounding box center [1200, 148] width 674 height 24
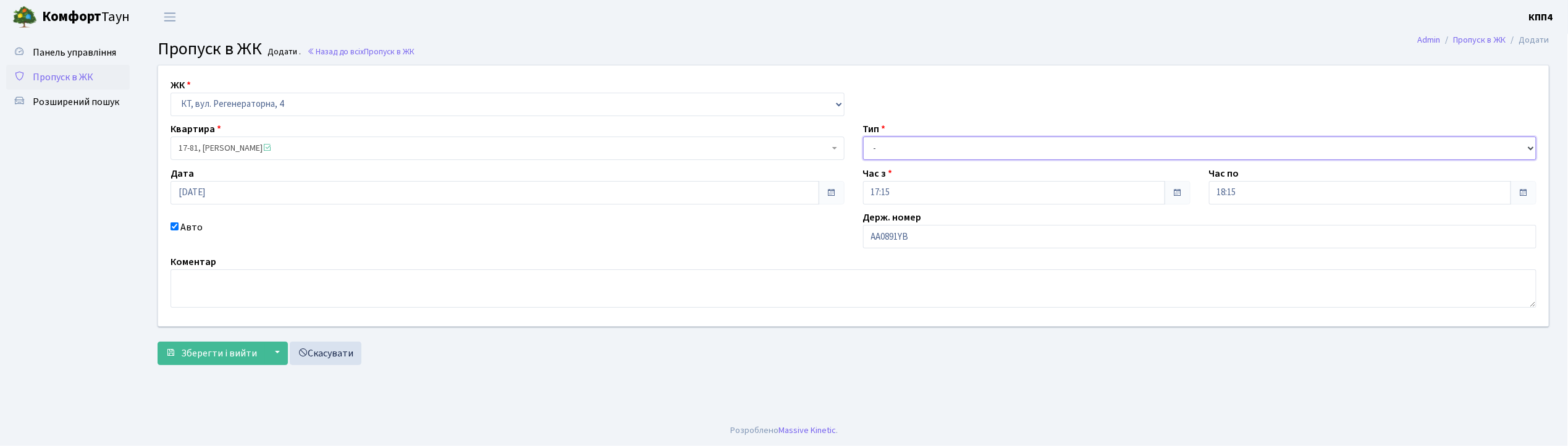
select select "2"
click at [863, 137] on select "- Доставка Таксі Гості Сервіс" at bounding box center [1200, 148] width 674 height 24
click at [205, 351] on span "Зберегти і вийти" at bounding box center [219, 354] width 76 height 13
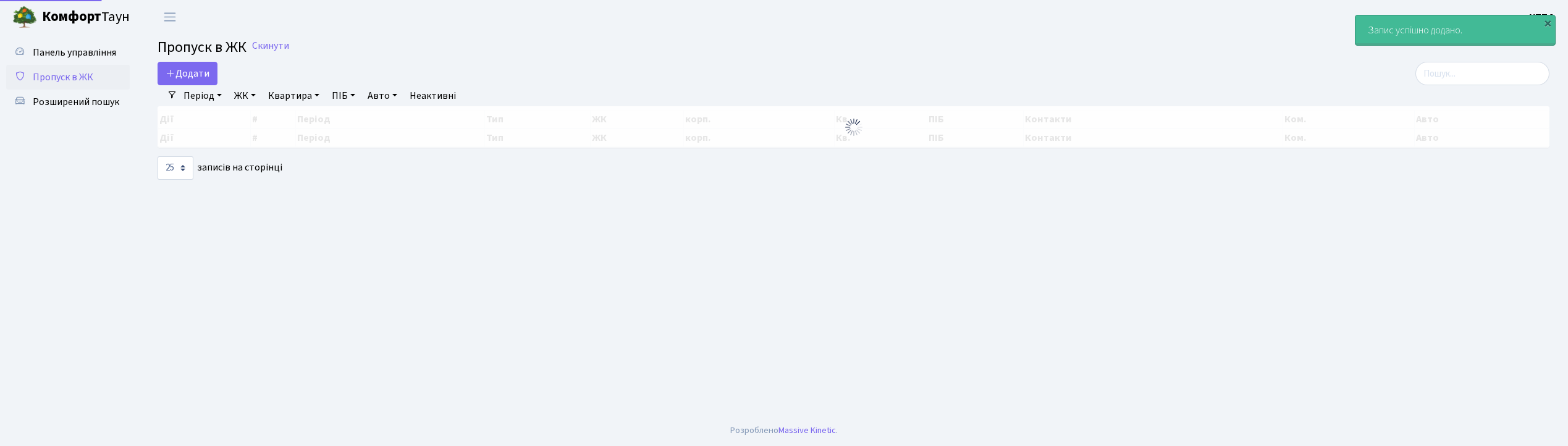
select select "25"
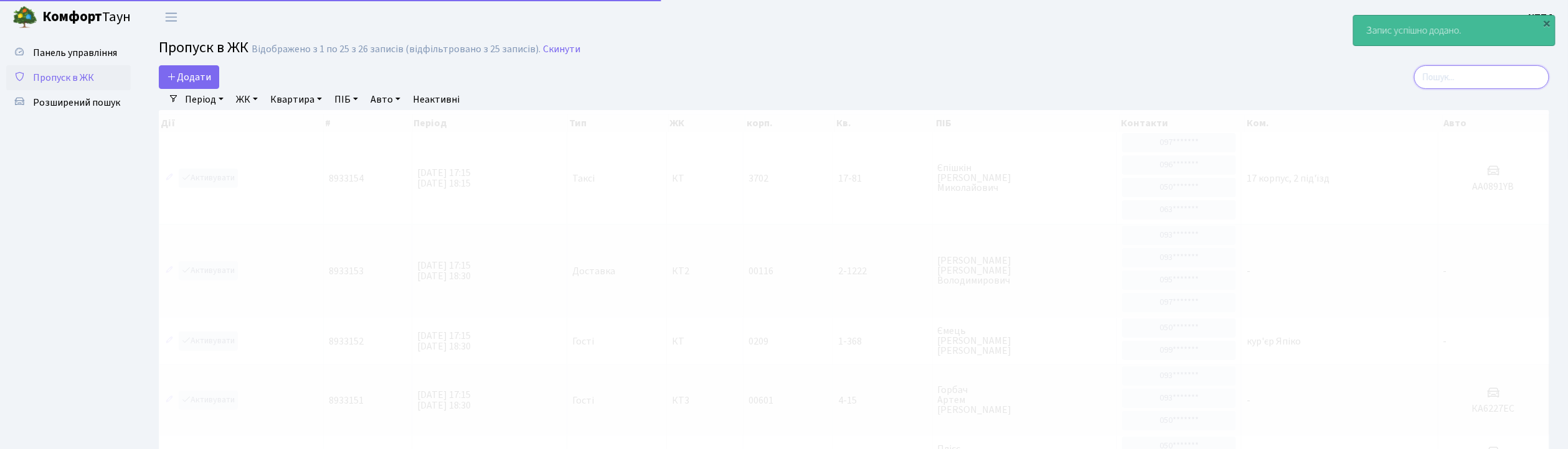
click at [1500, 66] on input "search" at bounding box center [1482, 77] width 135 height 24
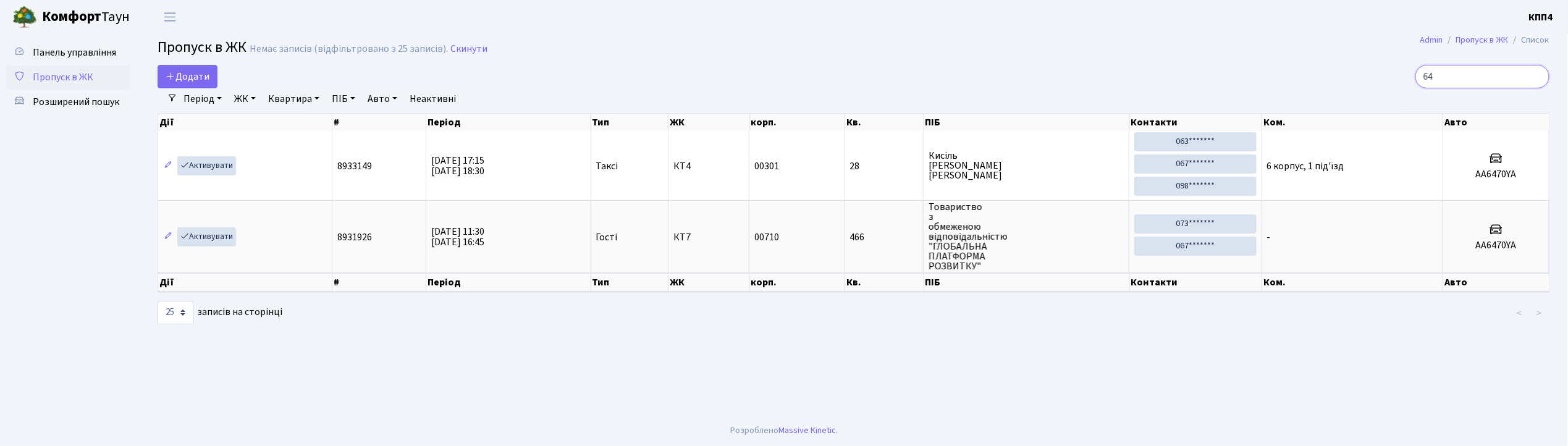
type input "6"
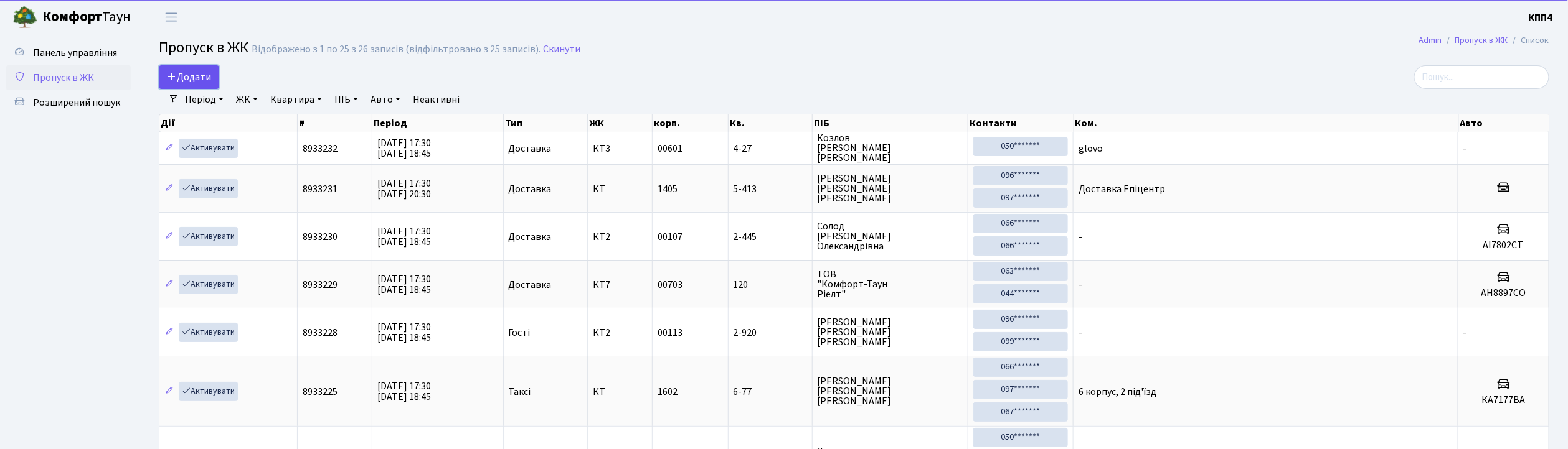
click at [202, 80] on span "Додати" at bounding box center [188, 77] width 44 height 13
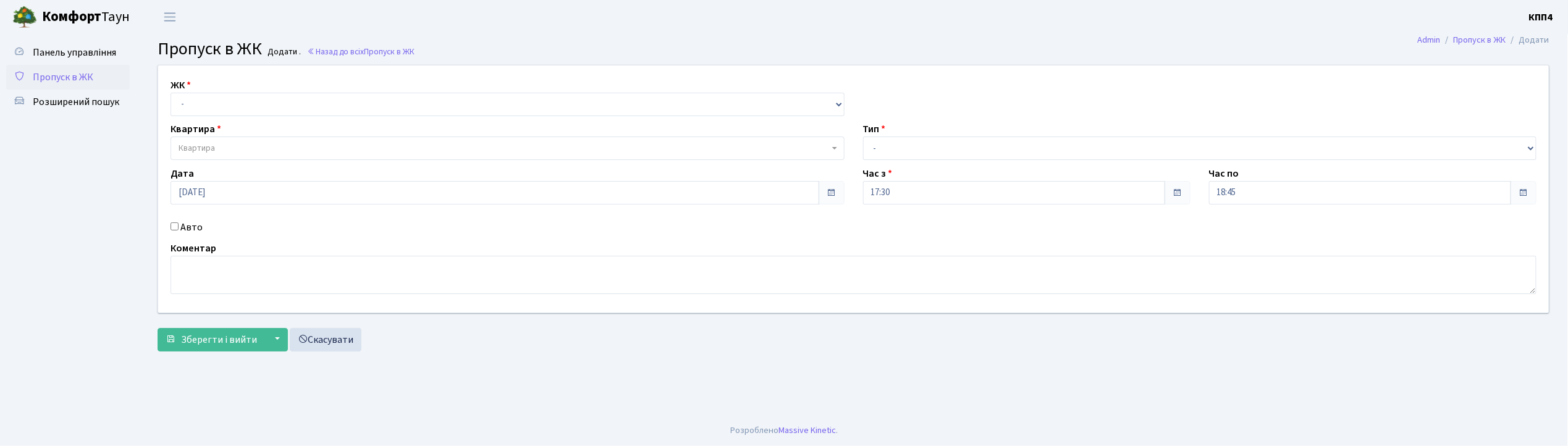
click at [174, 230] on div "Авто" at bounding box center [507, 227] width 692 height 15
click at [176, 228] on input "Авто" at bounding box center [174, 226] width 8 height 8
checkbox input "true"
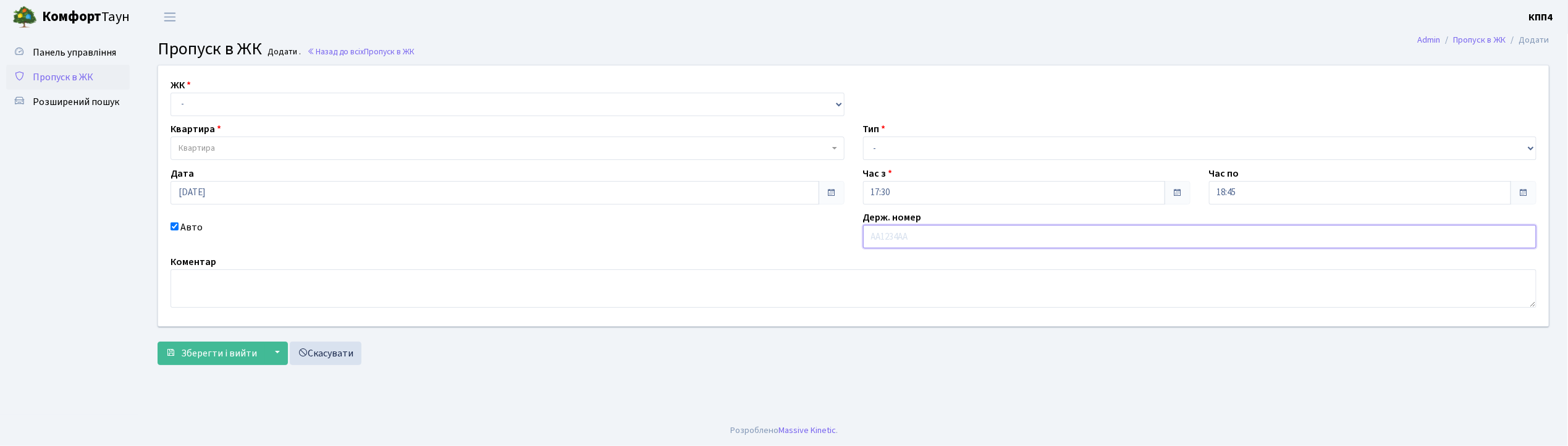
click at [898, 240] on input "text" at bounding box center [1200, 237] width 674 height 24
type input "КА2789ВЕ"
drag, startPoint x: 351, startPoint y: 100, endPoint x: 356, endPoint y: 105, distance: 7.1
click at [351, 100] on select "- КТ, вул. Регенераторна, 4 КТ2, просп. Соборності, 17 КТ3, вул. Березнева, 16 …" at bounding box center [507, 105] width 674 height 24
select select "271"
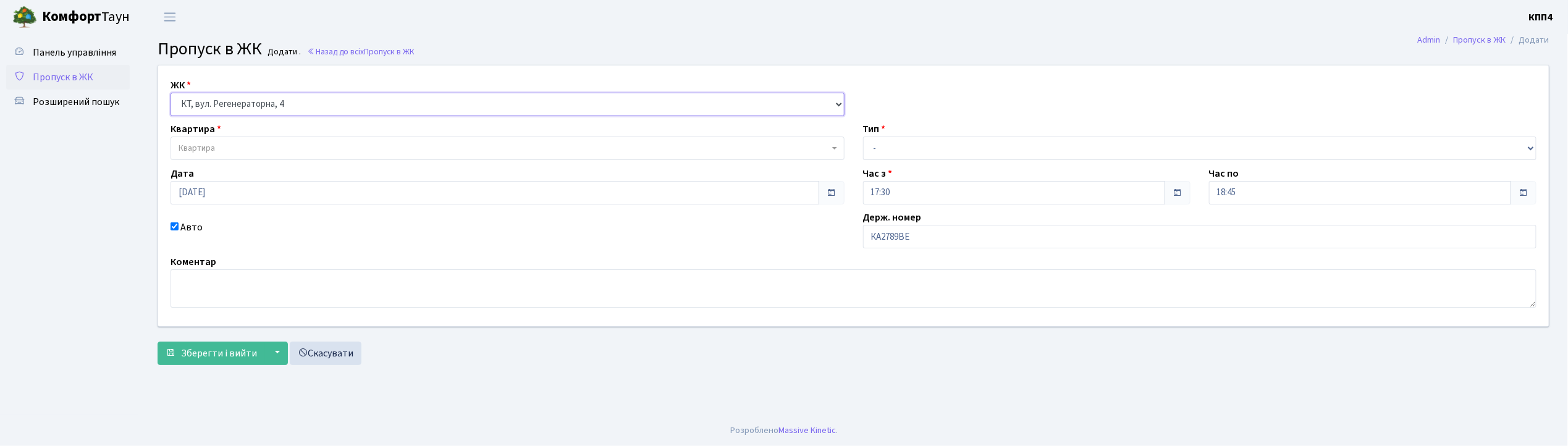
click at [171, 93] on select "- КТ, вул. Регенераторна, 4 КТ2, просп. Соборності, 17 КТ3, вул. Березнева, 16 …" at bounding box center [507, 105] width 674 height 24
select select
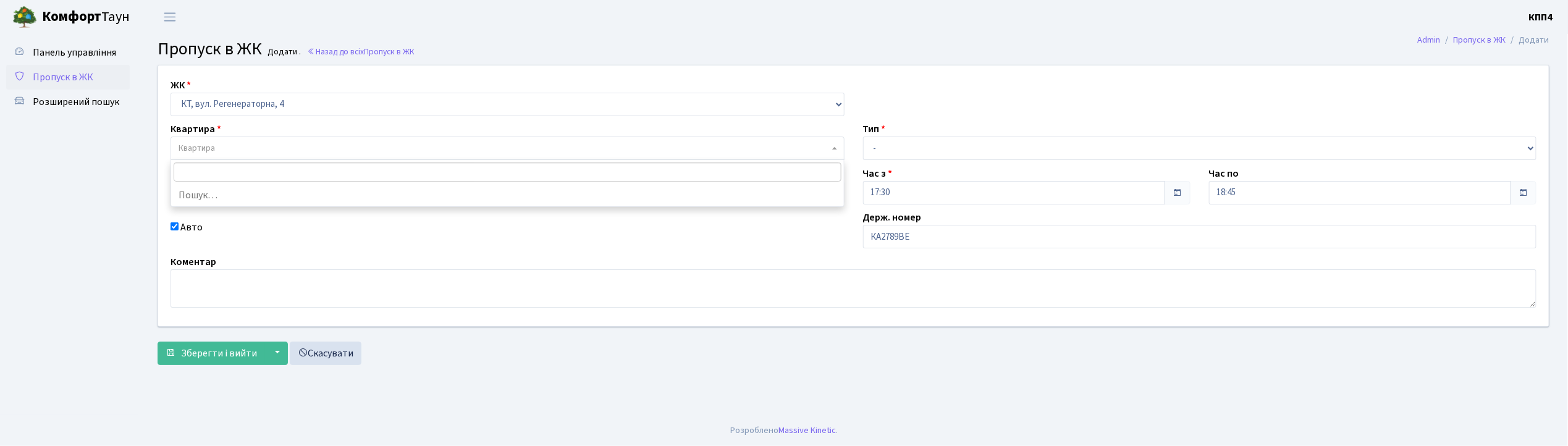
click at [377, 156] on span "Квартира" at bounding box center [507, 148] width 674 height 24
type input "16-16"
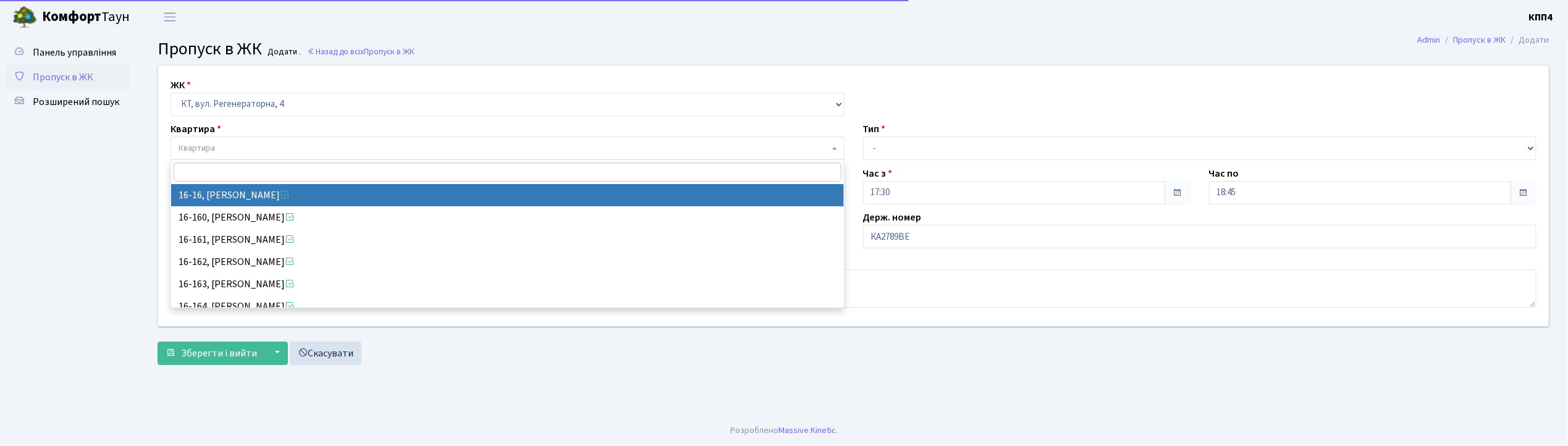
select select "8577"
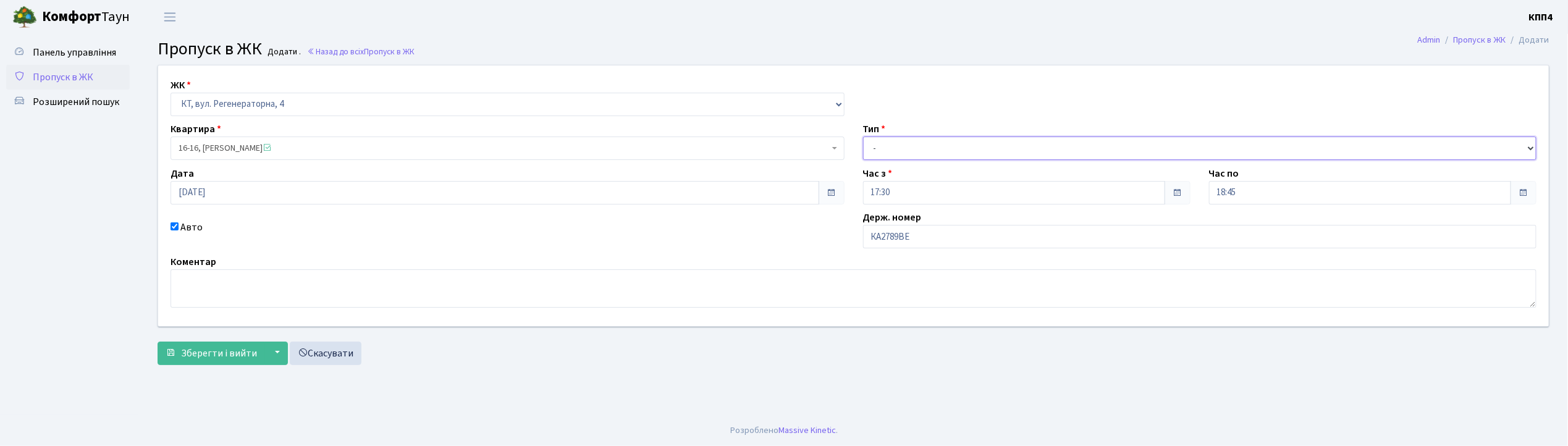
click at [955, 146] on select "- Доставка Таксі Гості Сервіс" at bounding box center [1200, 148] width 674 height 24
select select "2"
click at [863, 137] on select "- Доставка Таксі Гості Сервіс" at bounding box center [1200, 148] width 674 height 24
click at [191, 349] on span "Зберегти і вийти" at bounding box center [219, 354] width 76 height 13
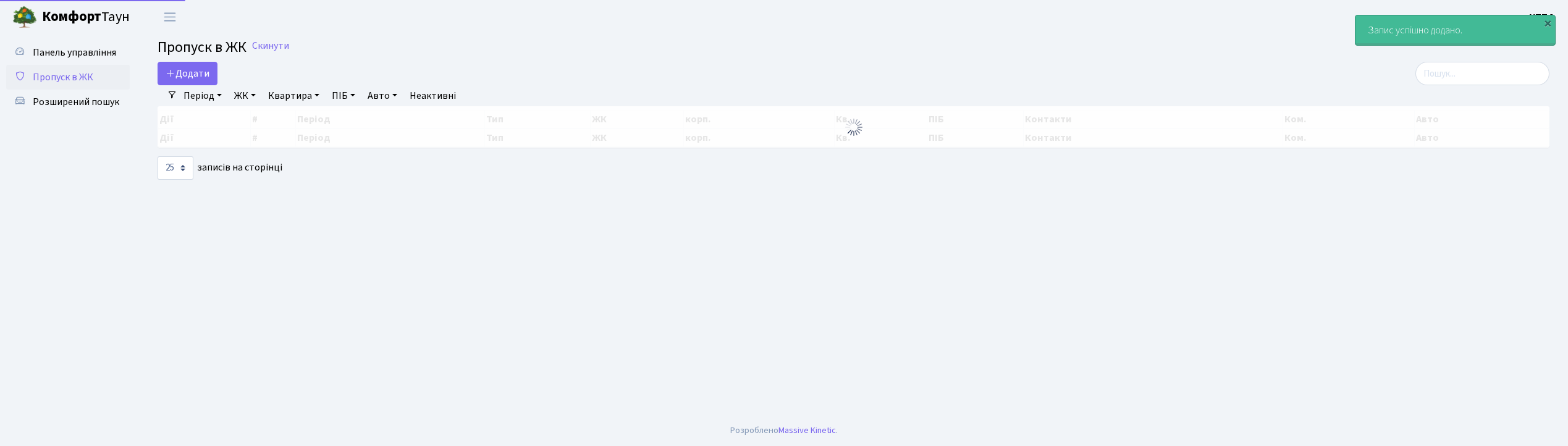
select select "25"
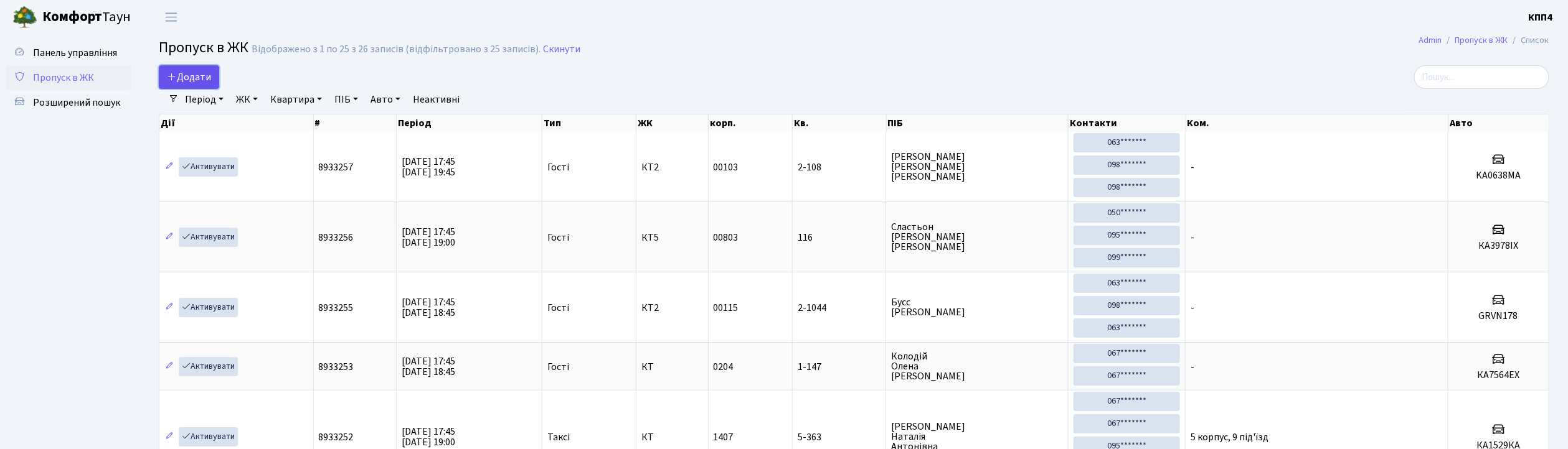
click at [194, 78] on span "Додати" at bounding box center [188, 77] width 44 height 13
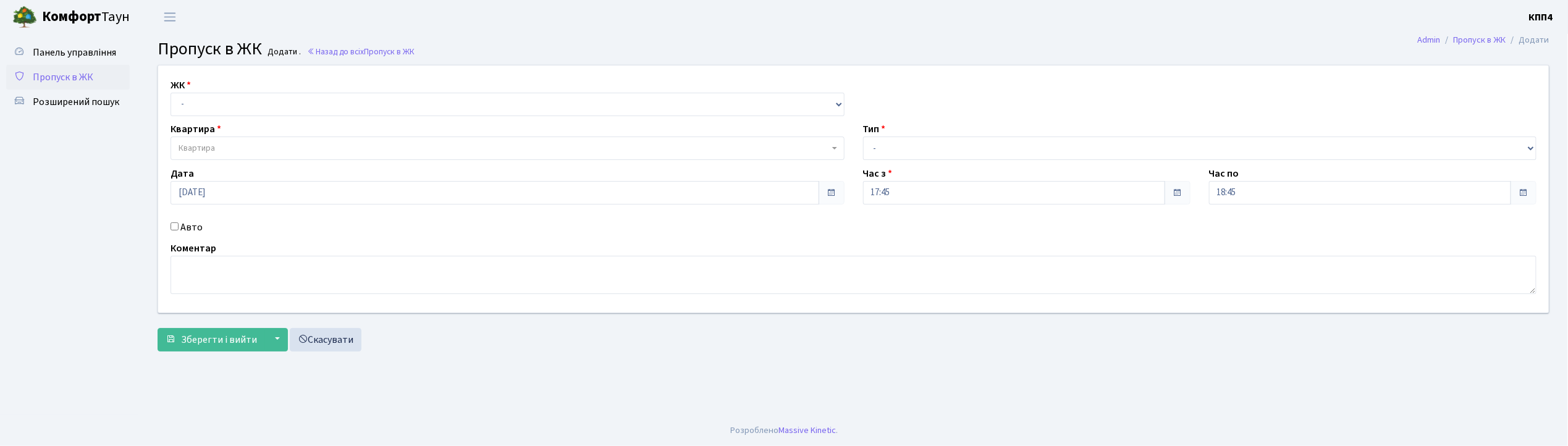
click at [176, 226] on input "Авто" at bounding box center [174, 226] width 8 height 8
checkbox input "true"
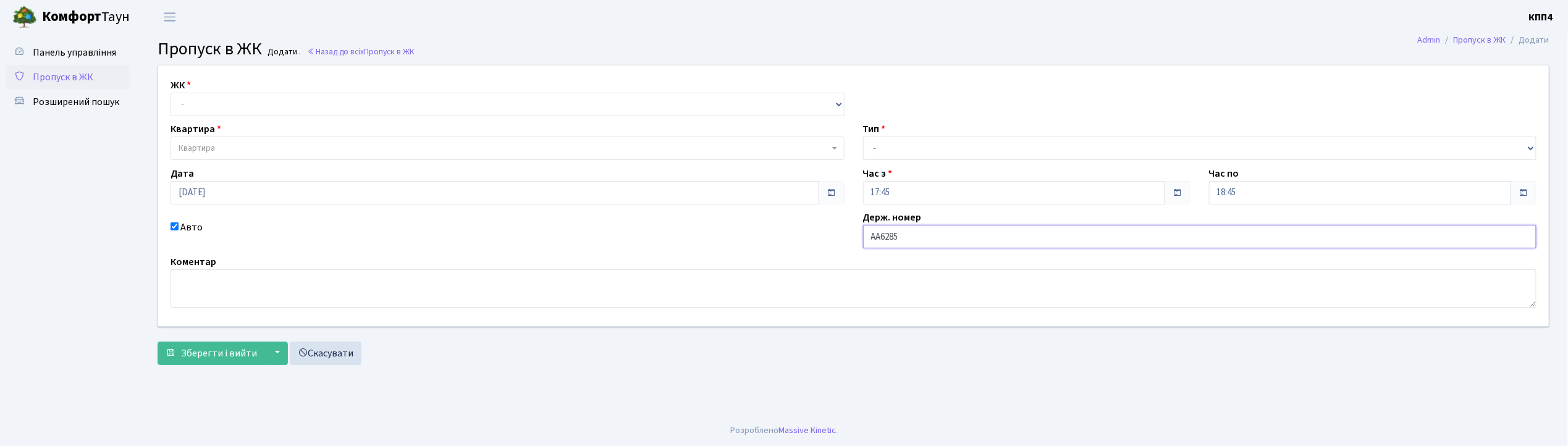
click at [966, 230] on input "АА6285" at bounding box center [1200, 237] width 674 height 24
type input "АА6285YC"
click at [278, 105] on select "- КТ, вул. Регенераторна, 4 КТ2, просп. Соборності, 17 КТ3, вул. Березнева, 16 …" at bounding box center [507, 105] width 674 height 24
select select "271"
click at [171, 93] on select "- КТ, вул. Регенераторна, 4 КТ2, просп. Соборності, 17 КТ3, вул. Березнева, 16 …" at bounding box center [507, 105] width 674 height 24
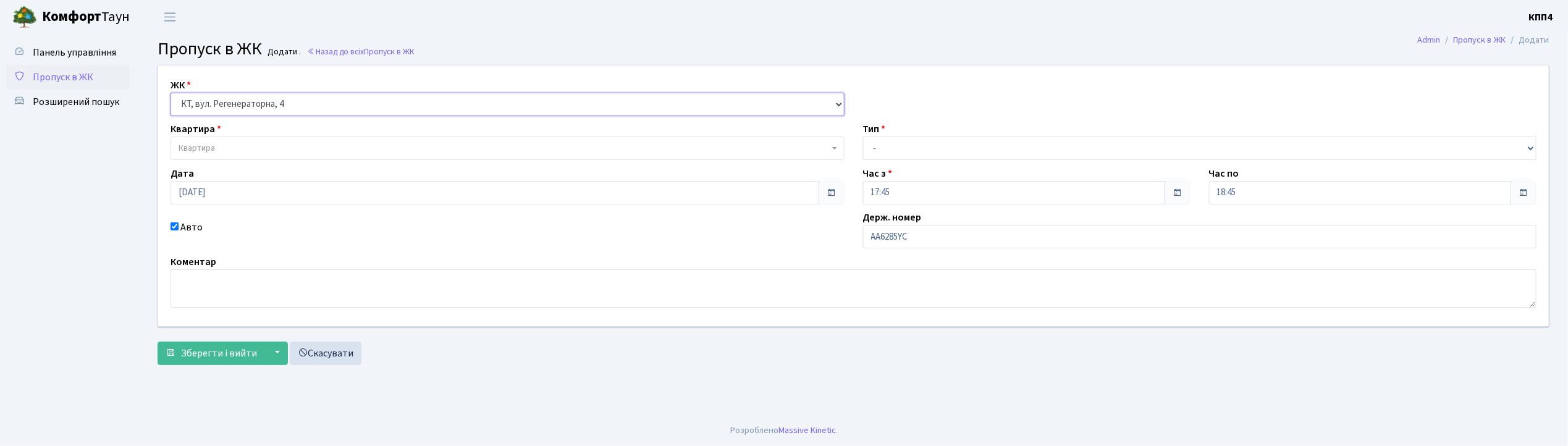
select select
click at [282, 150] on span "Квартира" at bounding box center [503, 148] width 650 height 13
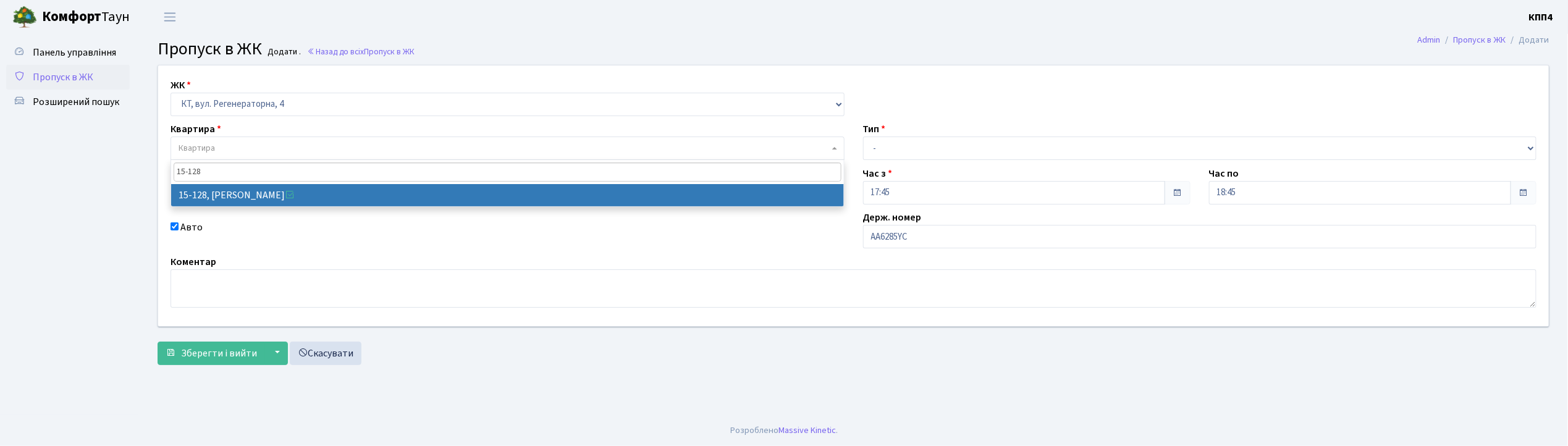
type input "15-128"
select select "8903"
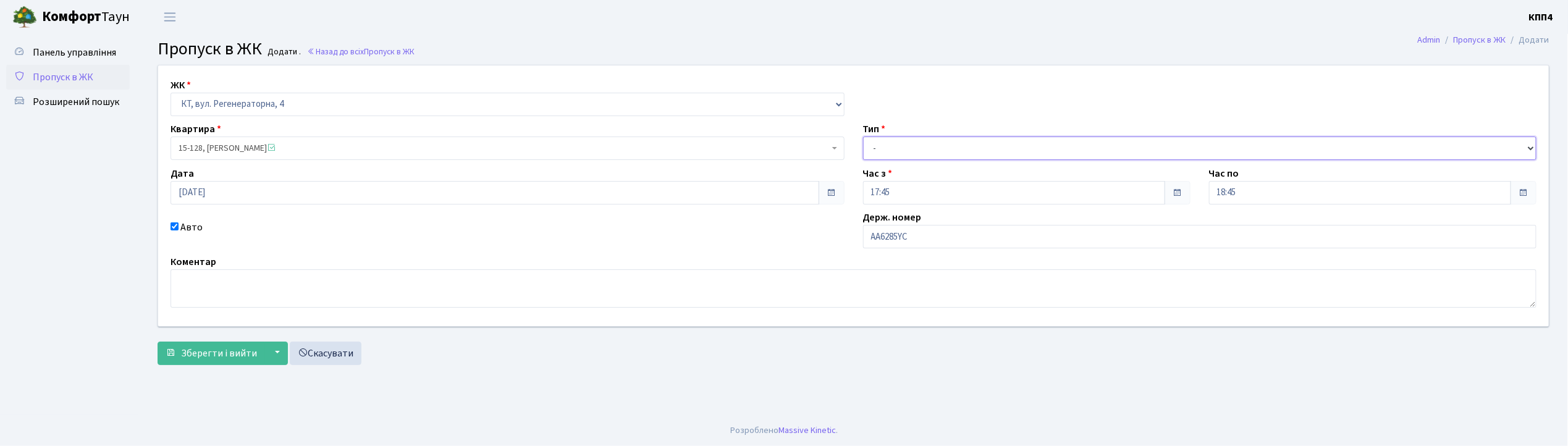
click at [896, 146] on select "- Доставка Таксі Гості Сервіс" at bounding box center [1200, 148] width 674 height 24
select select "2"
click at [863, 137] on select "- Доставка Таксі Гості Сервіс" at bounding box center [1200, 148] width 674 height 24
drag, startPoint x: 223, startPoint y: 349, endPoint x: 233, endPoint y: 349, distance: 10.0
click at [233, 349] on span "Зберегти і вийти" at bounding box center [219, 354] width 76 height 13
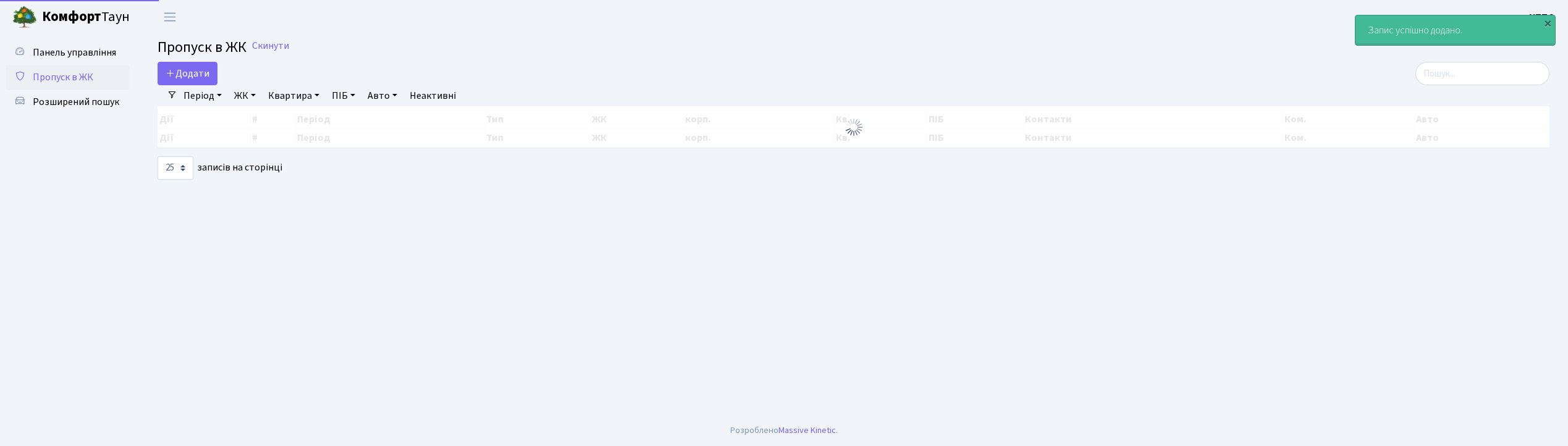
select select "25"
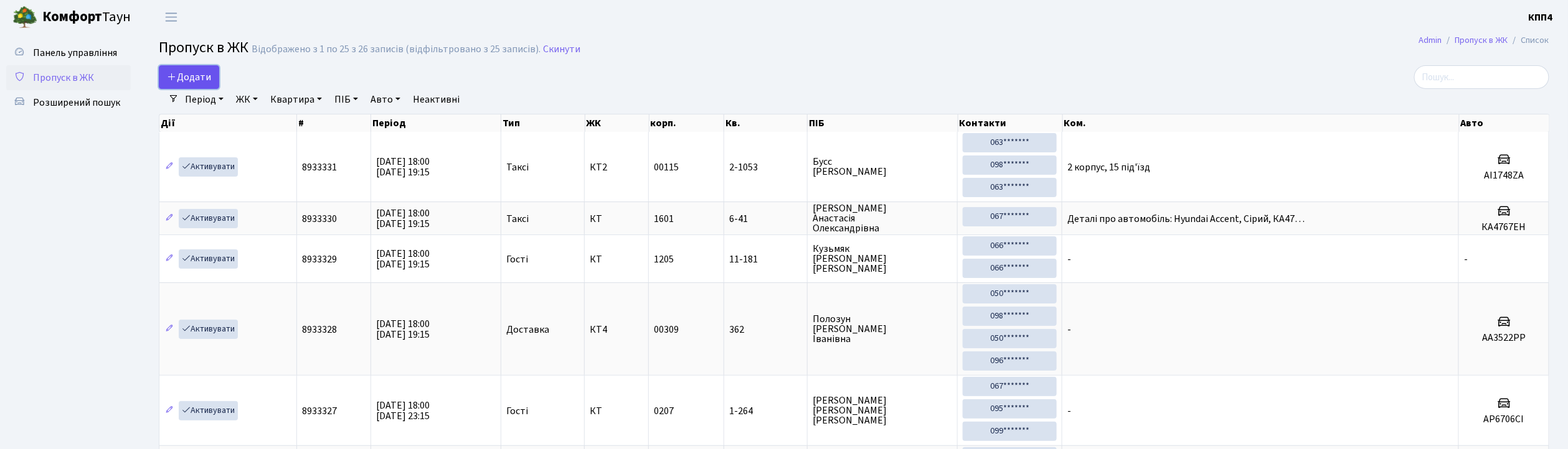
click at [190, 74] on span "Додати" at bounding box center [188, 77] width 44 height 13
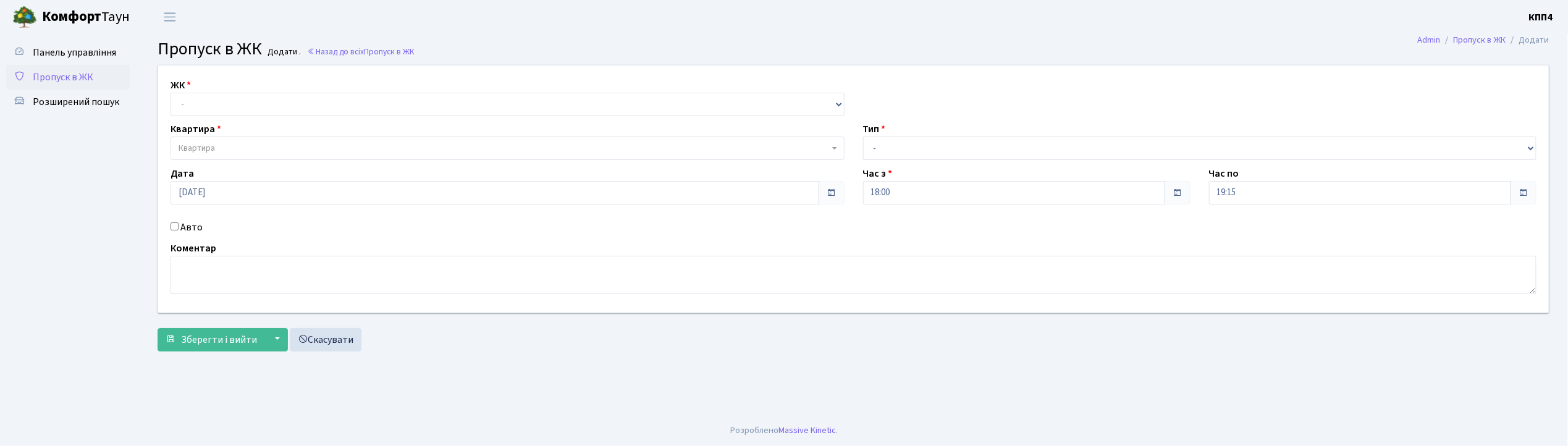
click at [172, 226] on input "Авто" at bounding box center [174, 226] width 8 height 8
checkbox input "true"
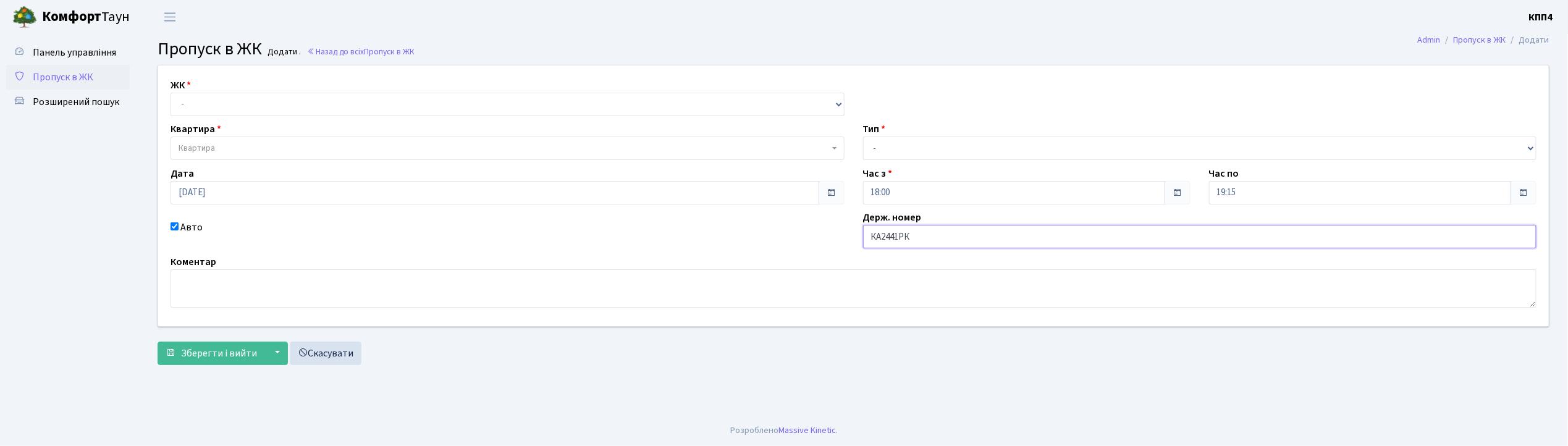
type input "КА2441РК"
click at [260, 100] on select "- КТ, вул. Регенераторна, 4 КТ2, просп. Соборності, 17 КТ3, вул. Березнева, 16 …" at bounding box center [507, 105] width 674 height 24
select select "271"
click at [171, 93] on select "- КТ, вул. Регенераторна, 4 КТ2, просп. Соборності, 17 КТ3, вул. Березнева, 16 …" at bounding box center [507, 105] width 674 height 24
select select
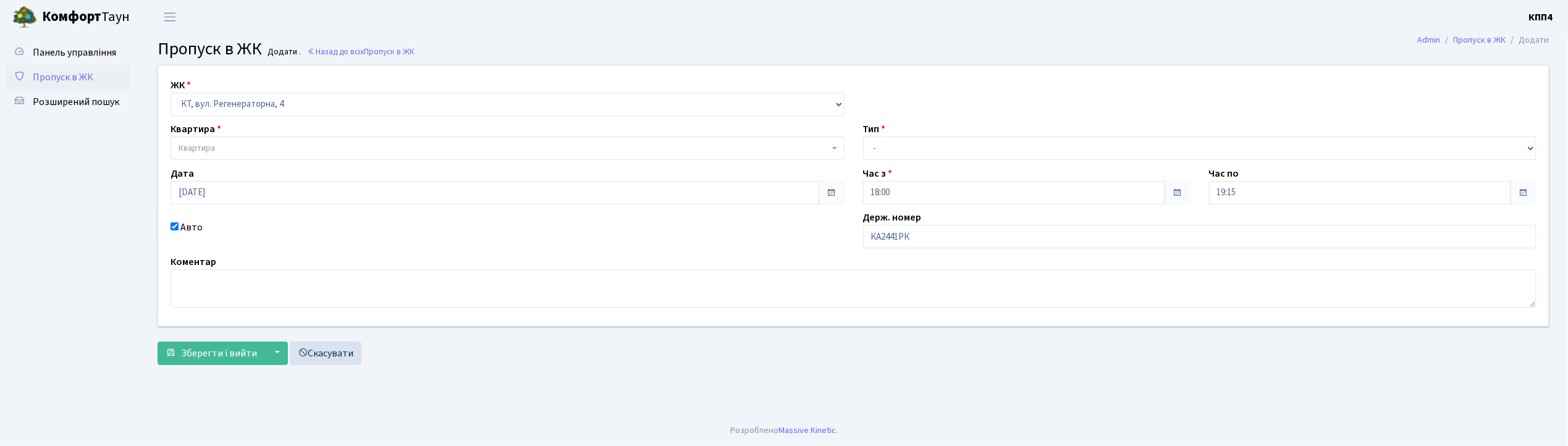
click at [250, 144] on span "Квартира" at bounding box center [503, 148] width 650 height 13
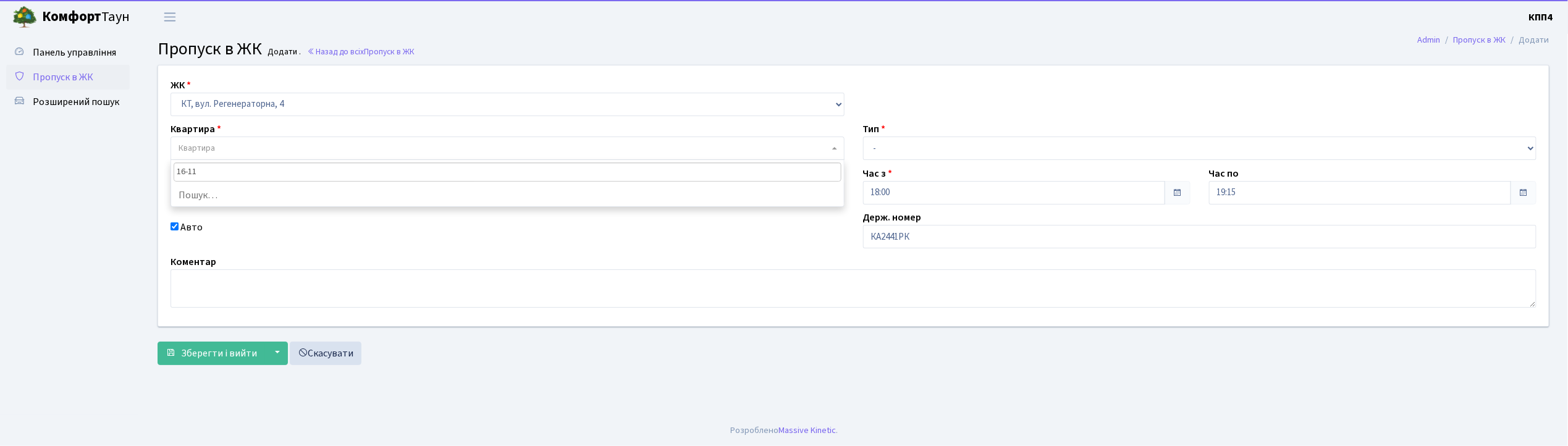
type input "16-118"
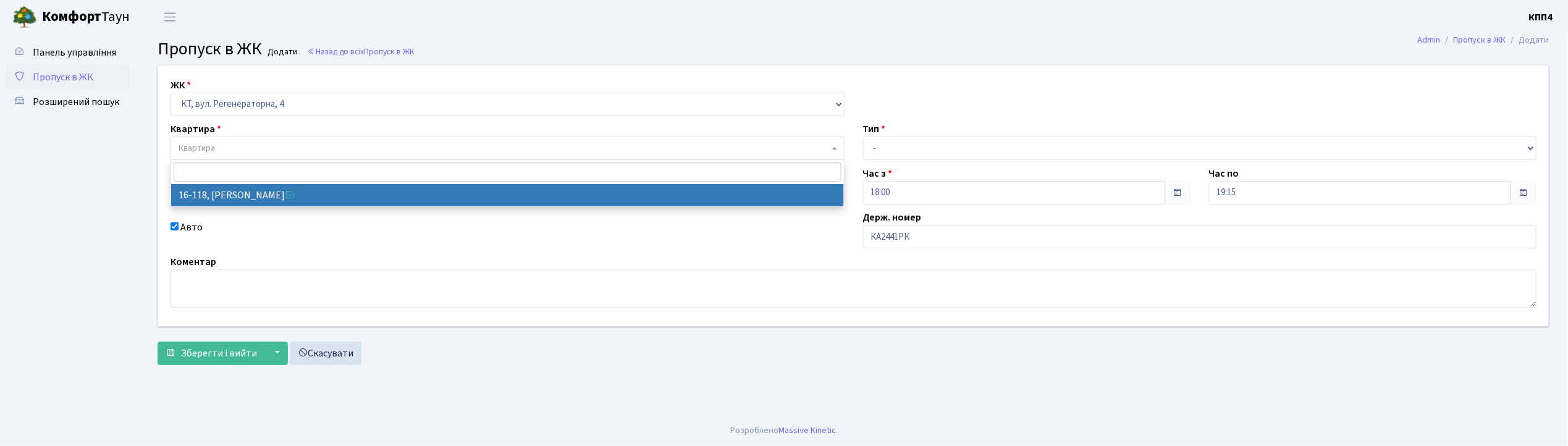
select select "8679"
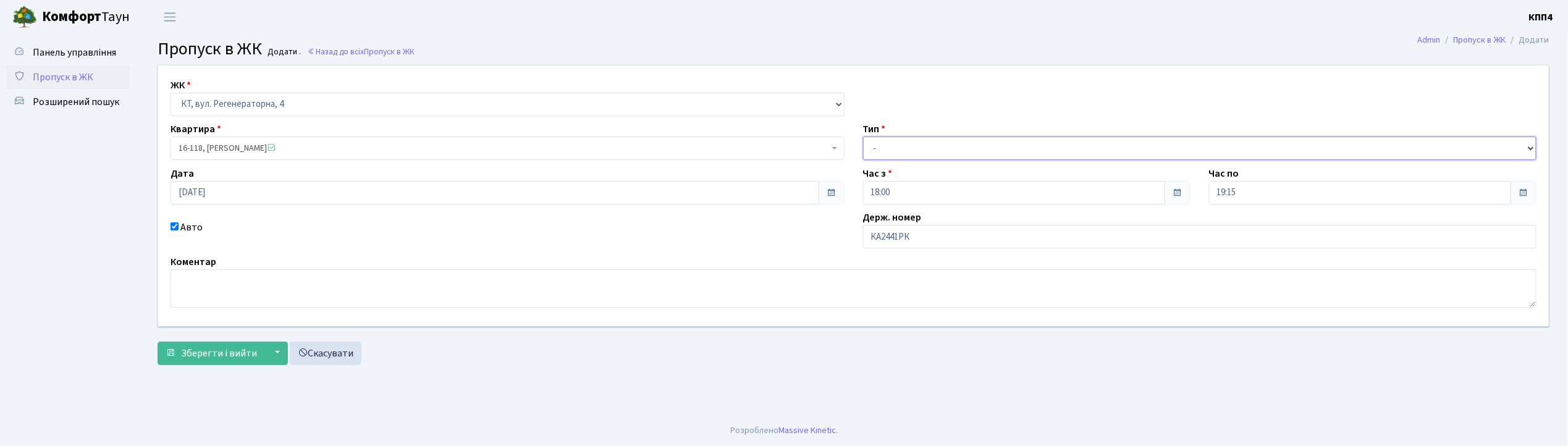
drag, startPoint x: 884, startPoint y: 151, endPoint x: 887, endPoint y: 159, distance: 8.5
click at [884, 151] on select "- Доставка Таксі Гості Сервіс" at bounding box center [1200, 148] width 674 height 24
select select "3"
click at [863, 137] on select "- Доставка Таксі Гості Сервіс" at bounding box center [1200, 148] width 674 height 24
click at [210, 359] on span "Зберегти і вийти" at bounding box center [219, 354] width 76 height 13
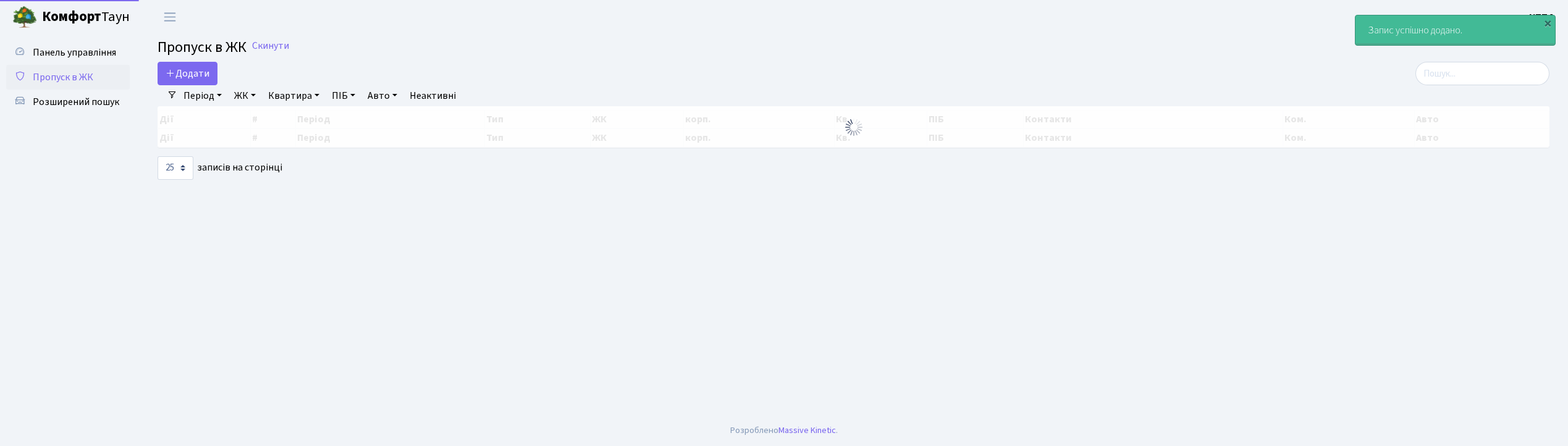
select select "25"
